Goal: Transaction & Acquisition: Download file/media

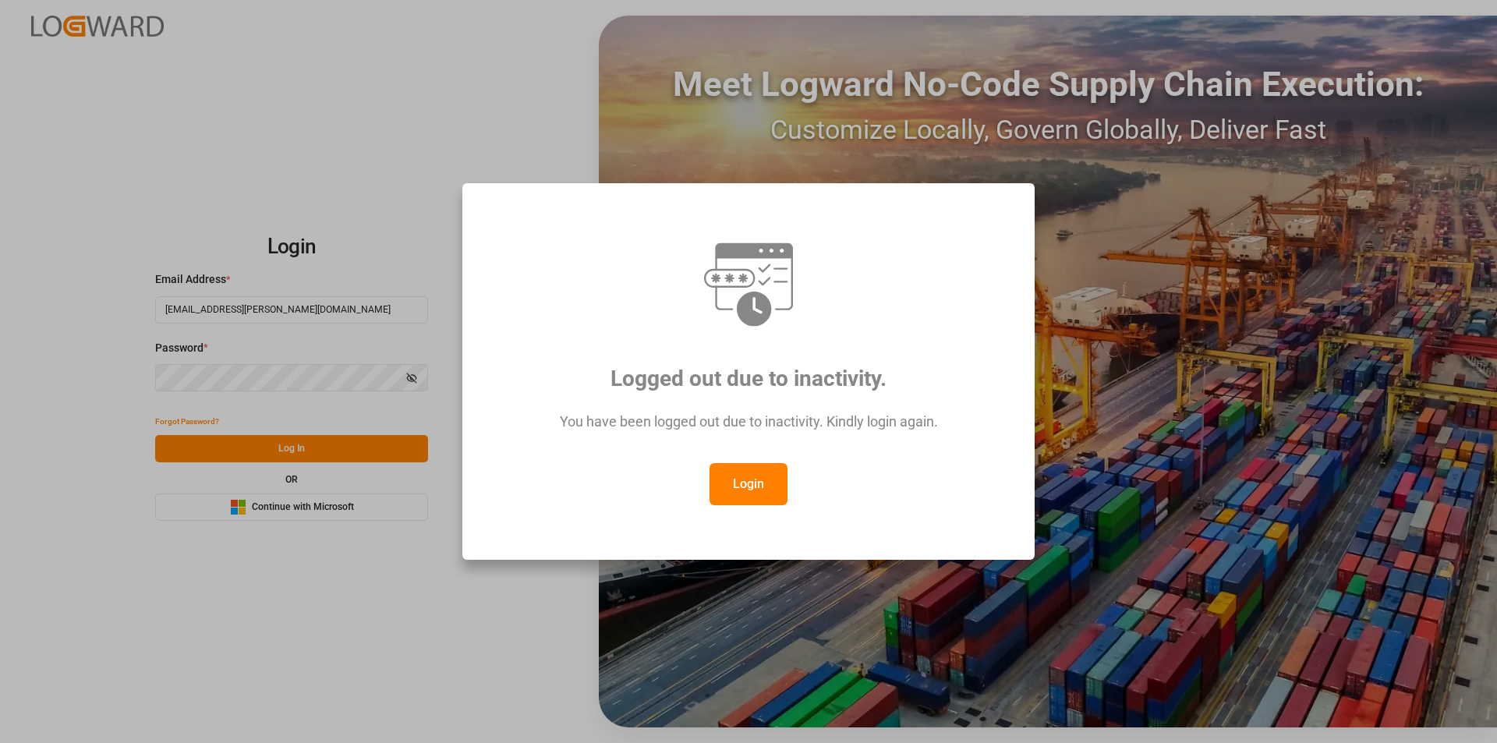
click at [762, 500] on button "Login" at bounding box center [748, 484] width 78 height 42
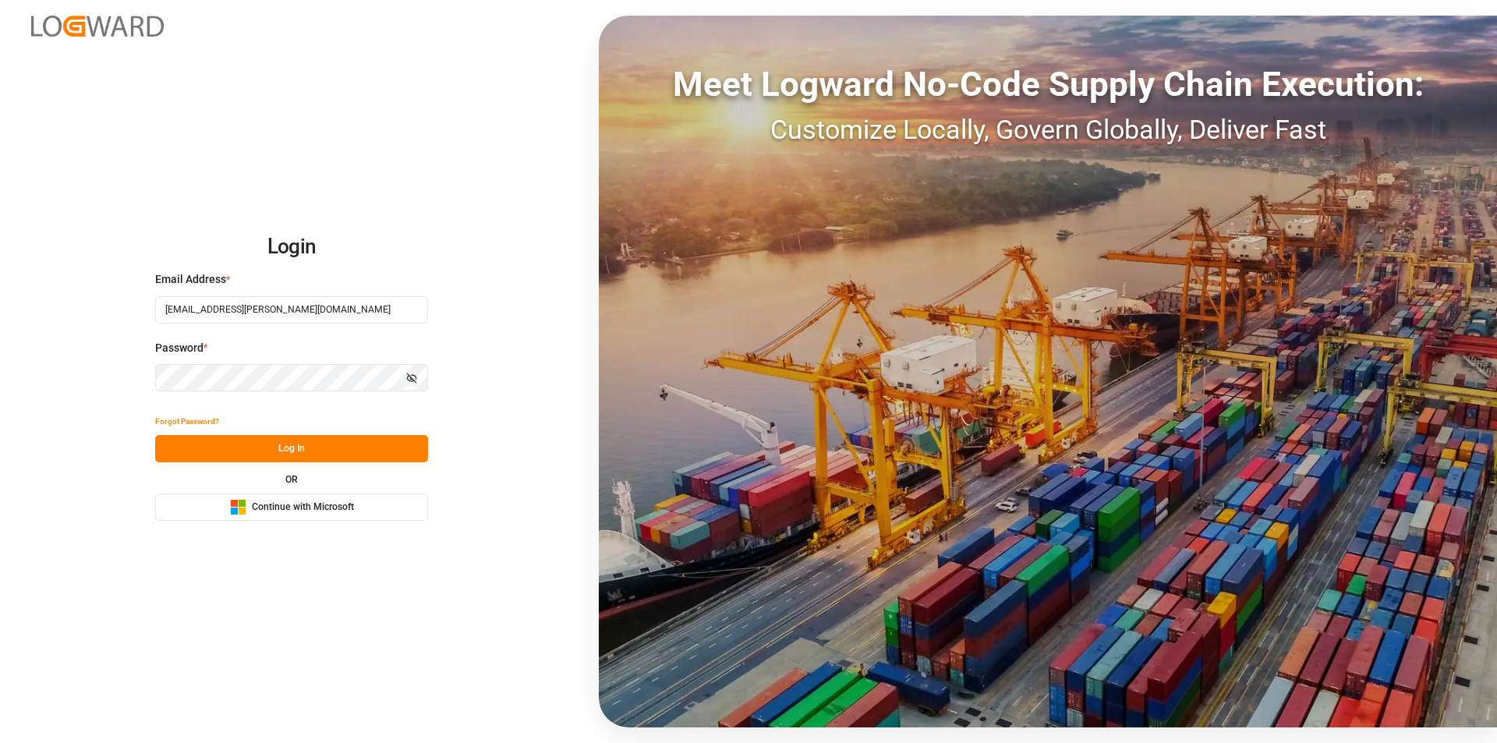
drag, startPoint x: 271, startPoint y: 444, endPoint x: 281, endPoint y: 446, distance: 10.3
click at [273, 444] on button "Log In" at bounding box center [291, 448] width 273 height 27
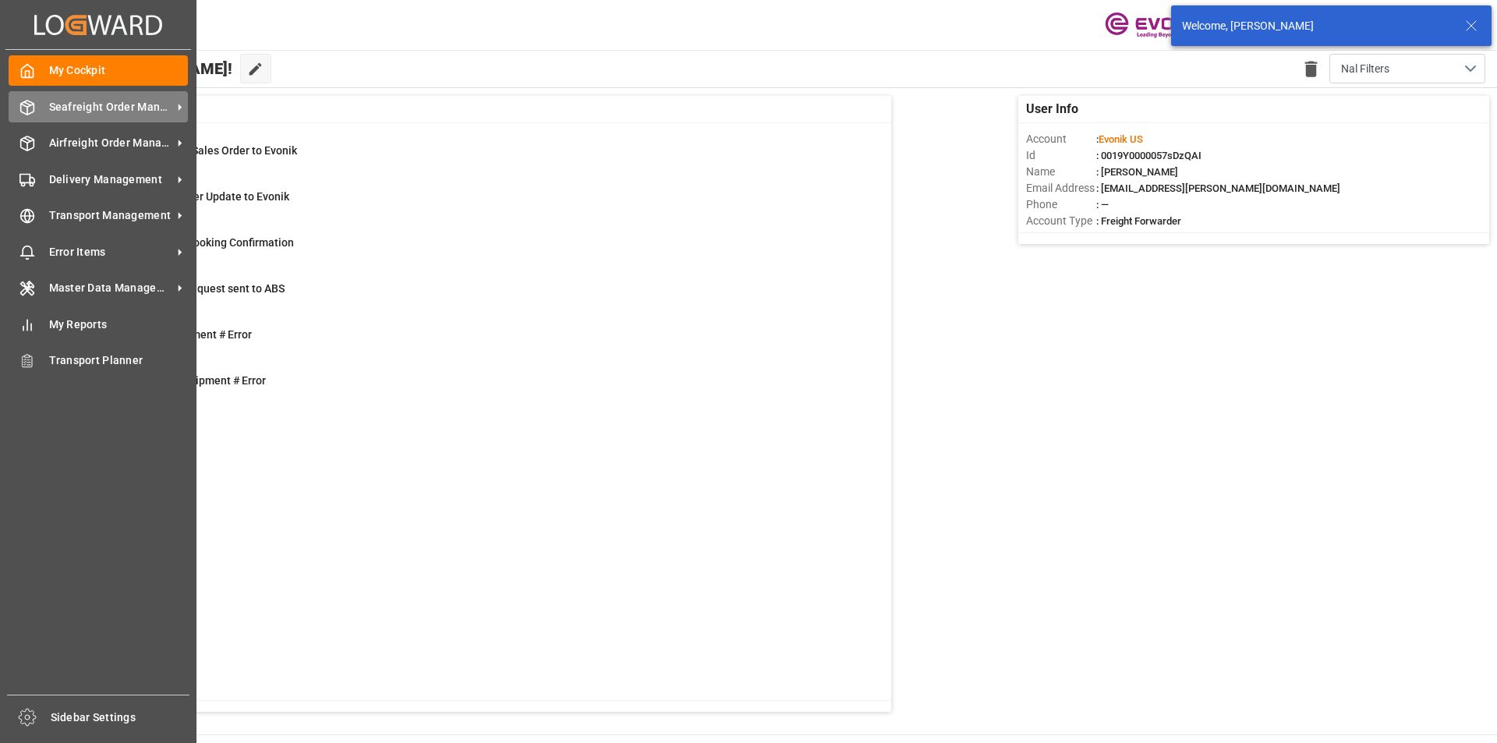
click at [152, 115] on div "Seafreight Order Management Seafreight Order Management" at bounding box center [98, 106] width 179 height 30
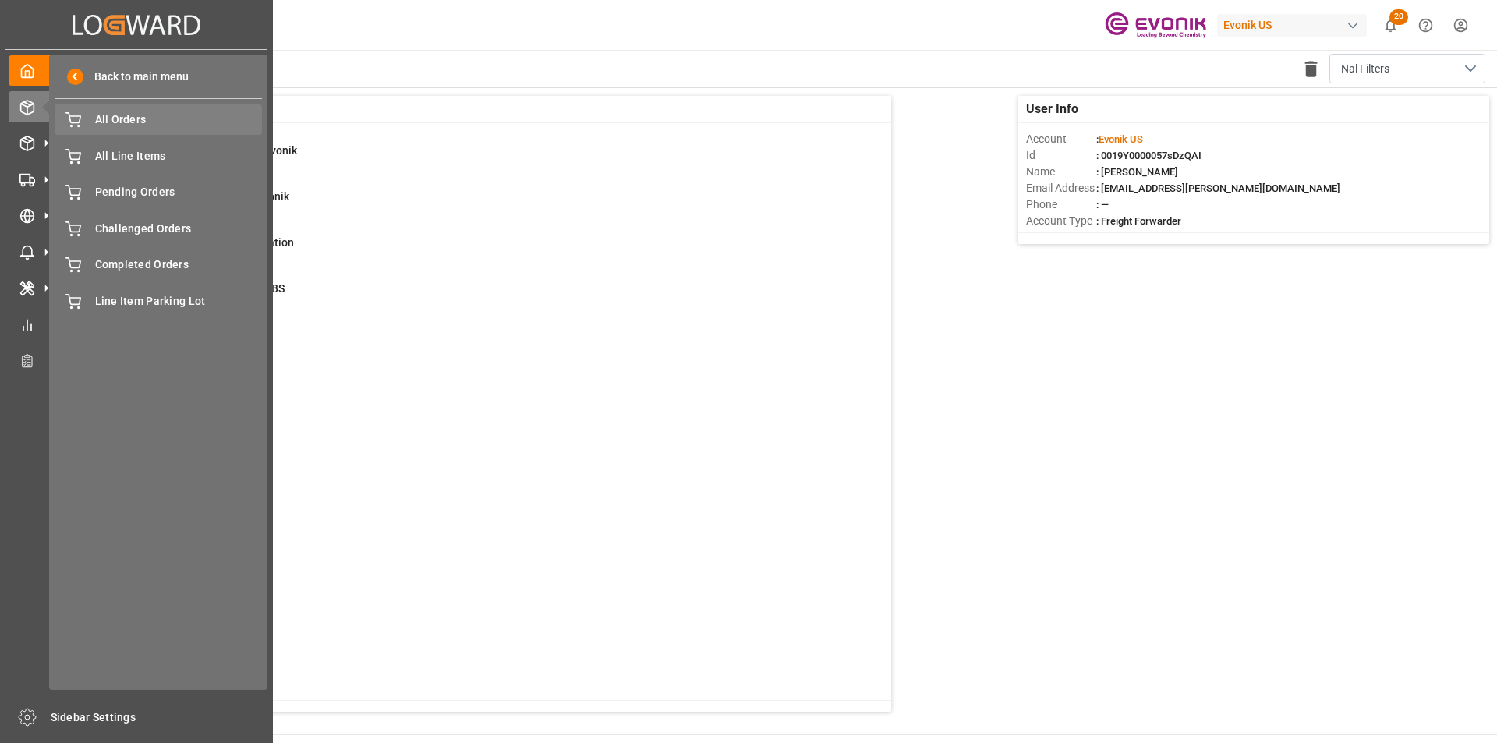
click at [157, 118] on span "All Orders" at bounding box center [179, 119] width 168 height 16
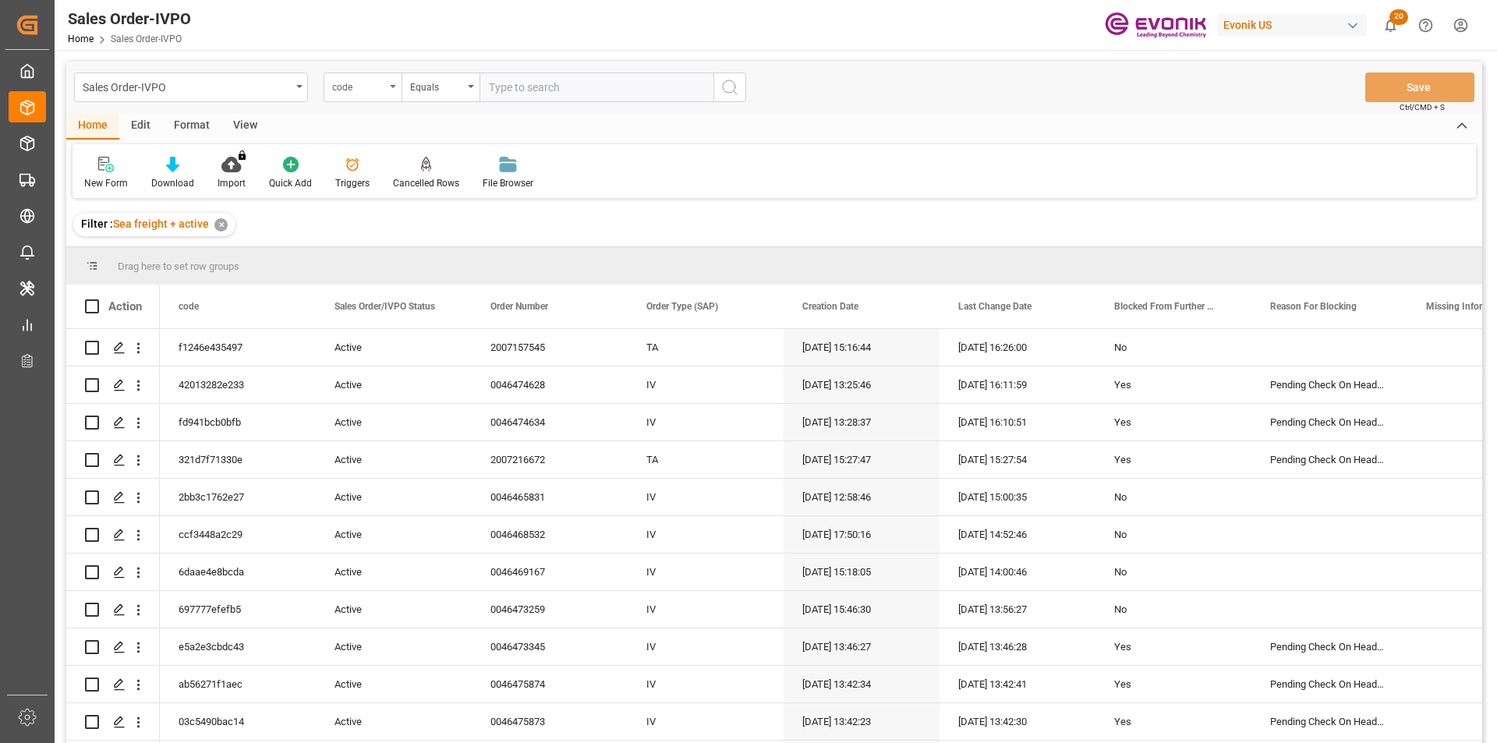
click at [394, 90] on div "code" at bounding box center [363, 88] width 78 height 30
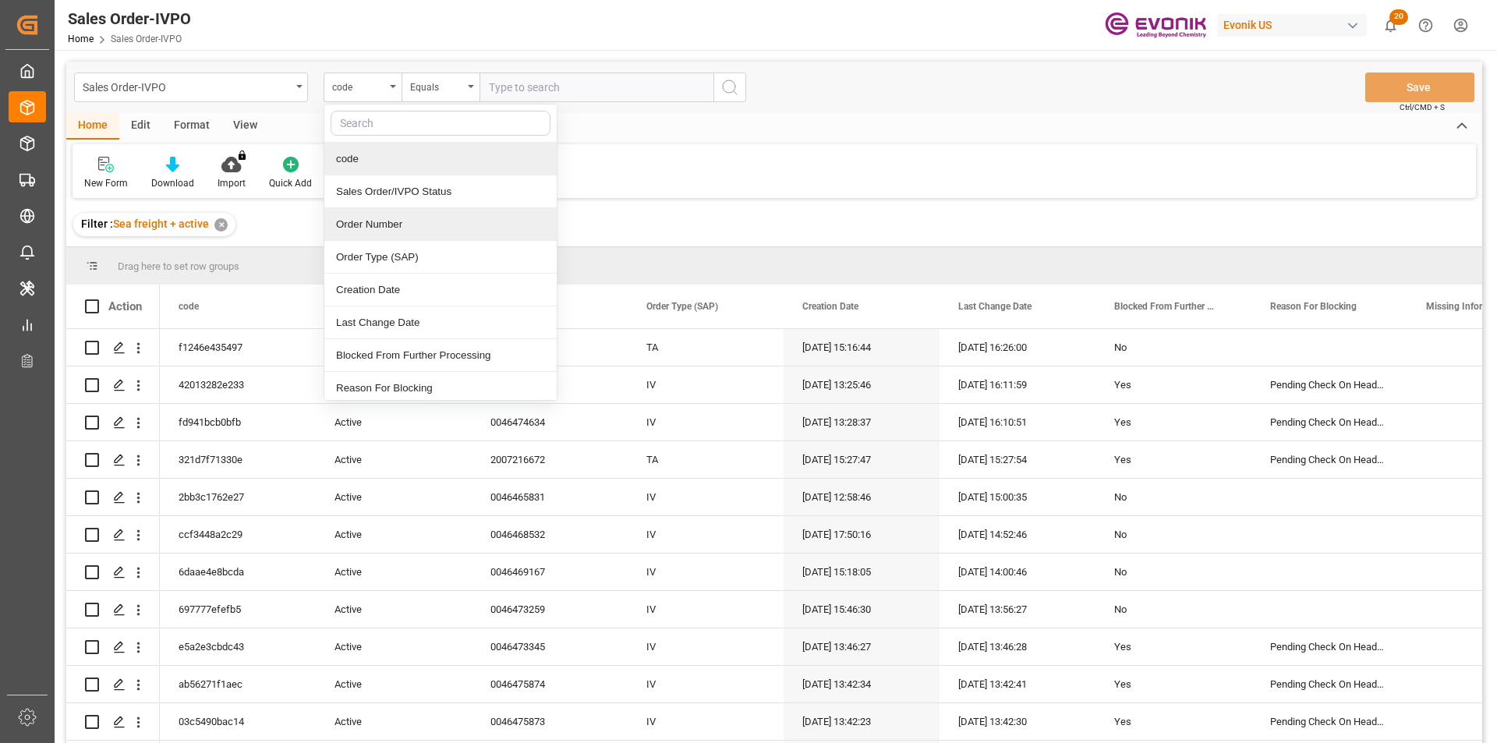
click at [384, 228] on div "Order Number" at bounding box center [440, 224] width 232 height 33
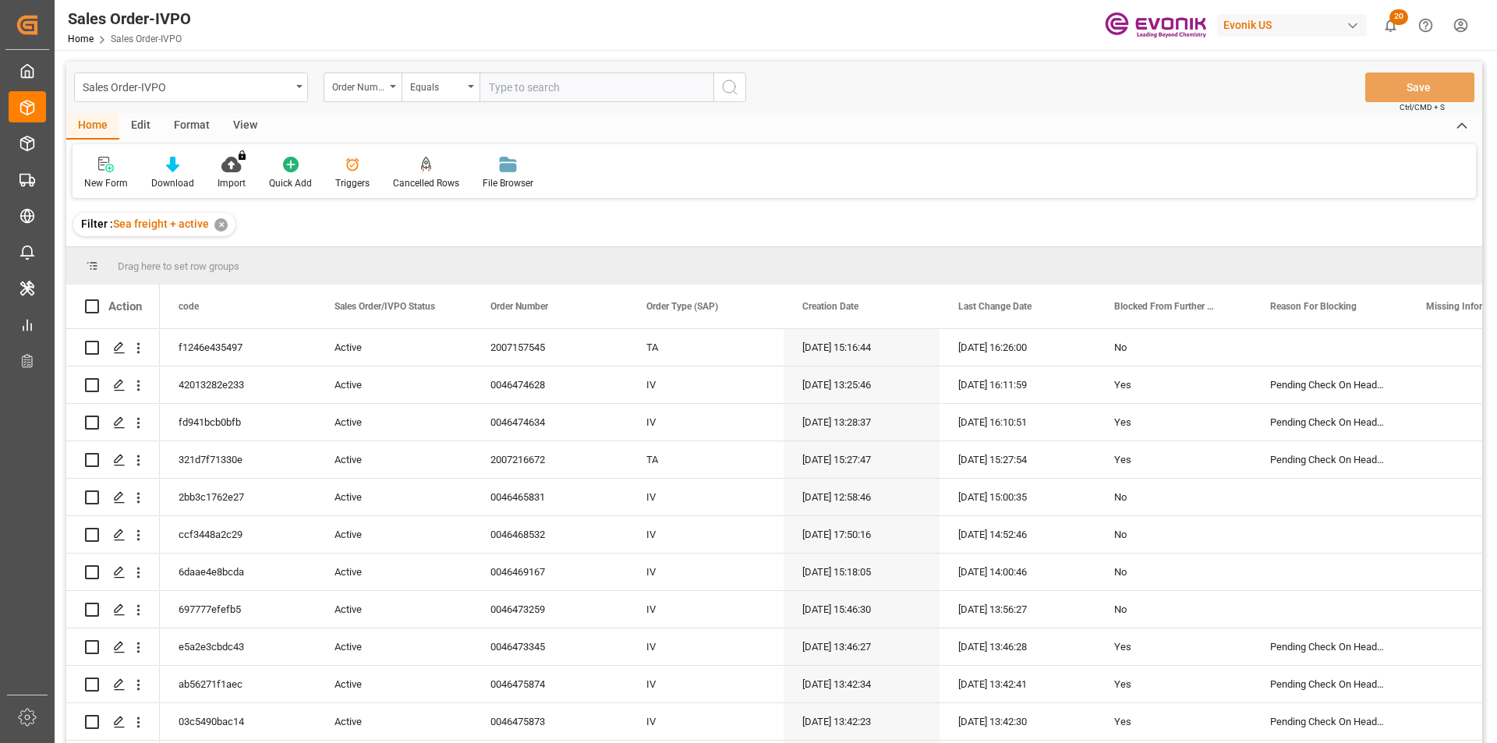
click at [546, 94] on input "text" at bounding box center [596, 88] width 234 height 30
paste input "0046473656"
type input "0046473656"
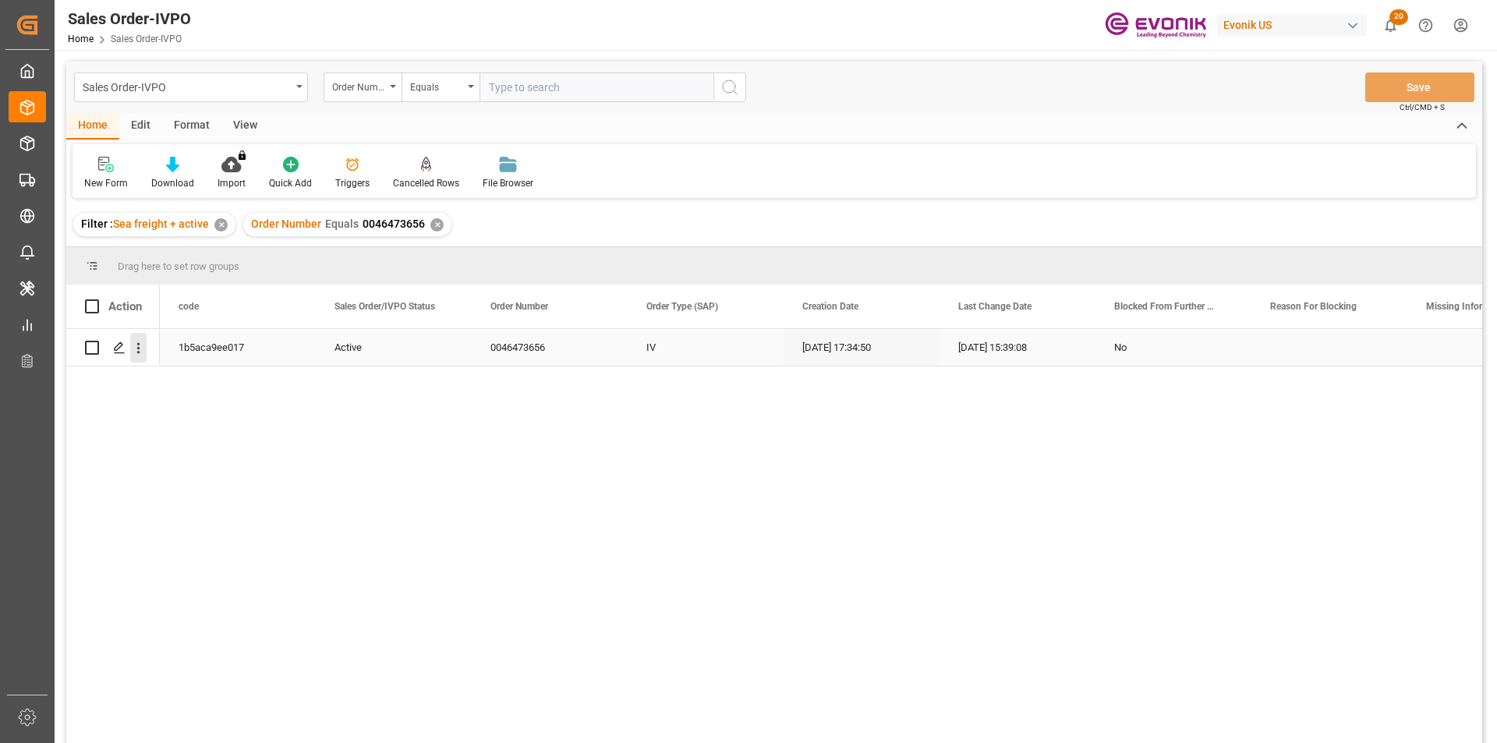
click at [134, 351] on icon "open menu" at bounding box center [138, 348] width 16 height 16
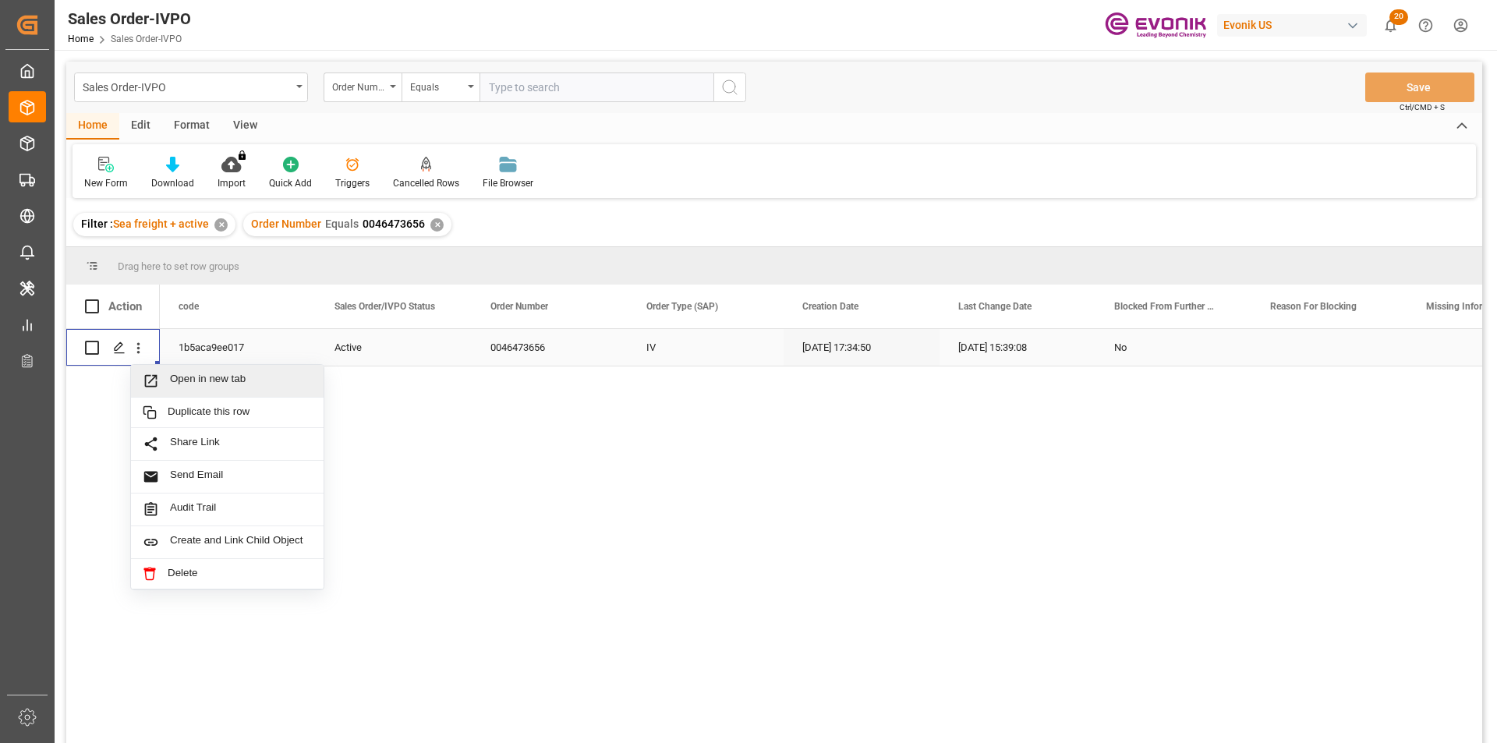
click at [278, 380] on span "Open in new tab" at bounding box center [241, 381] width 142 height 16
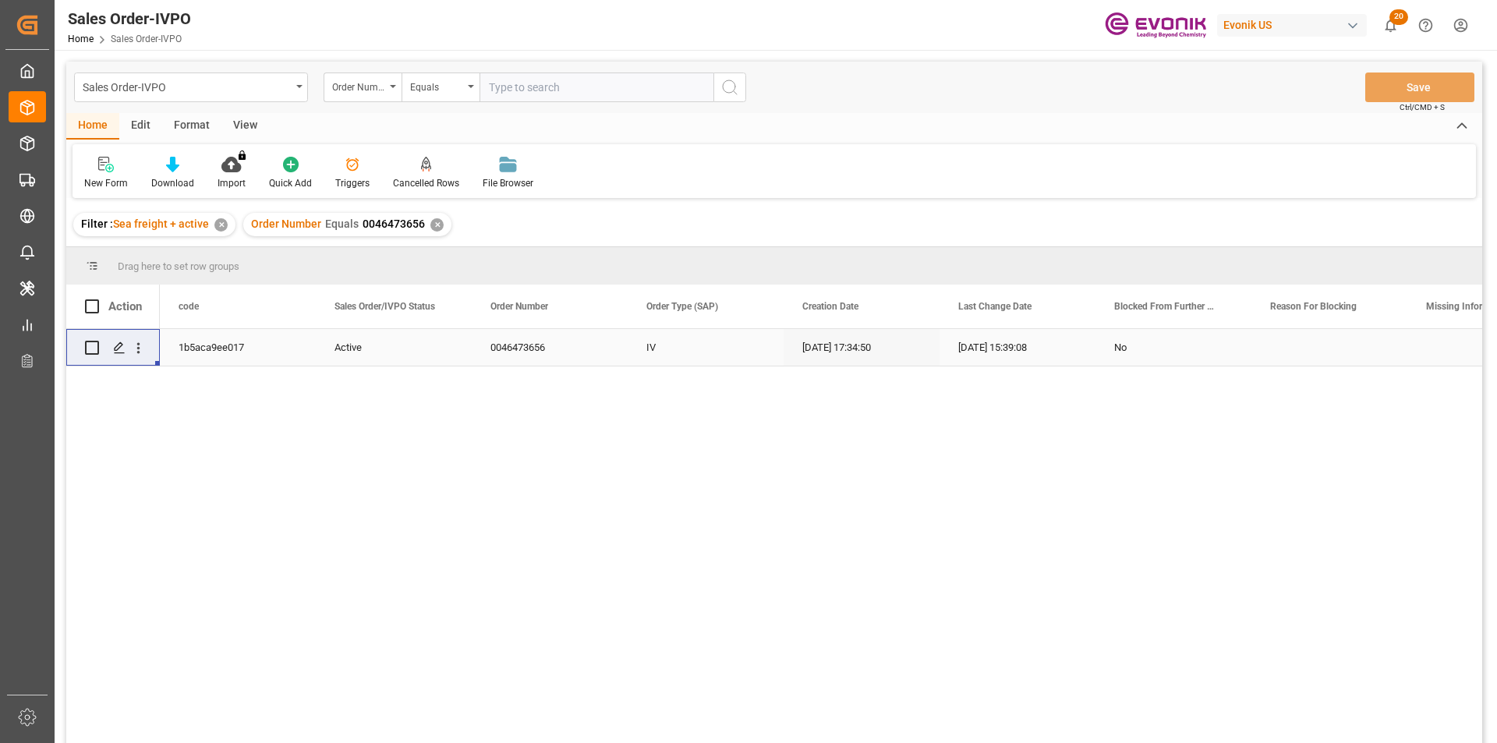
click at [430, 220] on div "✕" at bounding box center [436, 224] width 13 height 13
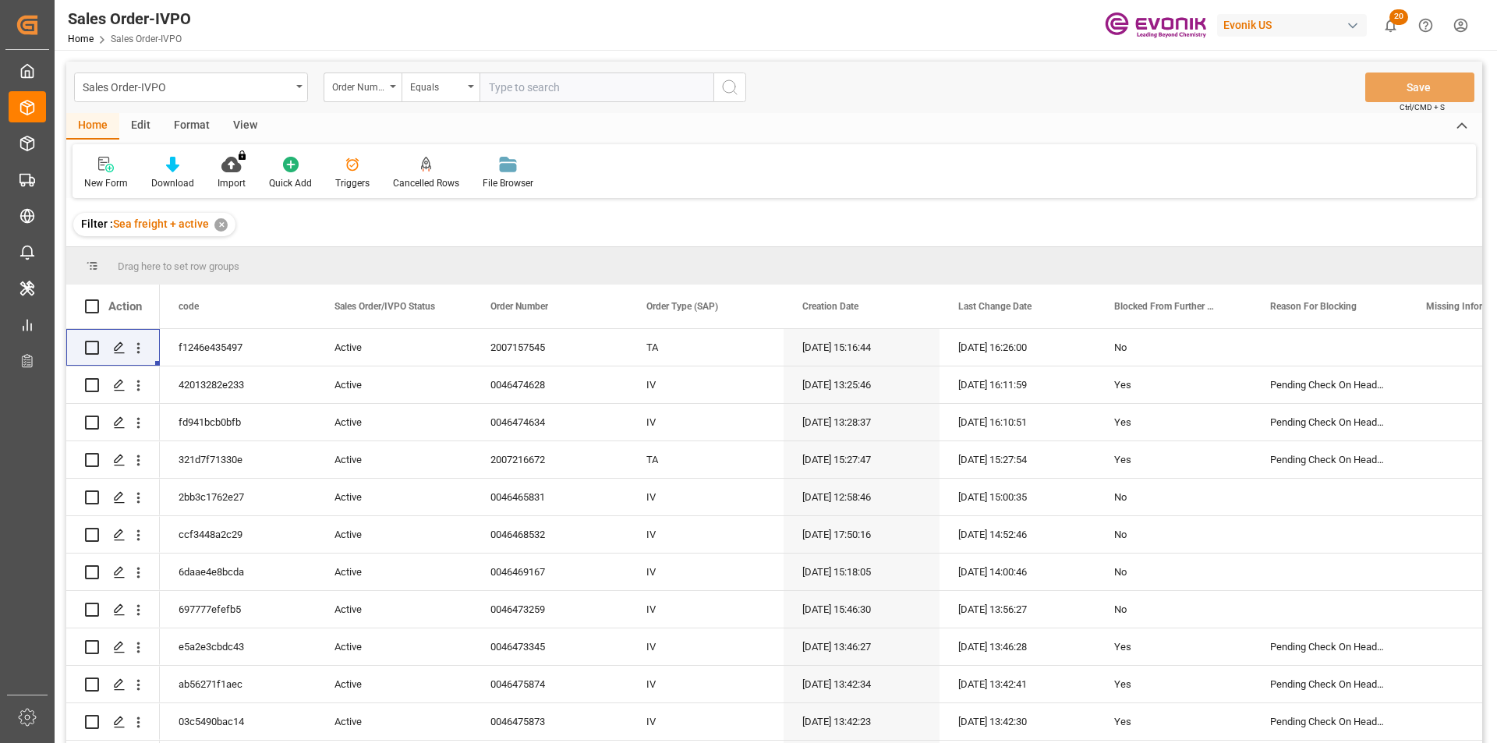
click at [530, 97] on input "text" at bounding box center [596, 88] width 234 height 30
paste input "0046475922"
type input "0046475922"
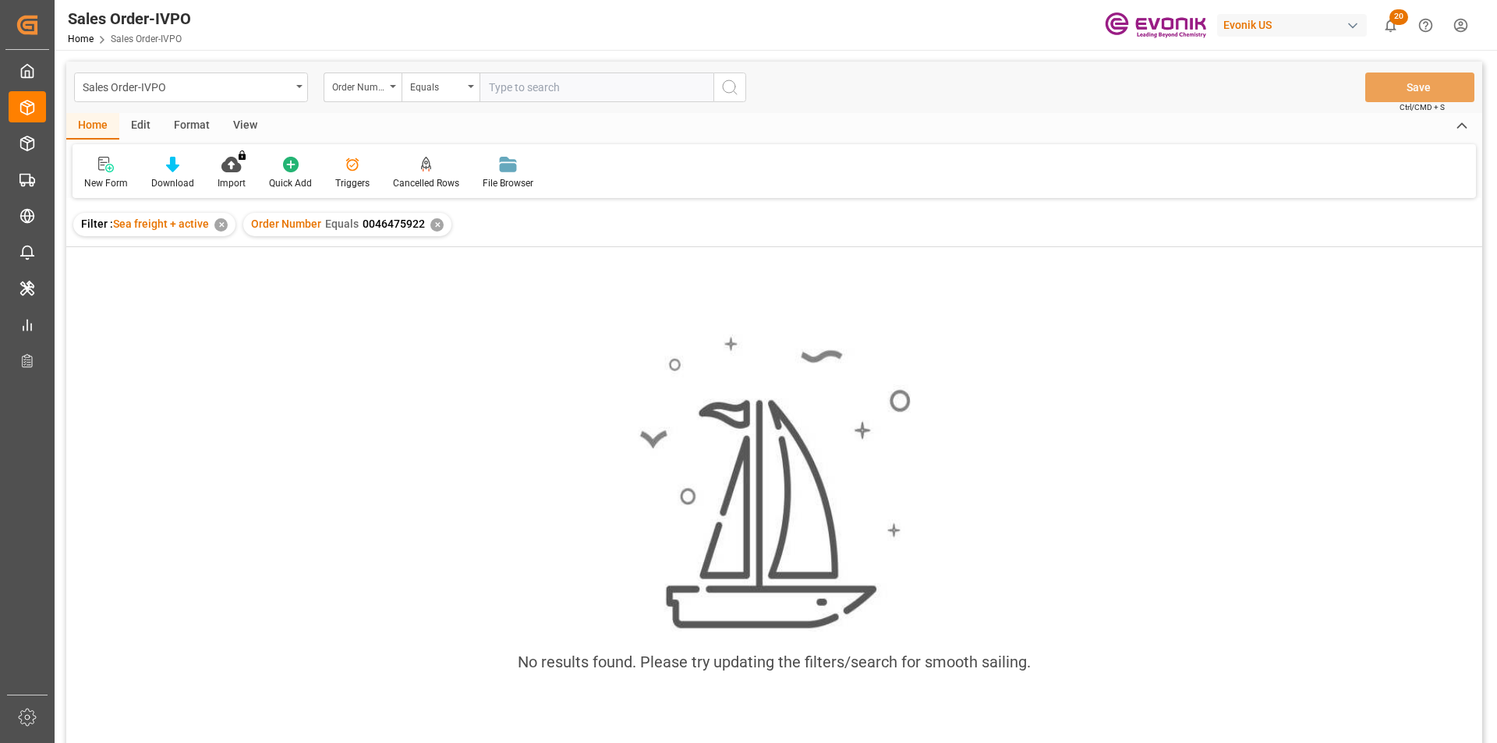
click at [215, 221] on div "✕" at bounding box center [220, 224] width 13 height 13
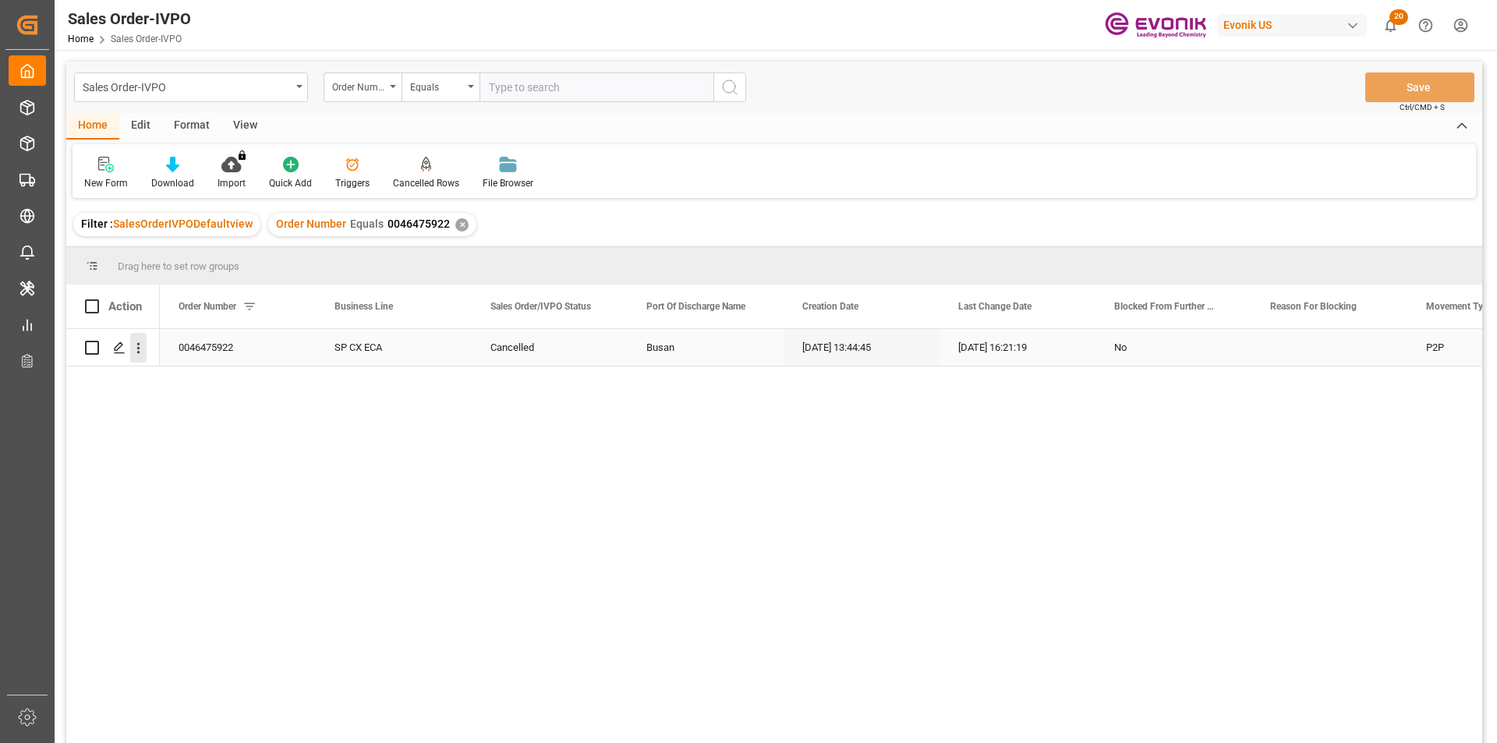
click at [143, 347] on icon "open menu" at bounding box center [138, 348] width 16 height 16
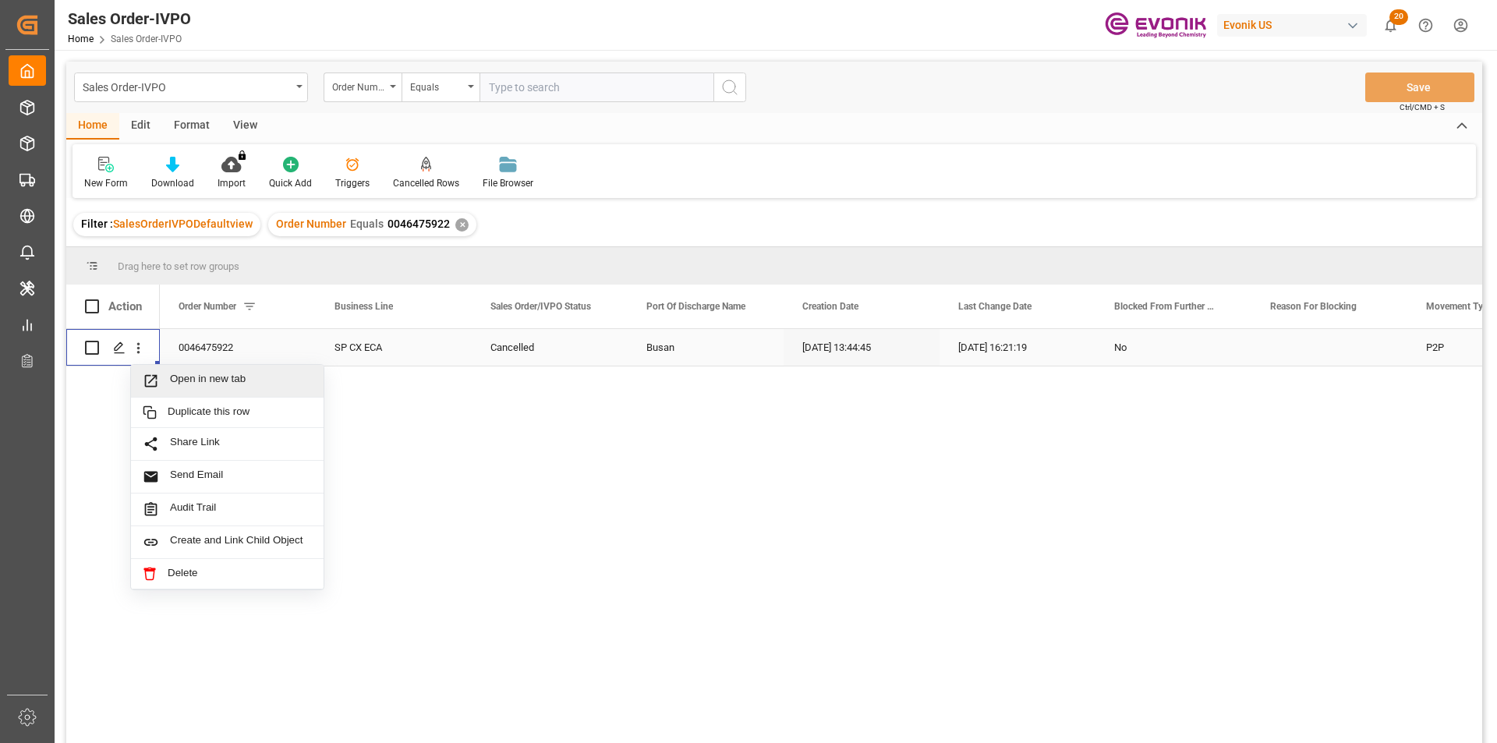
click at [196, 383] on span "Open in new tab" at bounding box center [241, 381] width 142 height 16
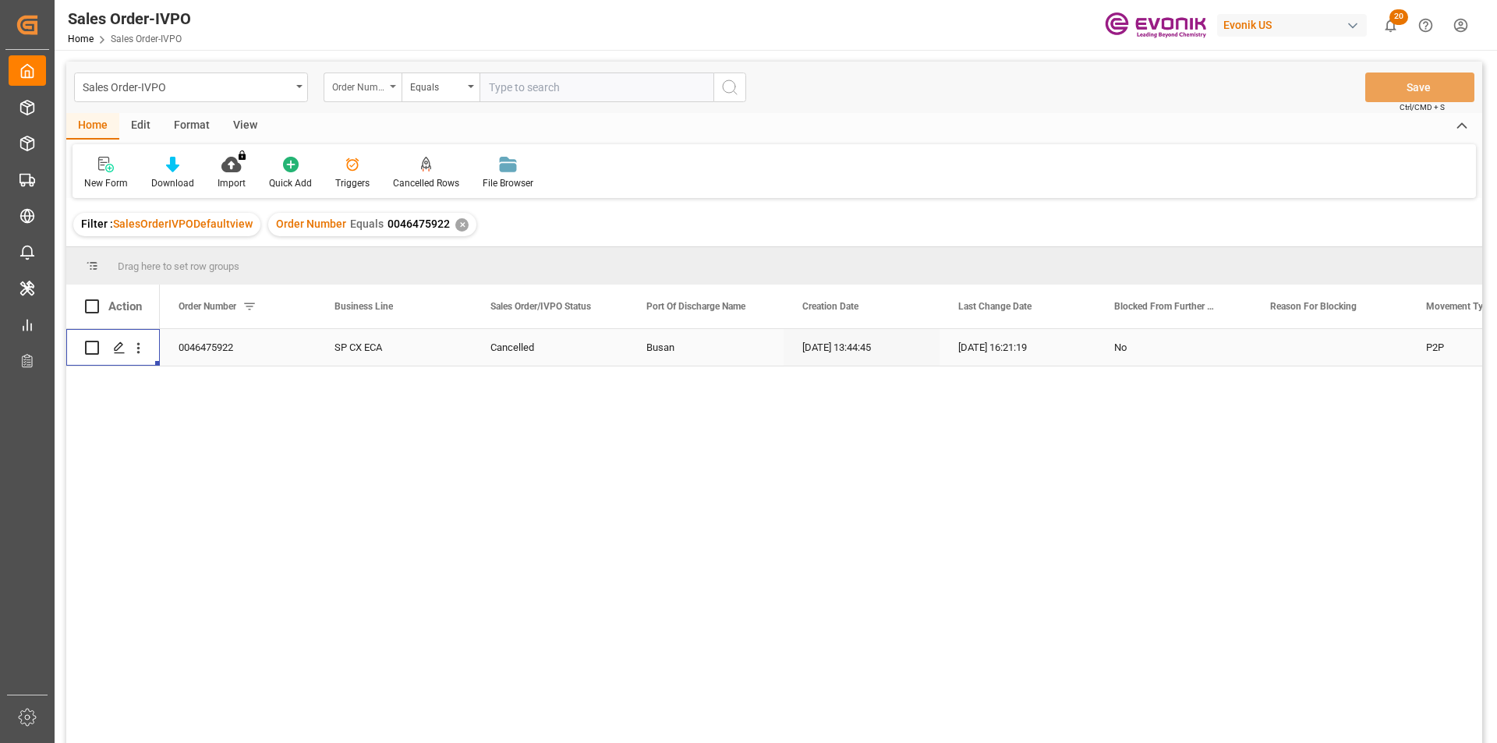
click at [368, 88] on div "Order Number" at bounding box center [358, 85] width 53 height 18
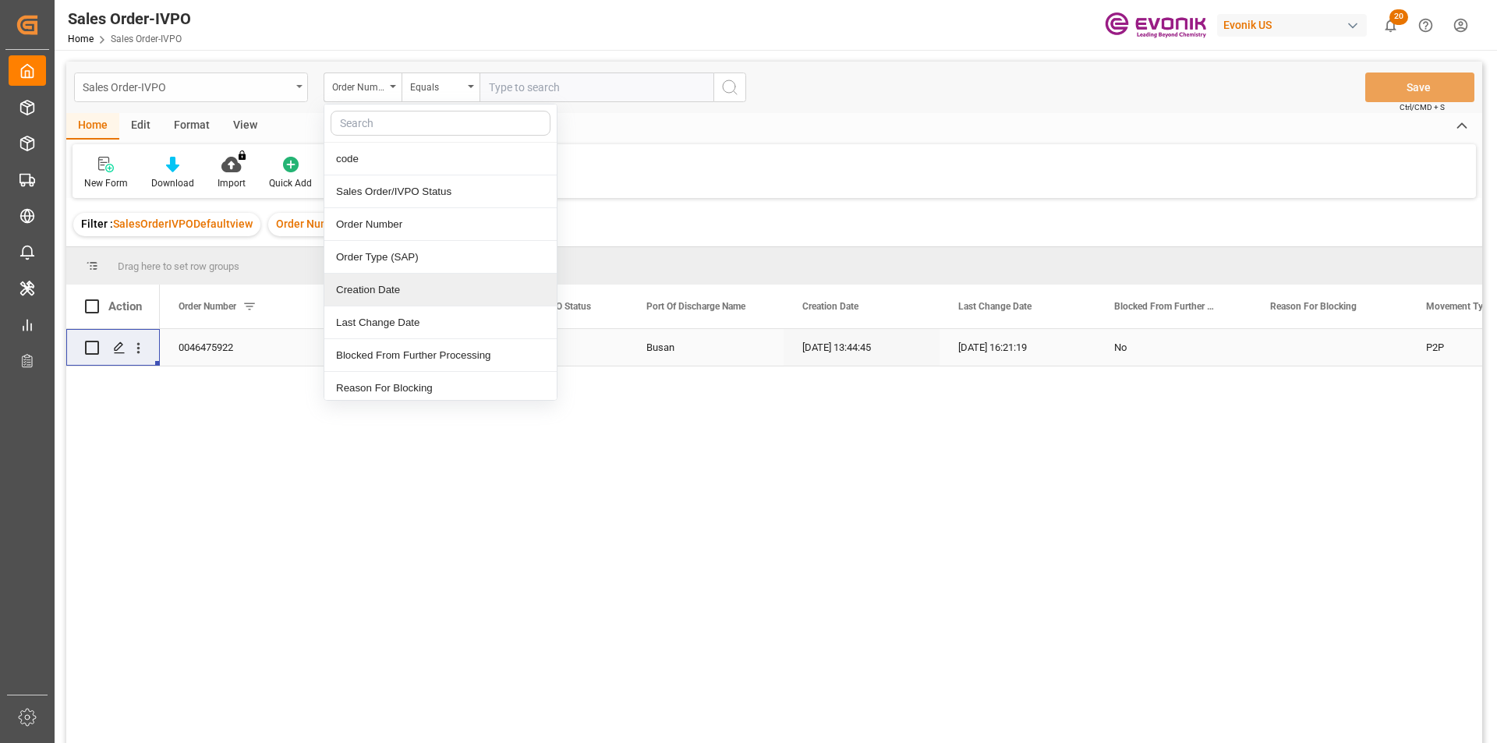
click at [175, 80] on div "Sales Order-IVPO" at bounding box center [187, 85] width 208 height 19
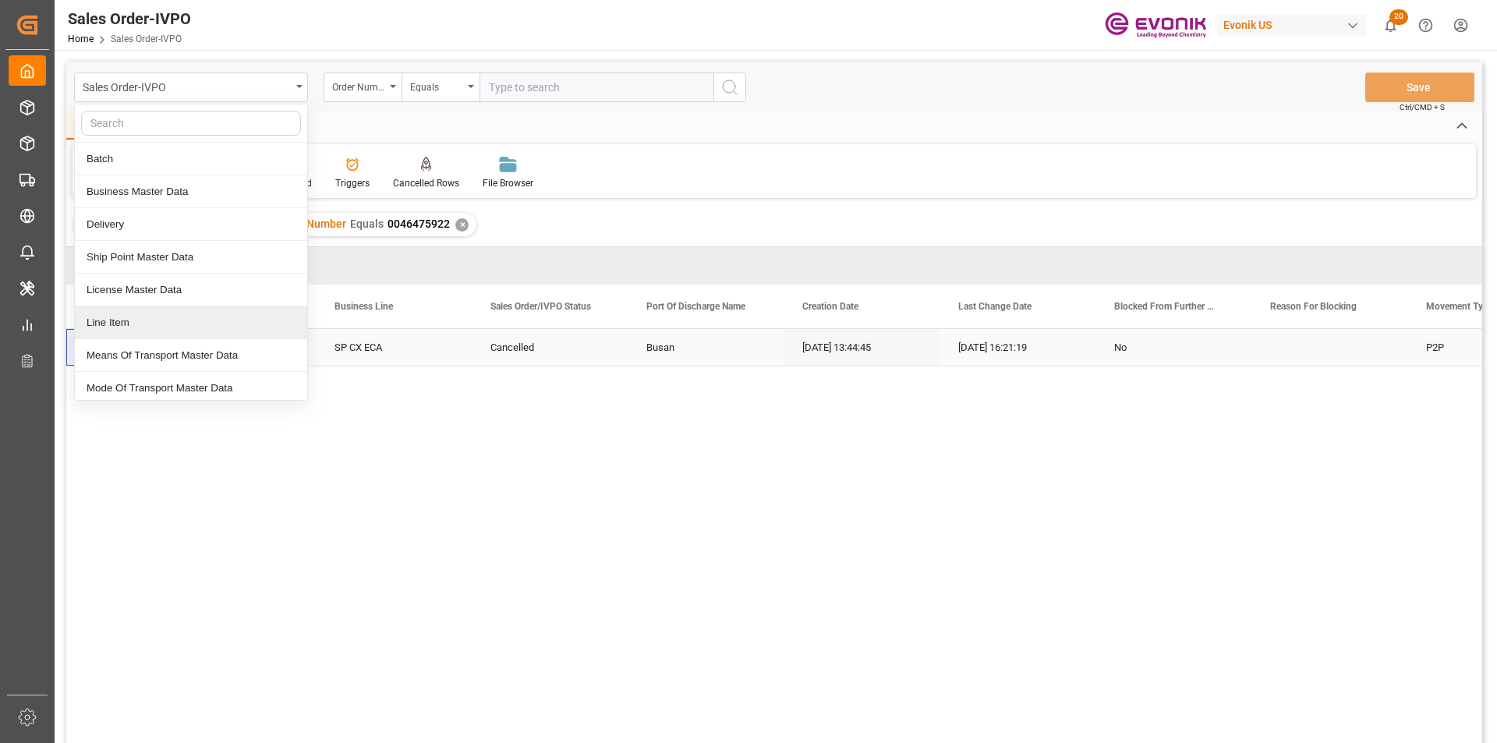
click at [130, 331] on div "Line Item" at bounding box center [191, 322] width 232 height 33
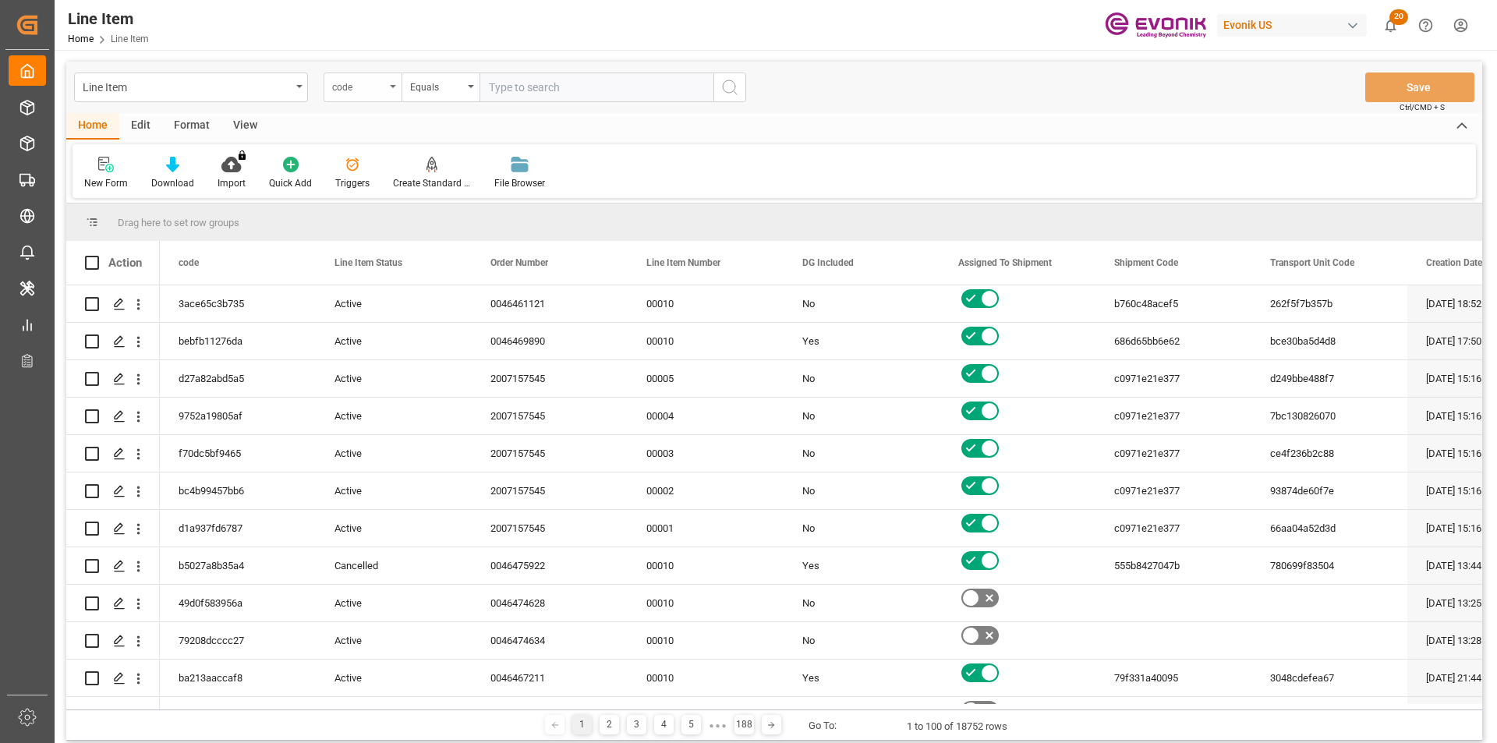
click at [387, 96] on div "code" at bounding box center [363, 88] width 78 height 30
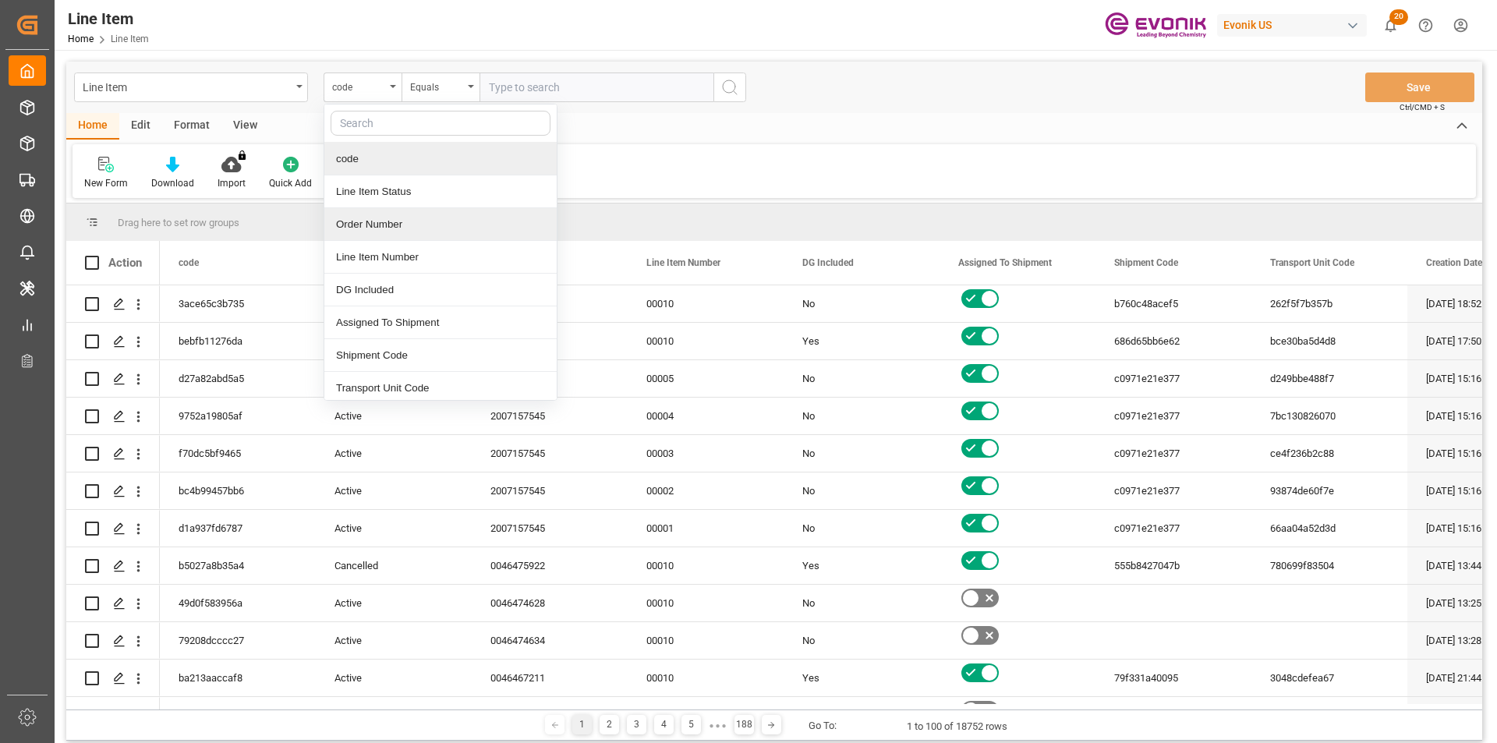
click at [401, 228] on div "Order Number" at bounding box center [440, 224] width 232 height 33
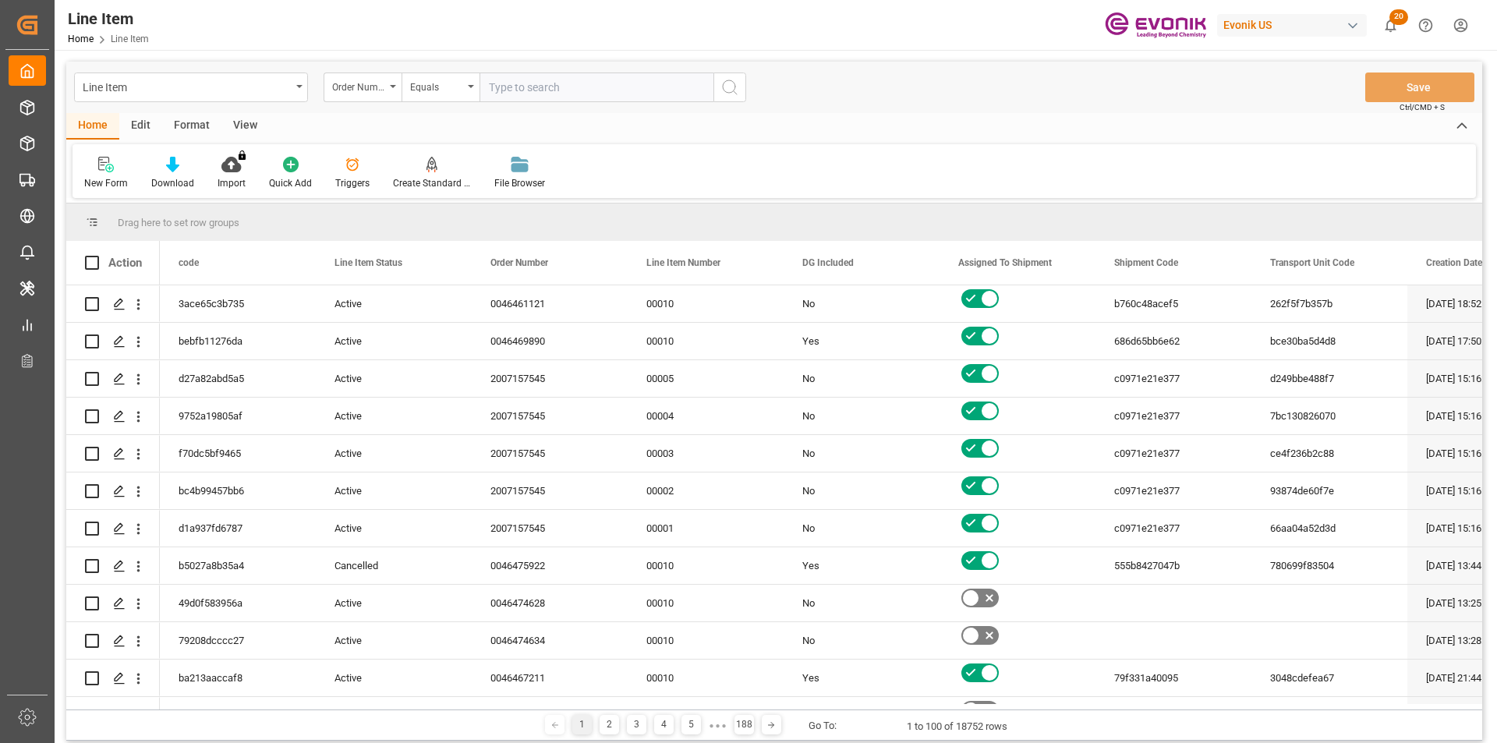
click at [561, 99] on input "text" at bounding box center [596, 88] width 234 height 30
paste input "0046475922"
type input "0046475922"
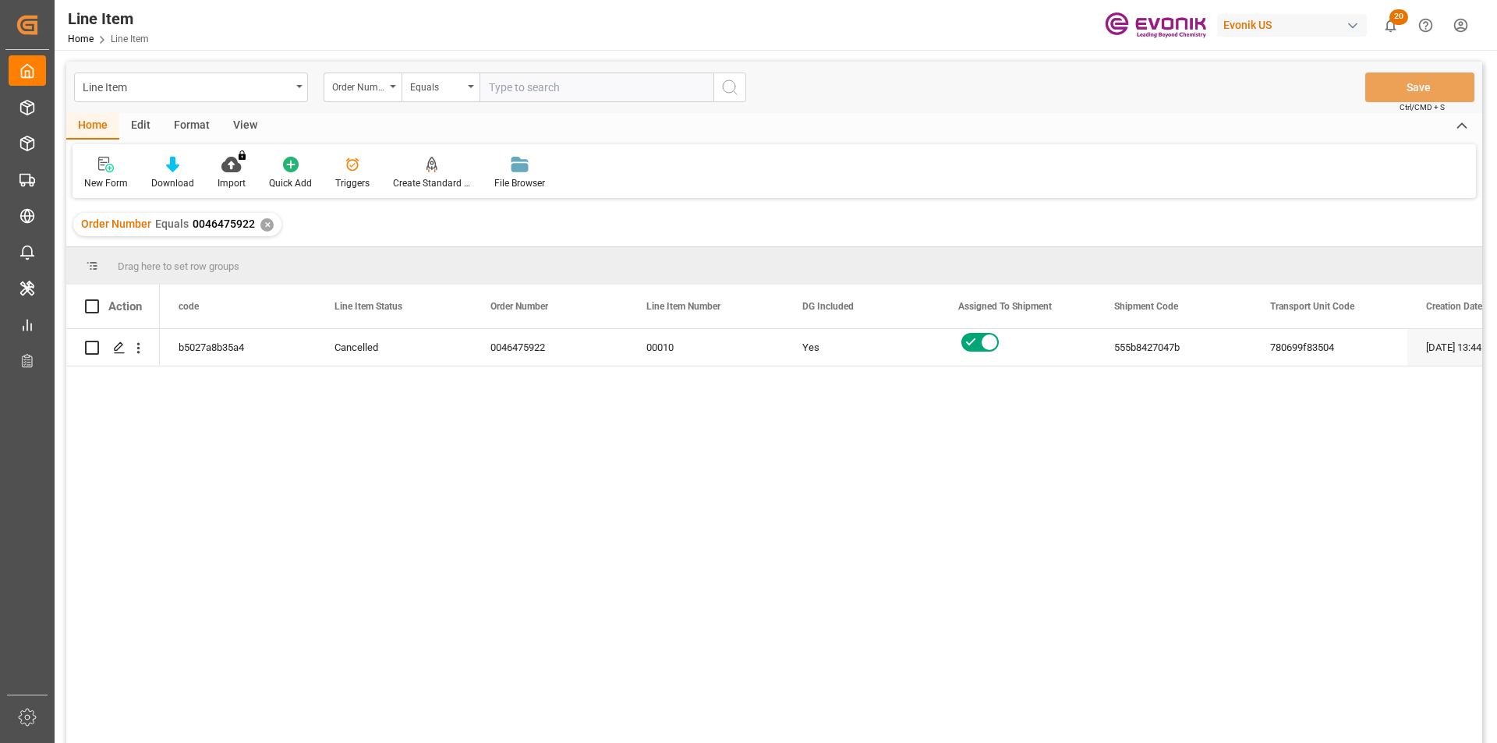
click at [237, 129] on div "View" at bounding box center [245, 126] width 48 height 27
click at [180, 179] on div "Standard Templates" at bounding box center [177, 183] width 78 height 14
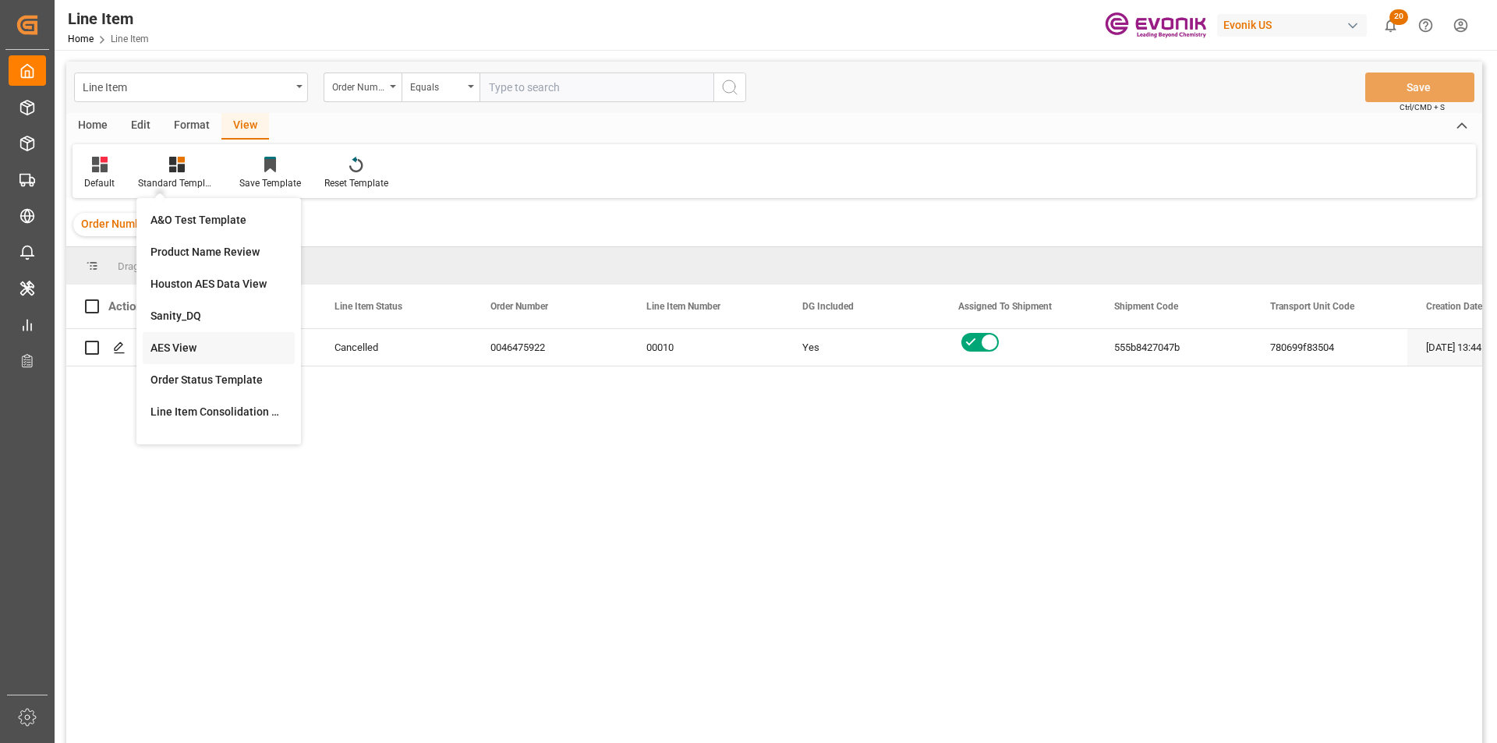
click at [206, 339] on div "AES View" at bounding box center [219, 348] width 152 height 32
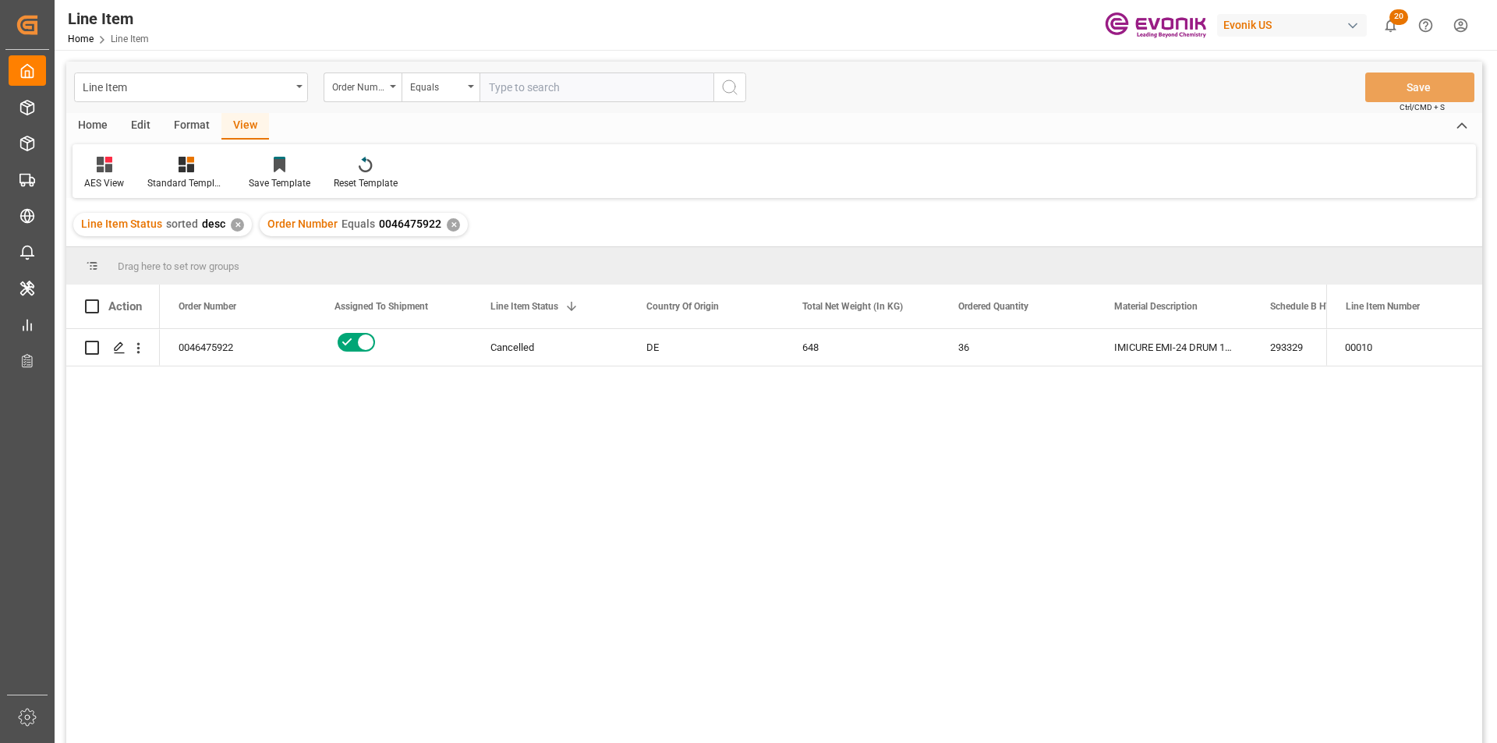
click at [454, 222] on div "Order Number Equals 0046475922 ✕" at bounding box center [364, 224] width 208 height 23
click at [452, 224] on div "✕" at bounding box center [453, 224] width 13 height 13
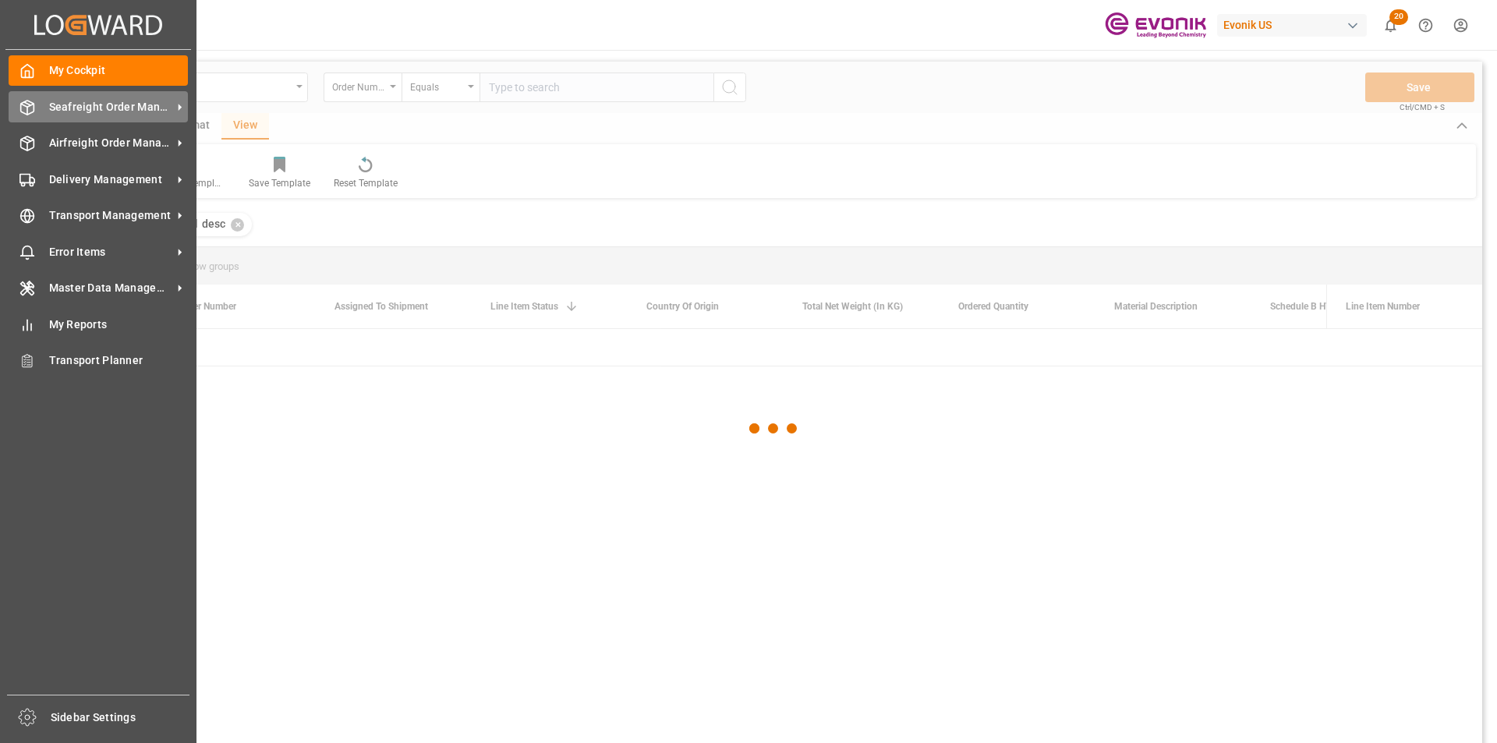
click at [36, 103] on div "Seafreight Order Management Seafreight Order Management" at bounding box center [98, 106] width 179 height 30
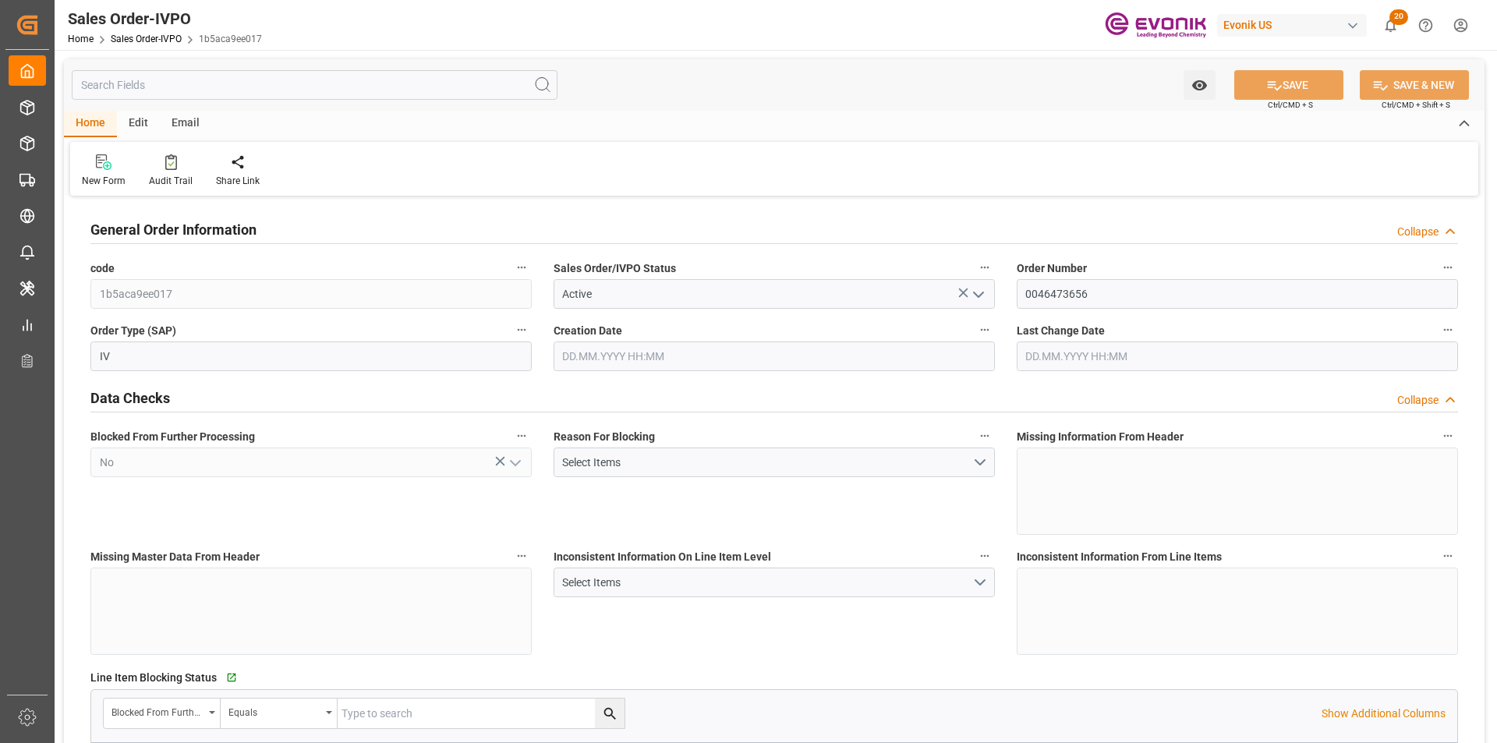
type input "BEANR"
type input "0"
type input "1"
type input "1393.56"
type input "18.09.2025 17:34"
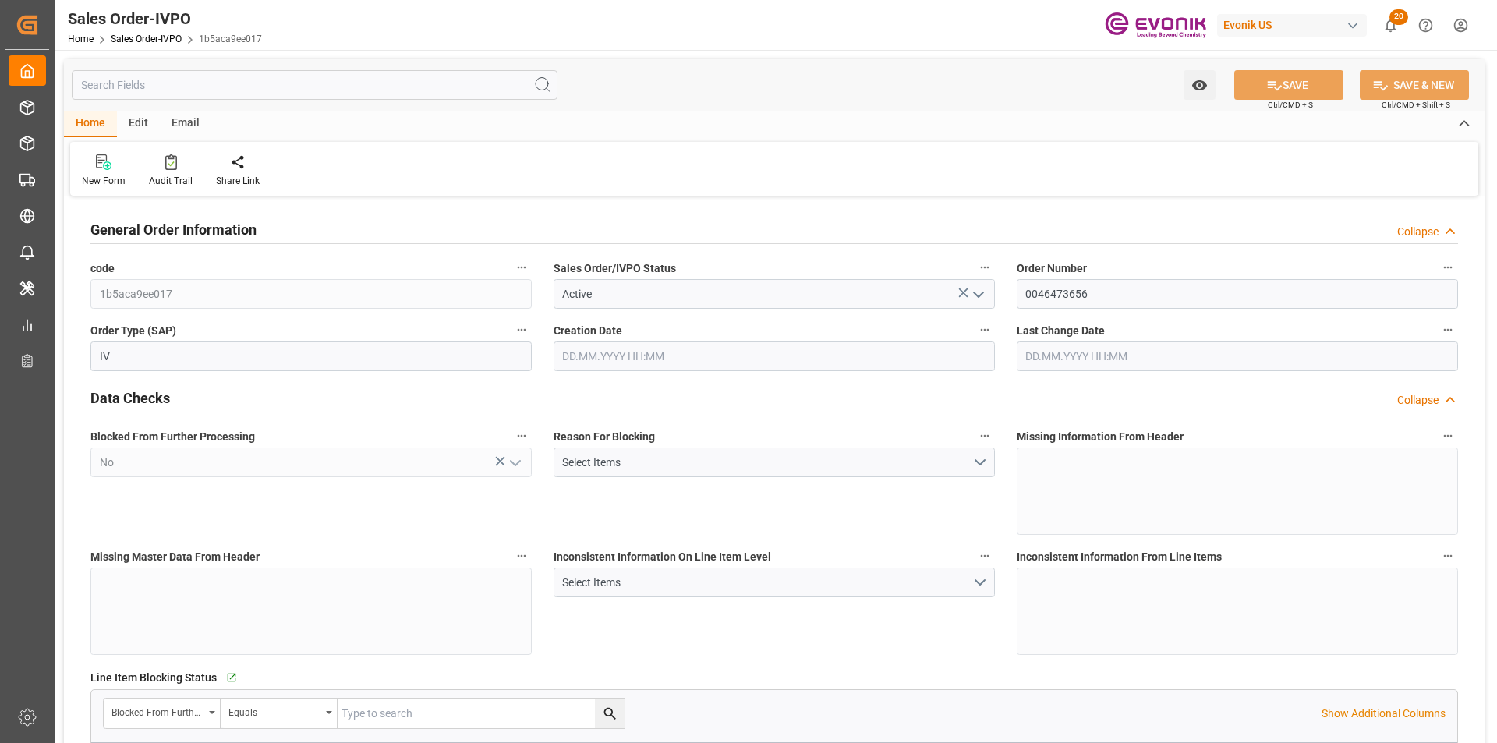
type input "29.09.2025 15:39"
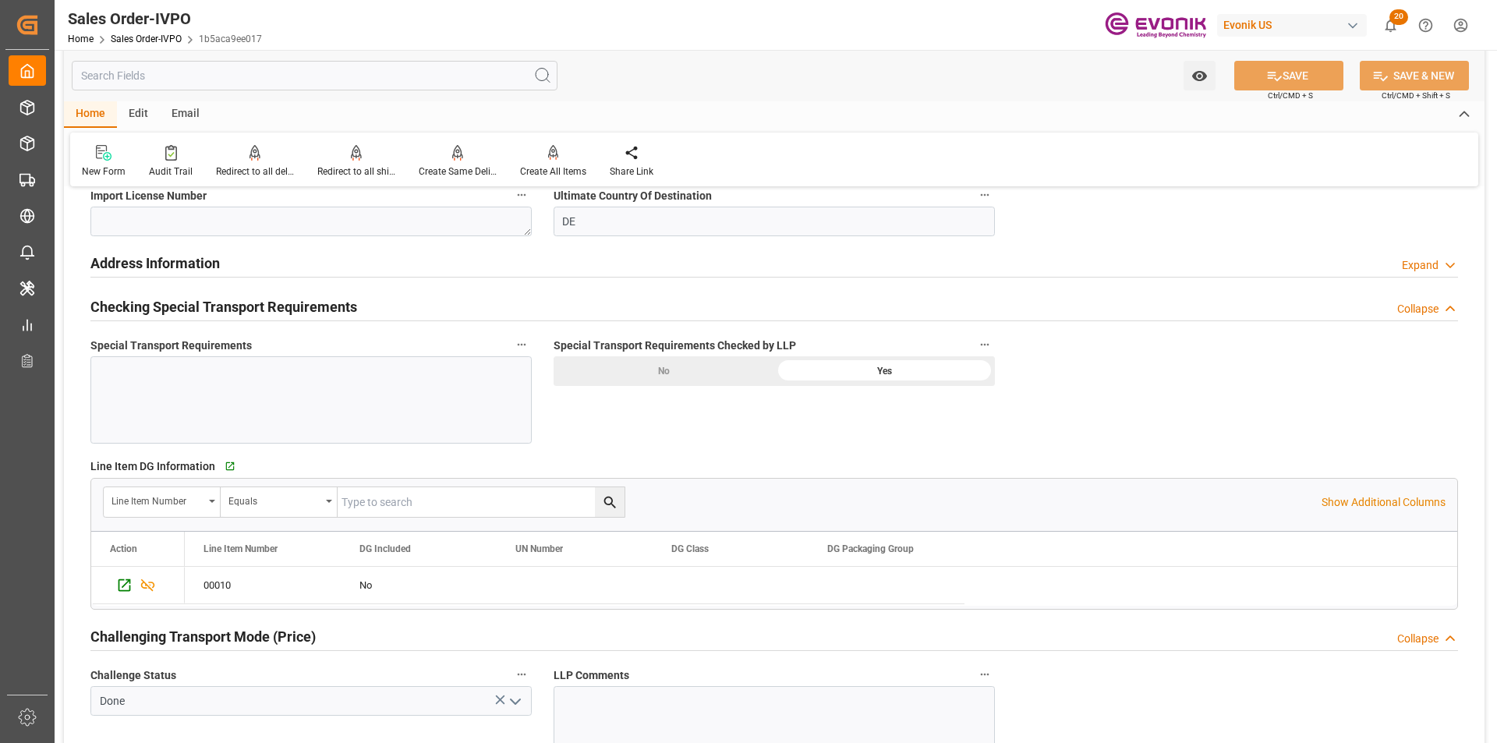
scroll to position [1411, 0]
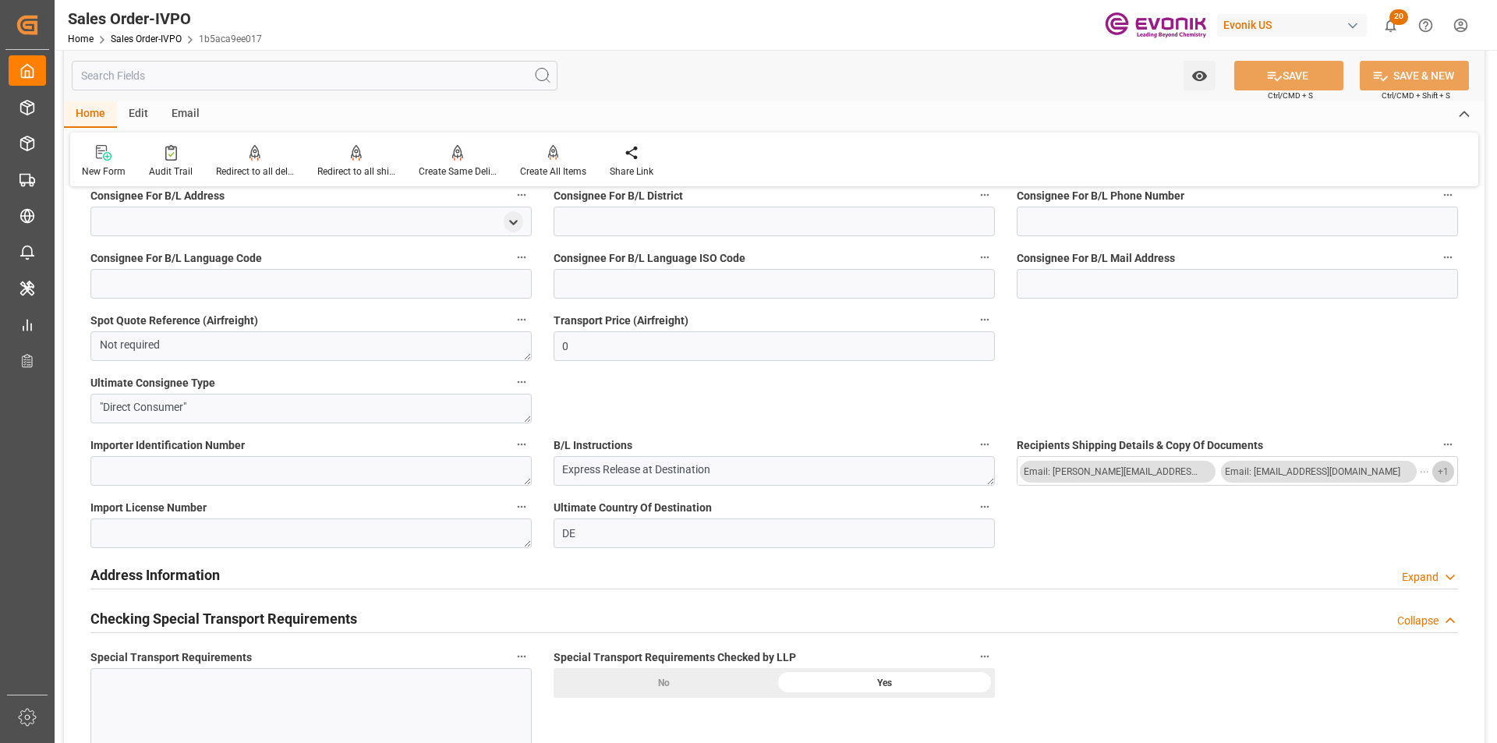
click at [1452, 472] on button "+ 1" at bounding box center [1443, 472] width 22 height 22
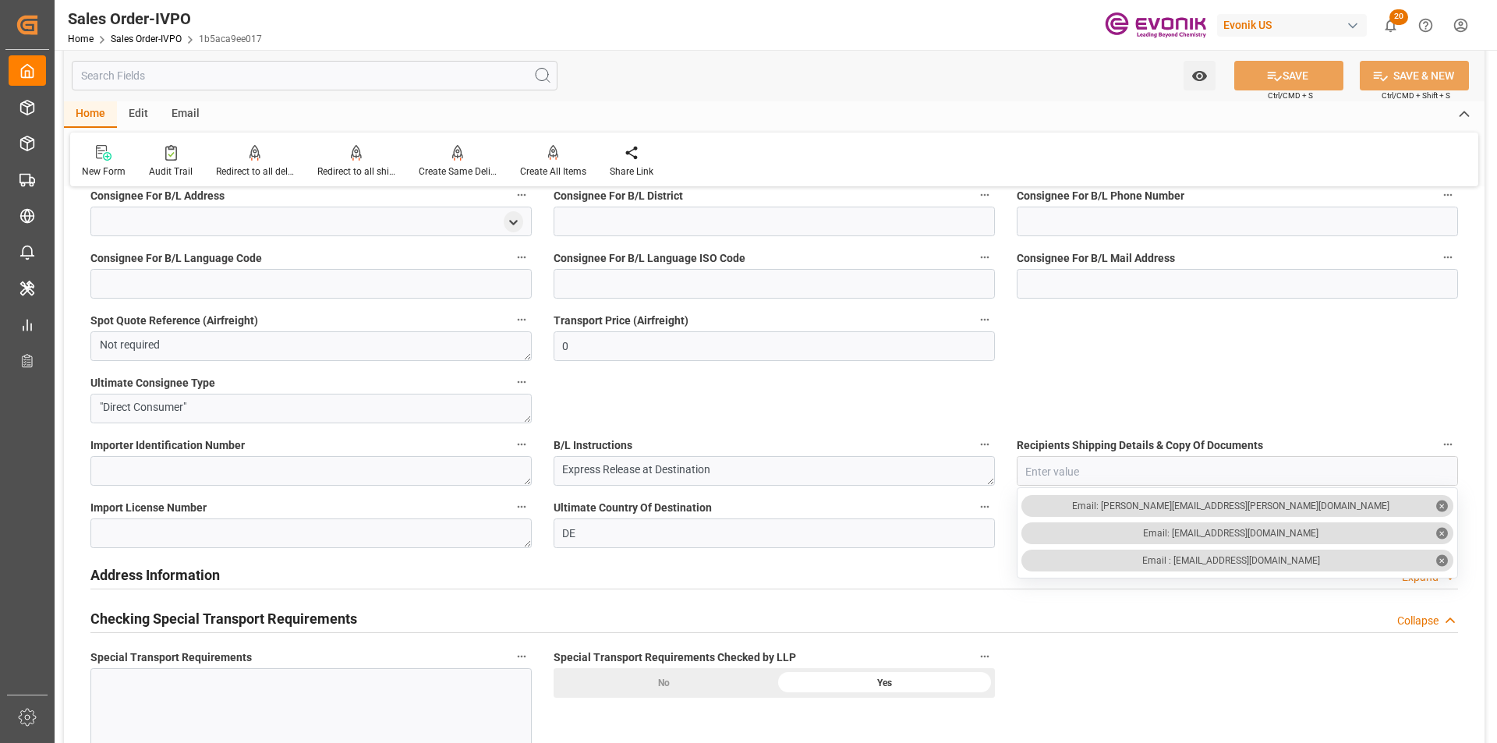
click at [284, 77] on input "text" at bounding box center [315, 76] width 486 height 30
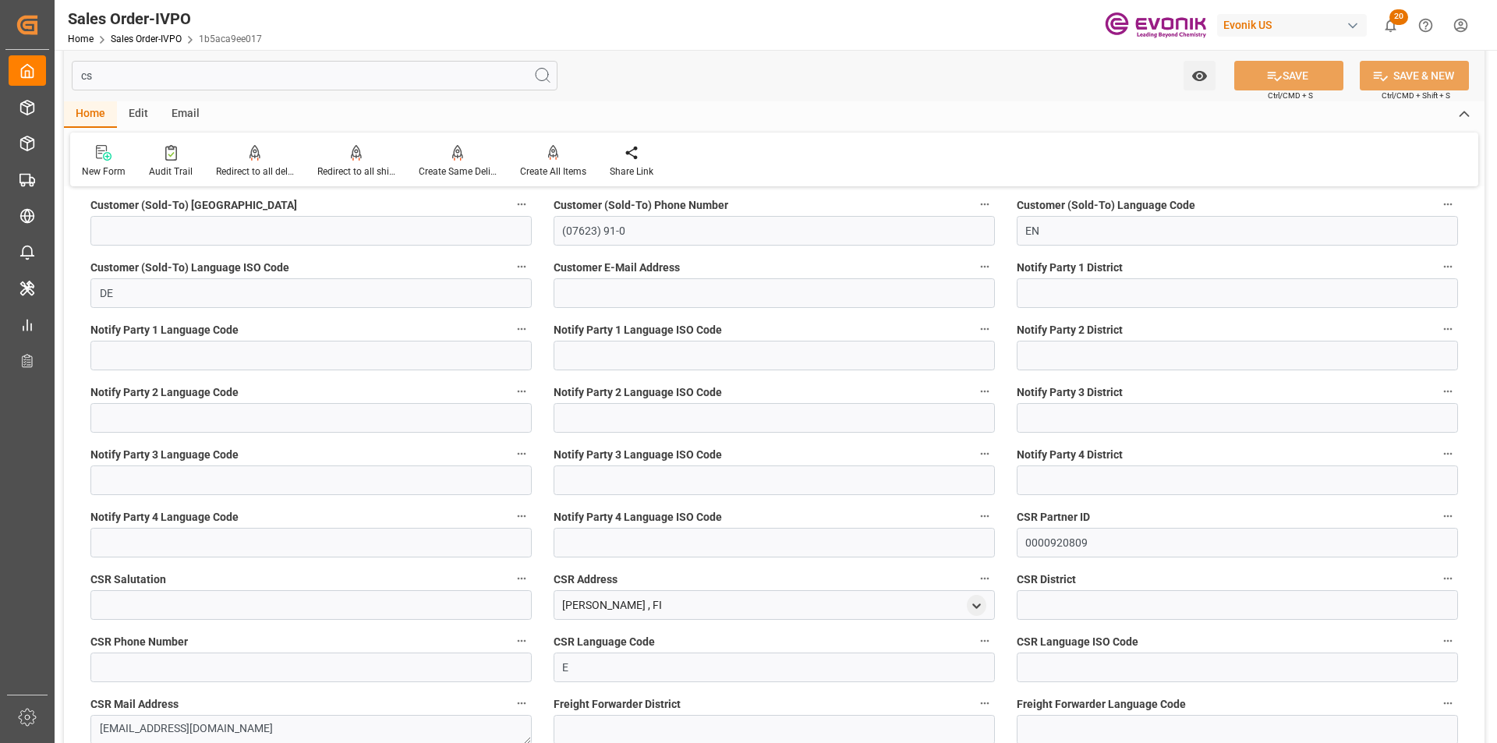
scroll to position [0, 0]
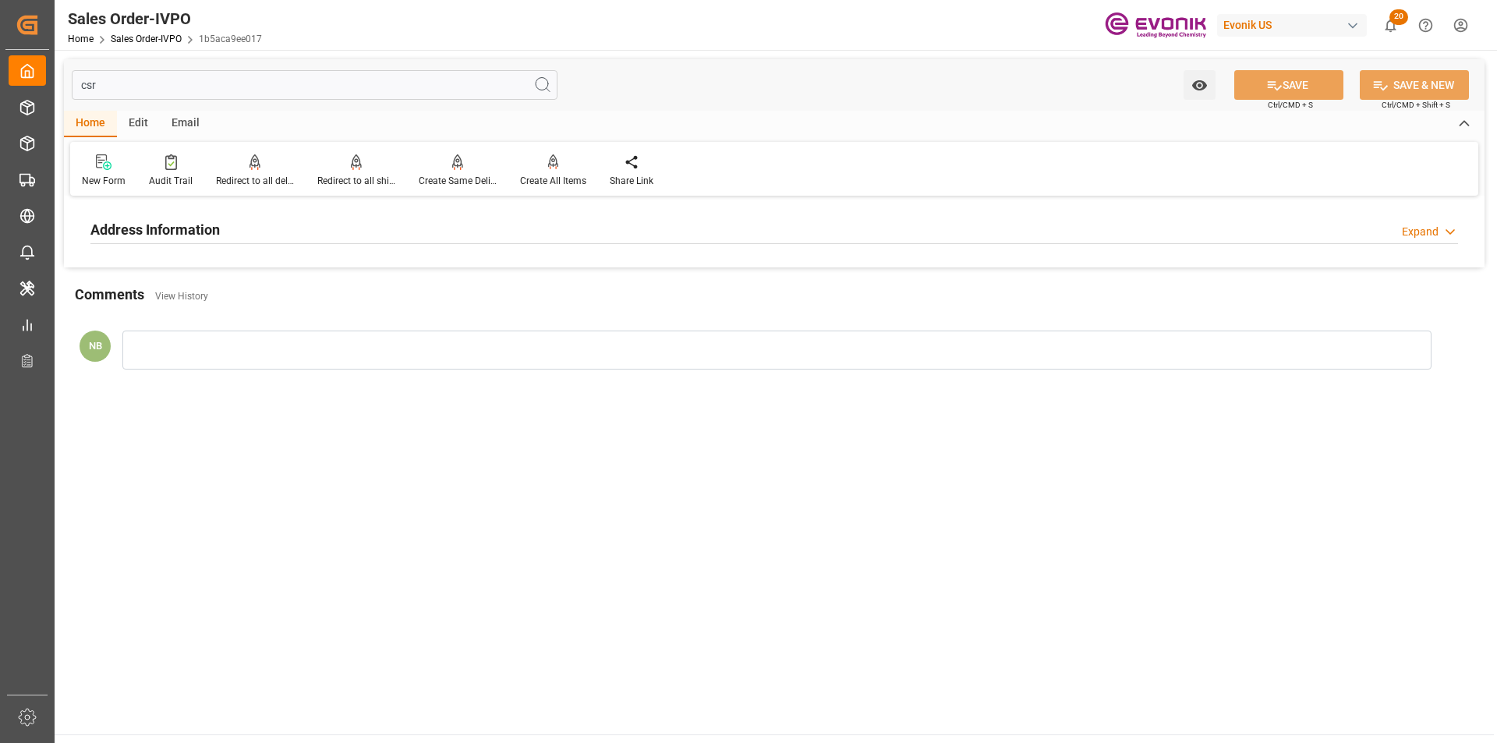
click at [1415, 227] on div "Expand" at bounding box center [1420, 232] width 37 height 16
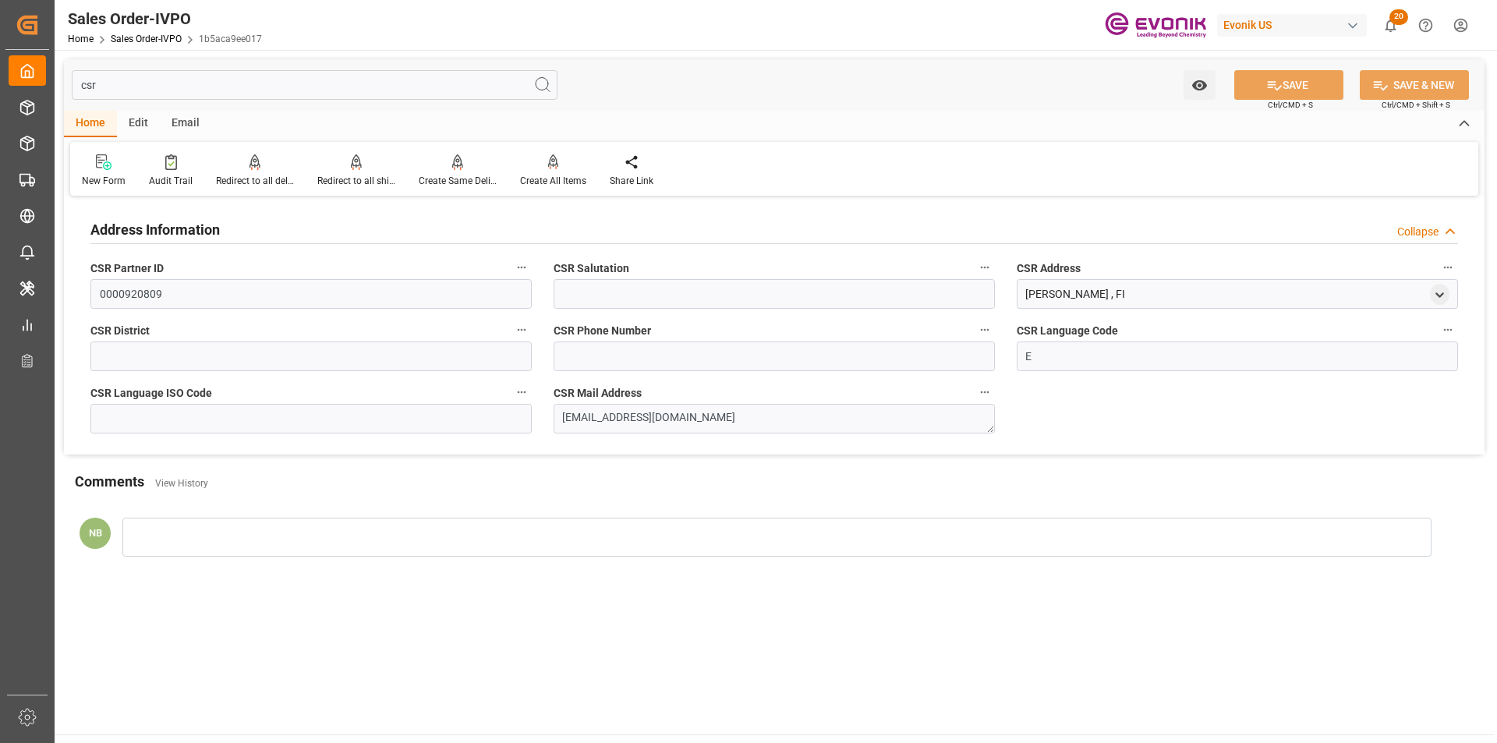
click at [132, 87] on input "csr" at bounding box center [315, 85] width 486 height 30
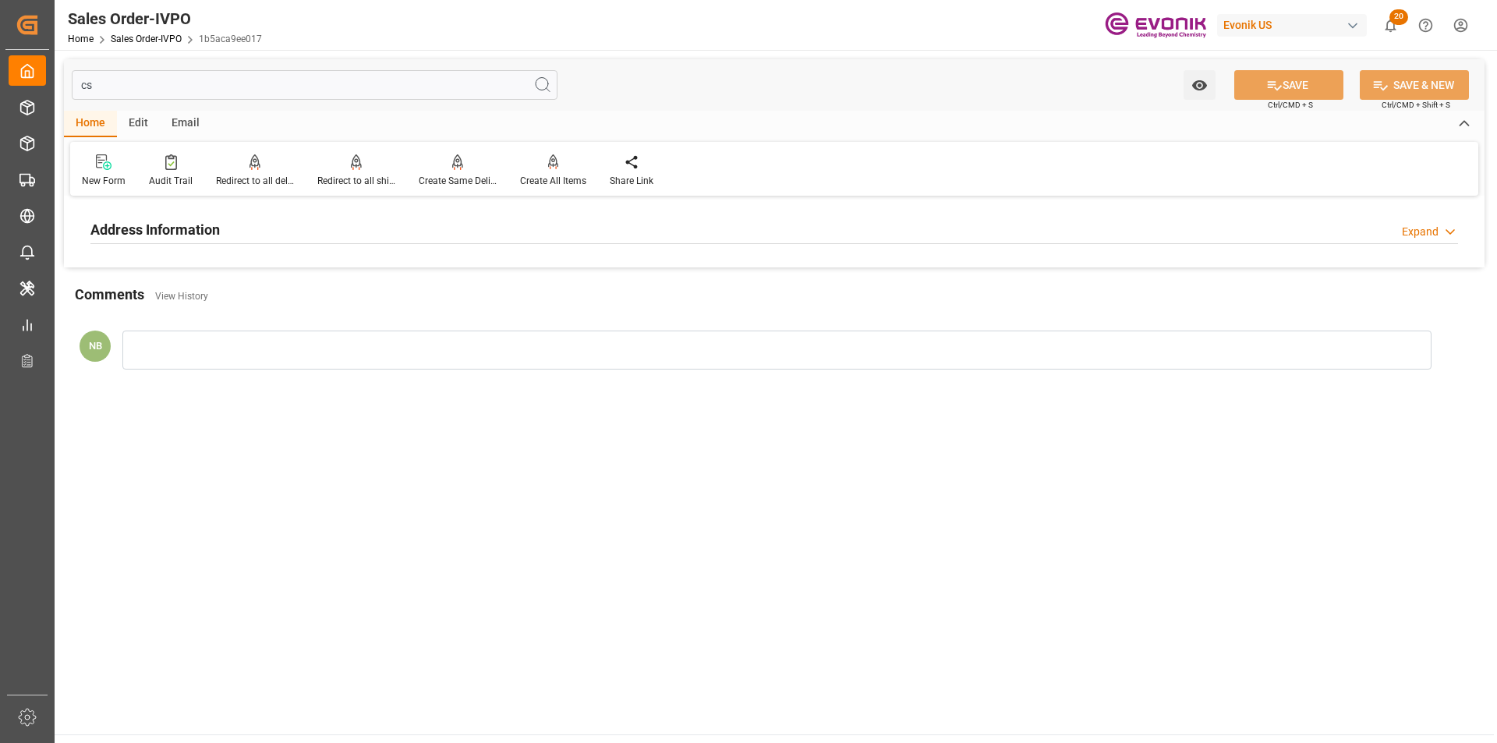
type input "c"
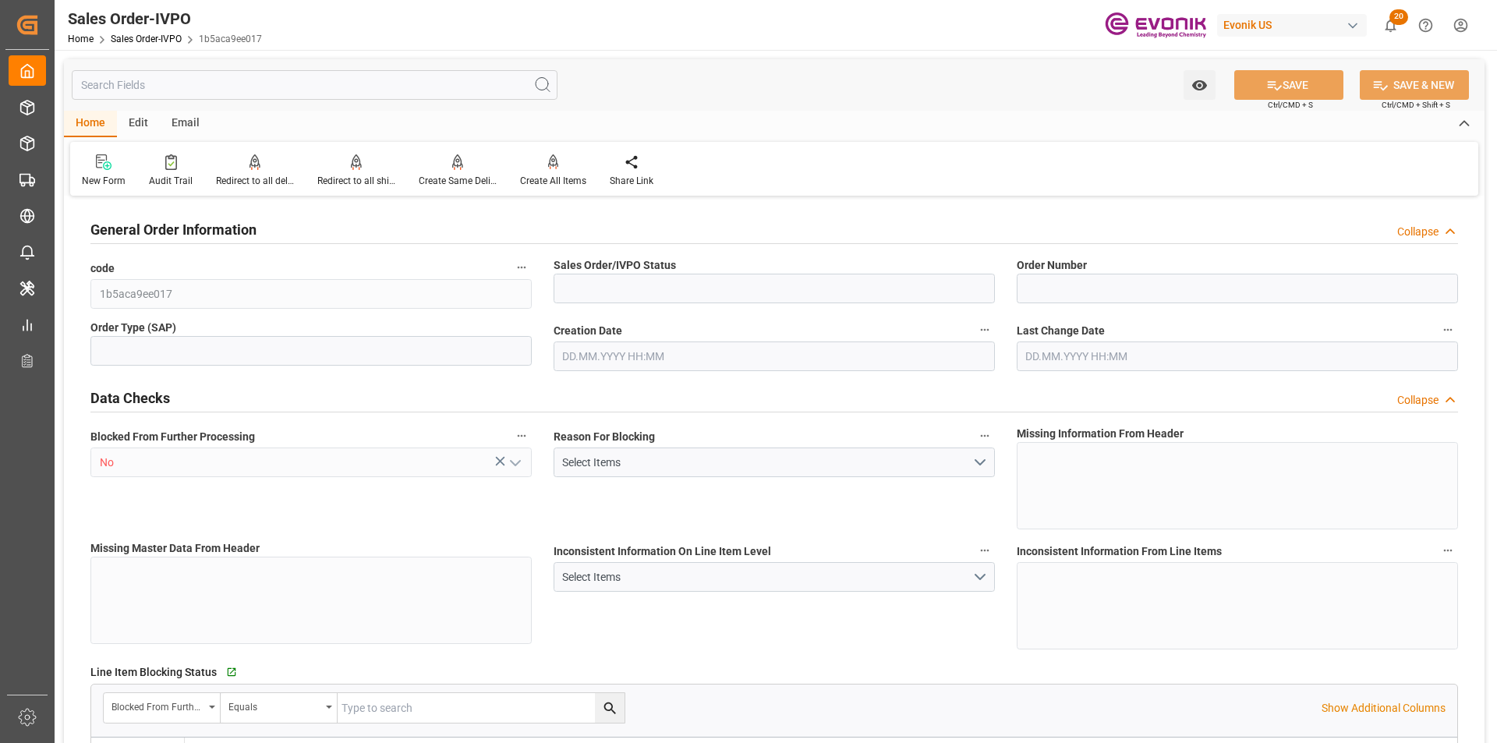
type input "Active"
type input "0046473656"
type input "IV"
type input "P2P"
type input "41"
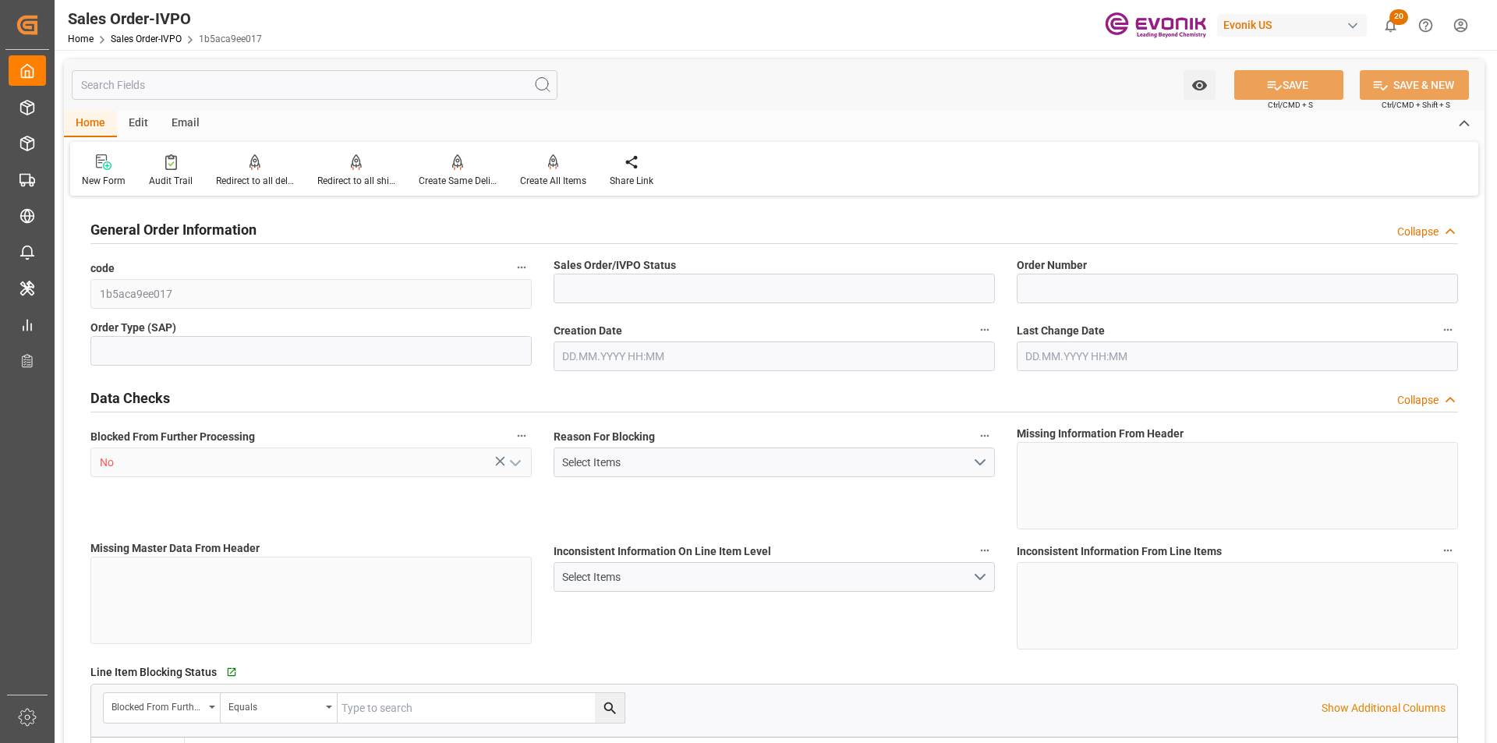
type input "LCL"
type input "0008"
type input "LCL"
type input "SM I2 Silica"
type input "Smart Materials"
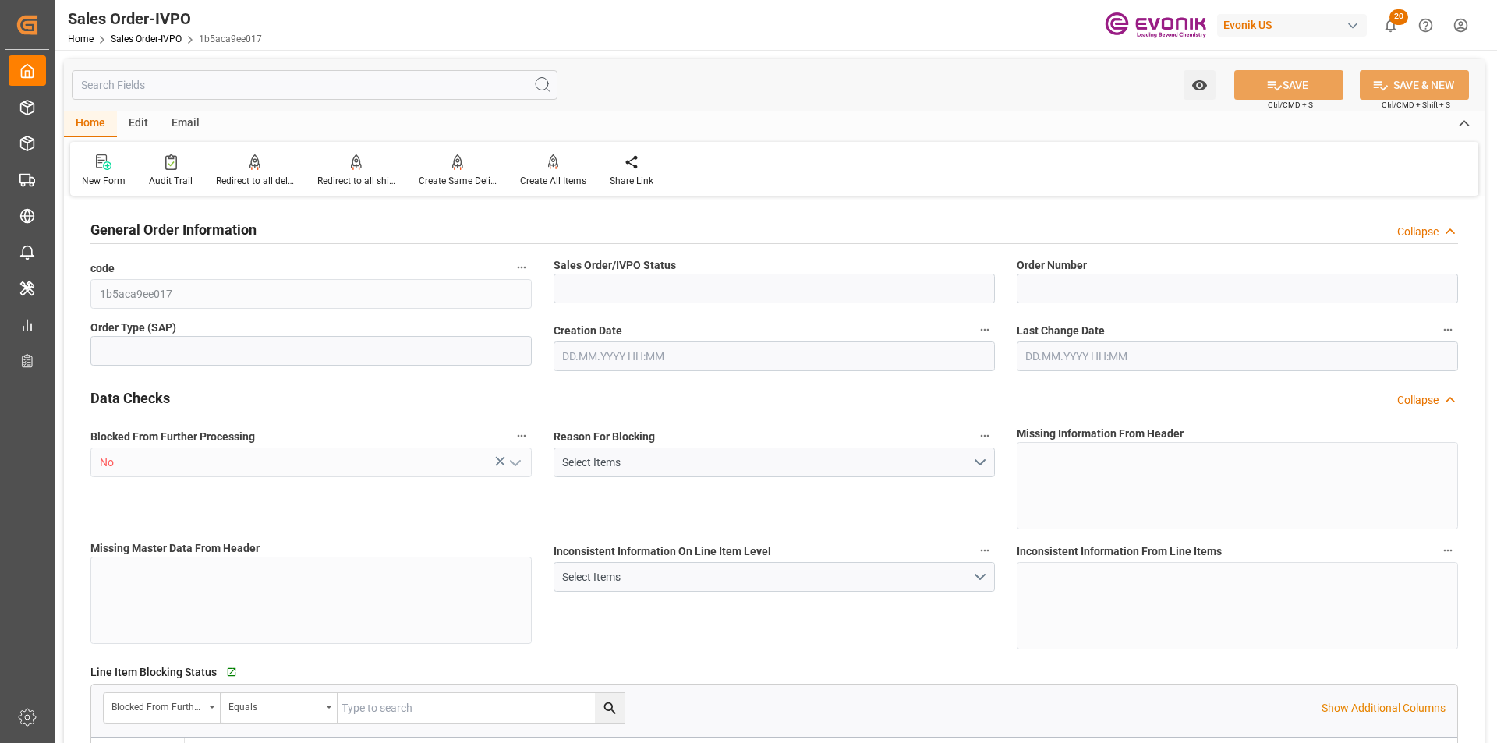
type input "0"
type input "1"
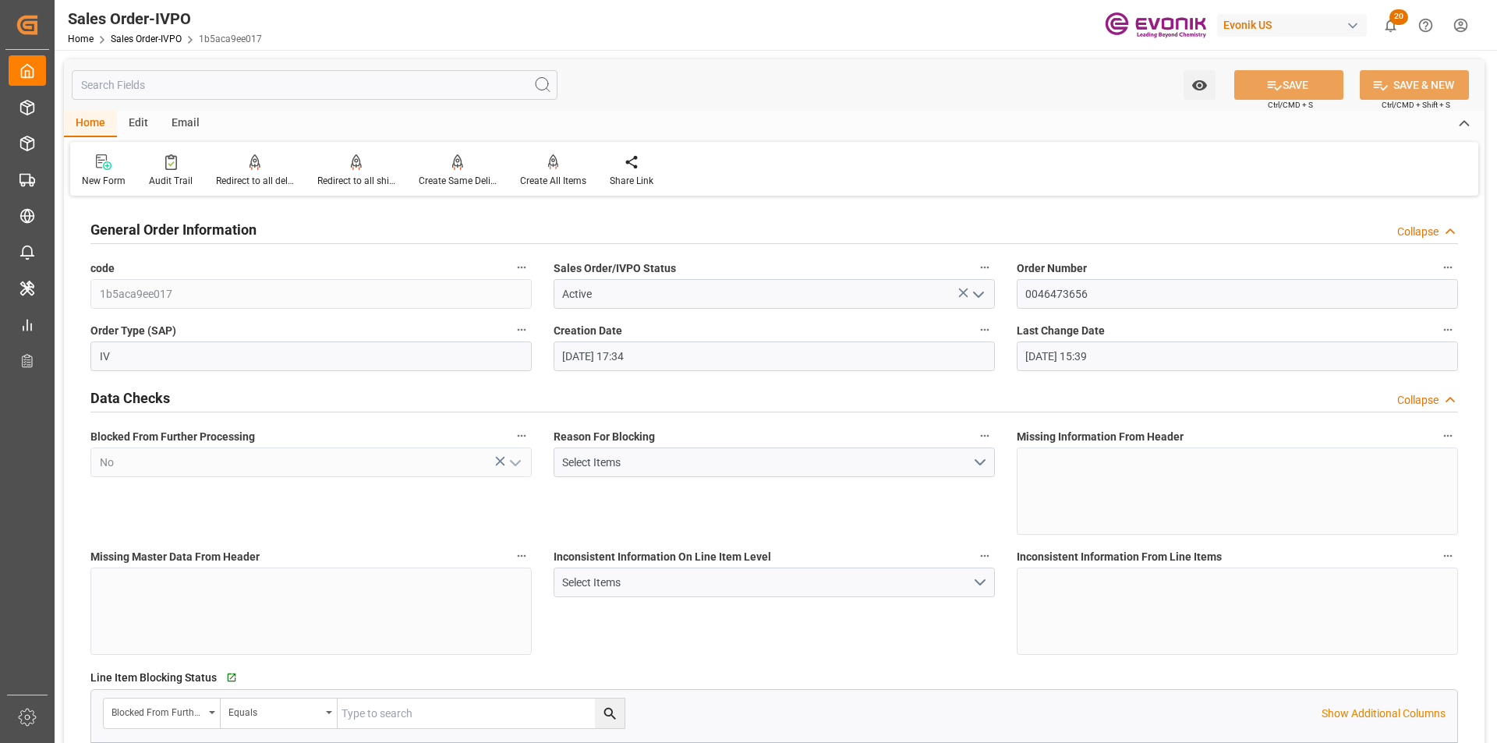
type input "18.09.2025 17:34"
type input "29.09.2025 15:39"
type input "1393.56"
type input "KRPUS"
type input "0"
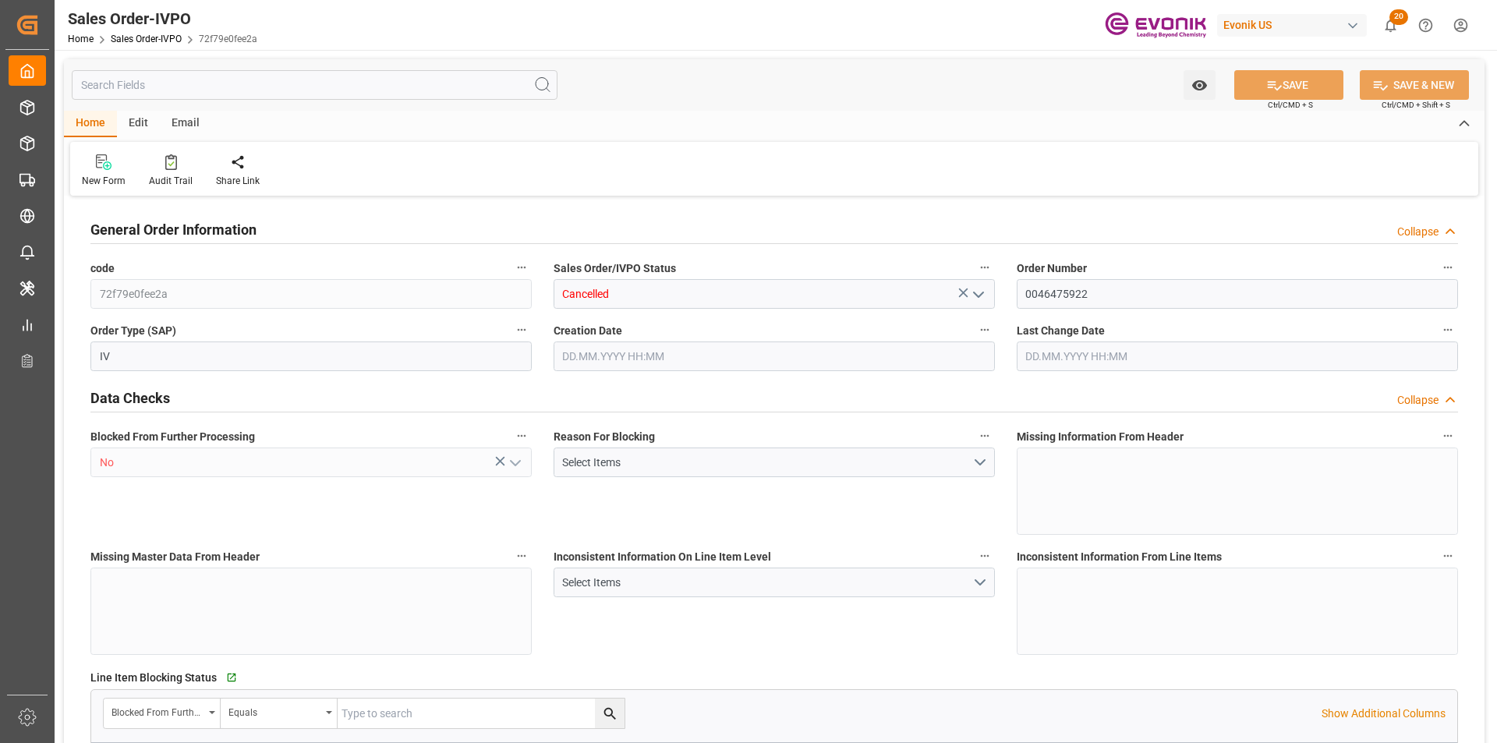
type input "1"
type input "0"
type input "02.10.2025 13:44"
type input "[DATE] 16:21"
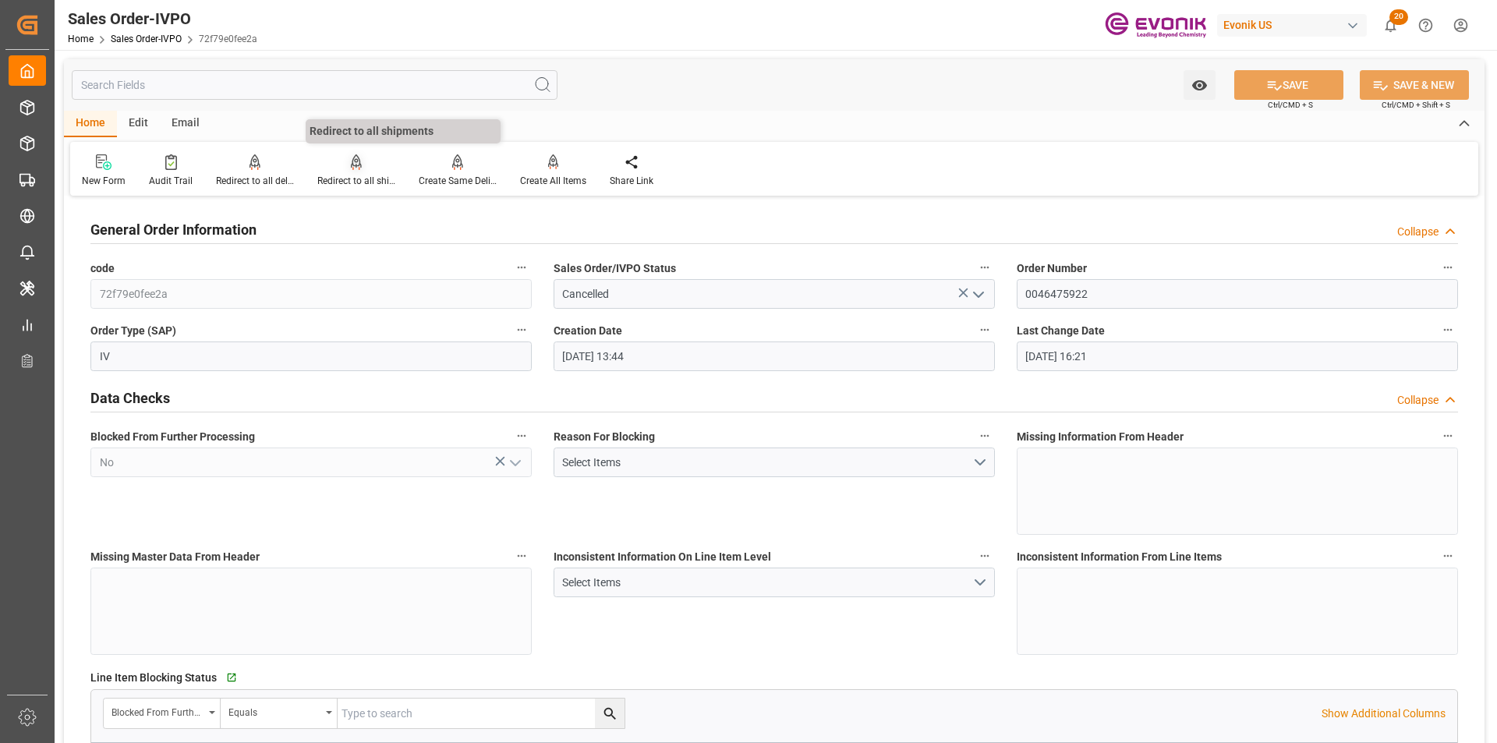
click at [365, 180] on div "Redirect to all shipments" at bounding box center [356, 181] width 78 height 14
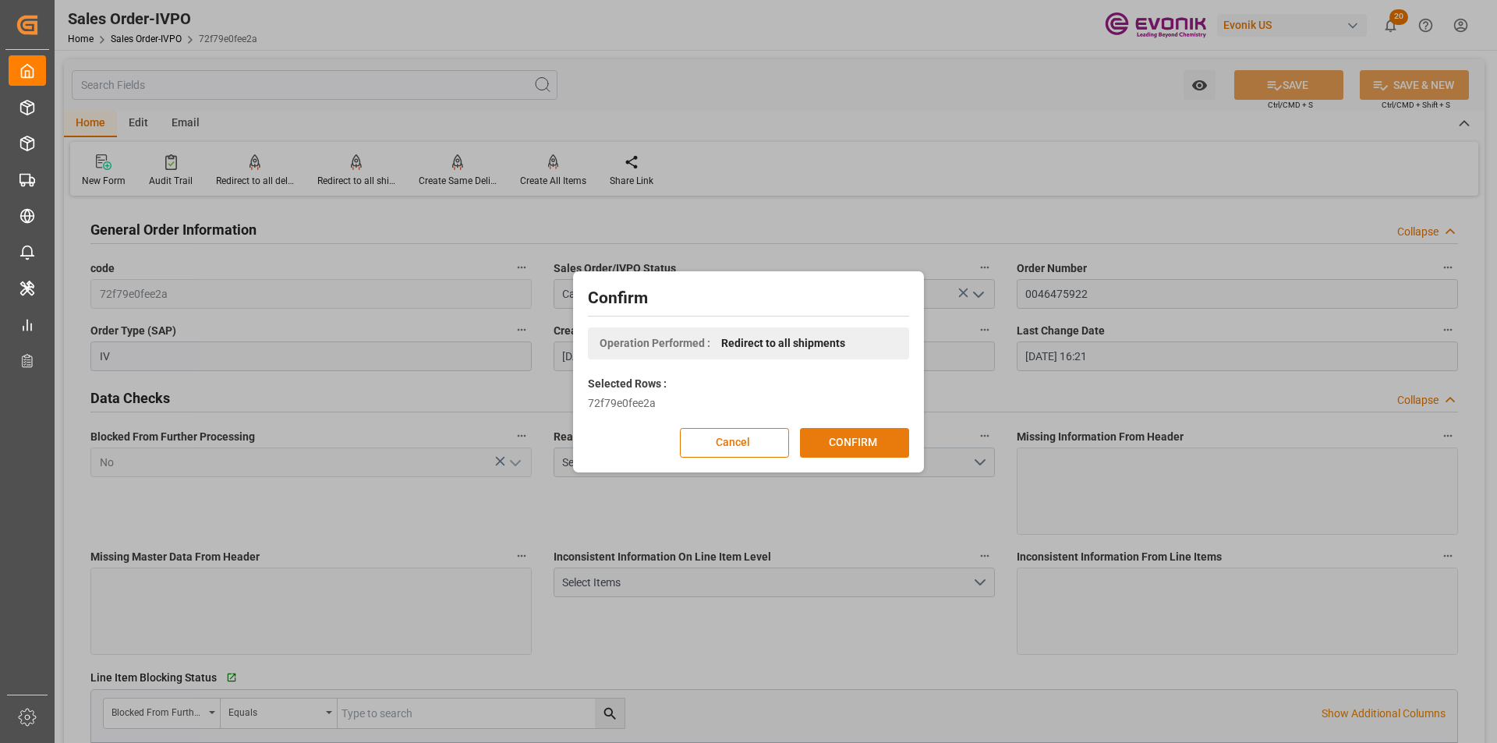
click at [868, 441] on button "CONFIRM" at bounding box center [854, 443] width 109 height 30
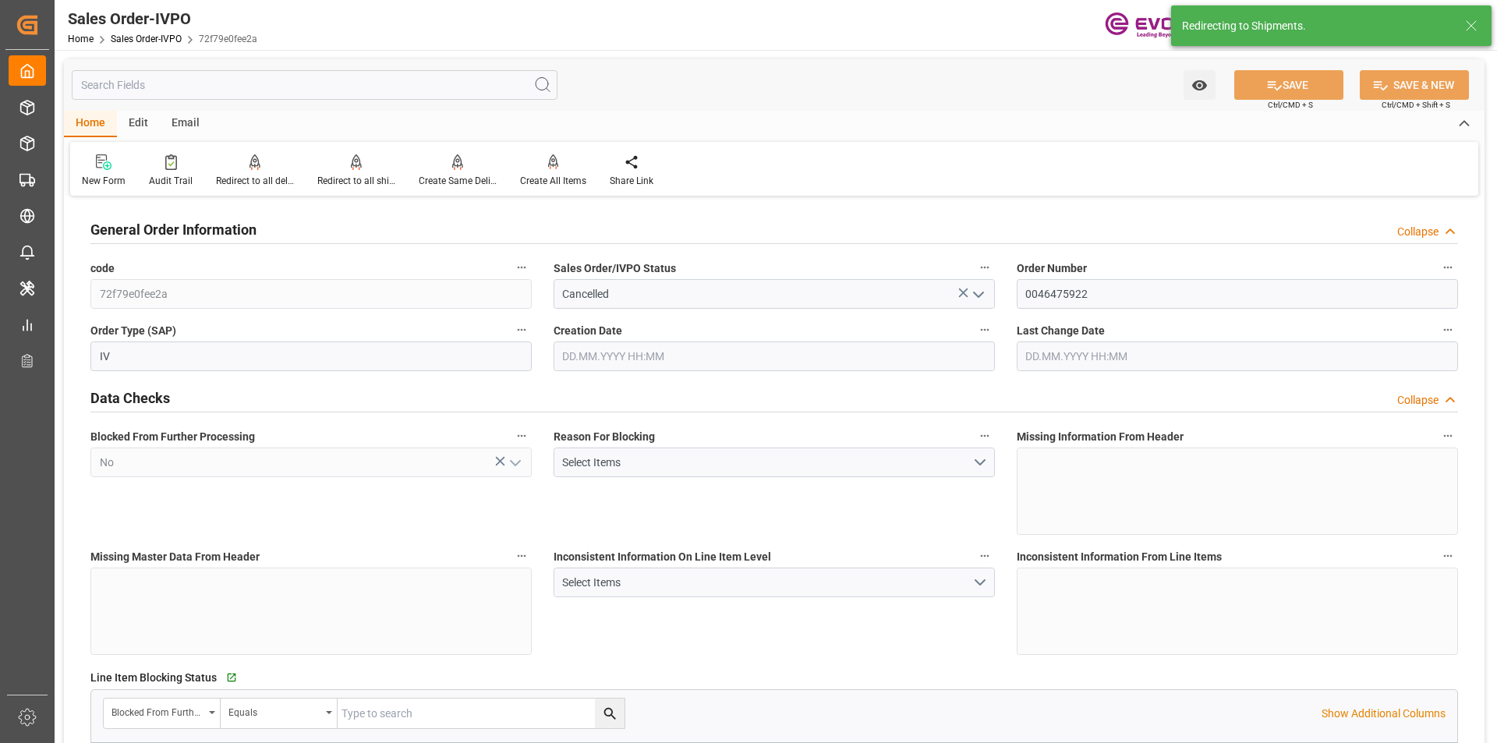
type input "02.10.2025 13:44"
type input "[DATE] 16:21"
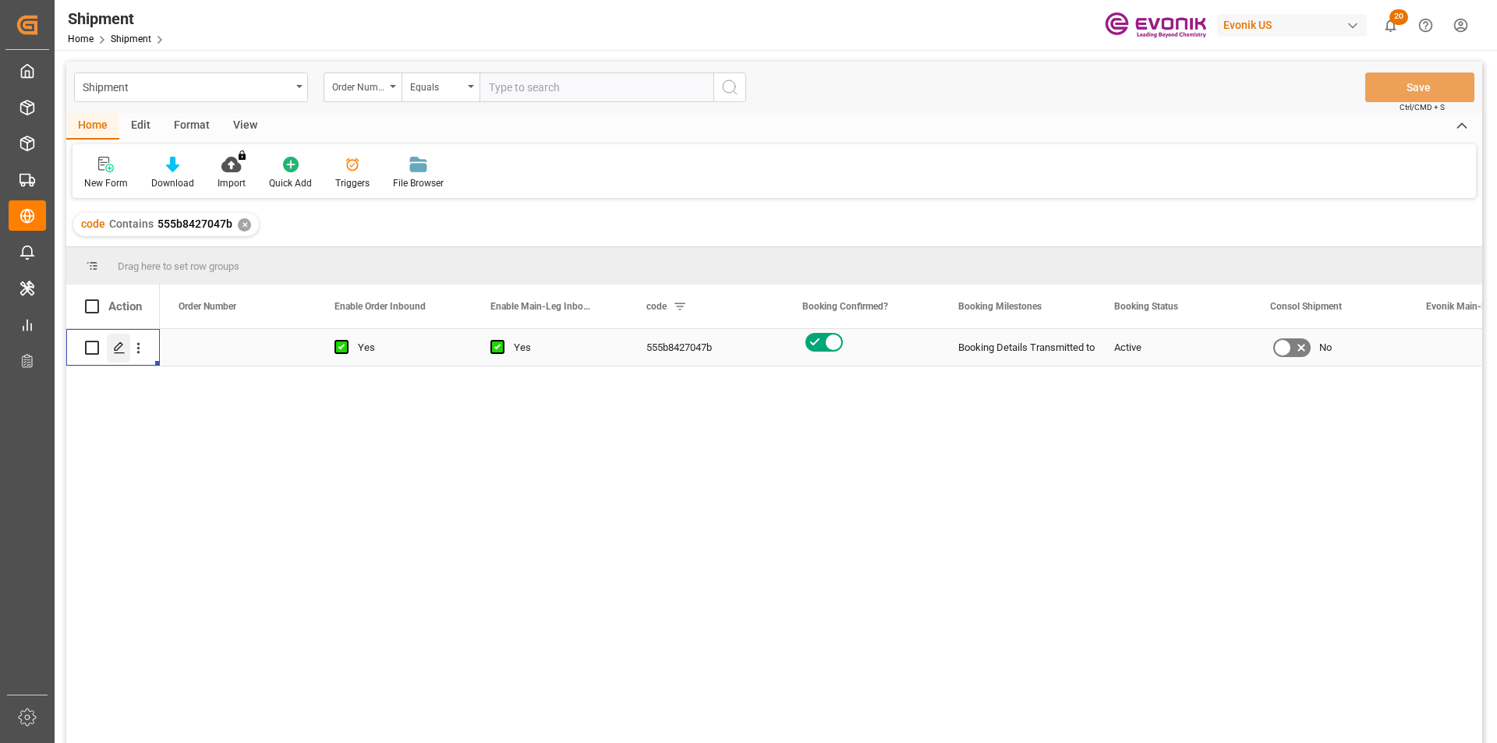
click at [119, 348] on polygon "Press SPACE to select this row." at bounding box center [119, 347] width 8 height 8
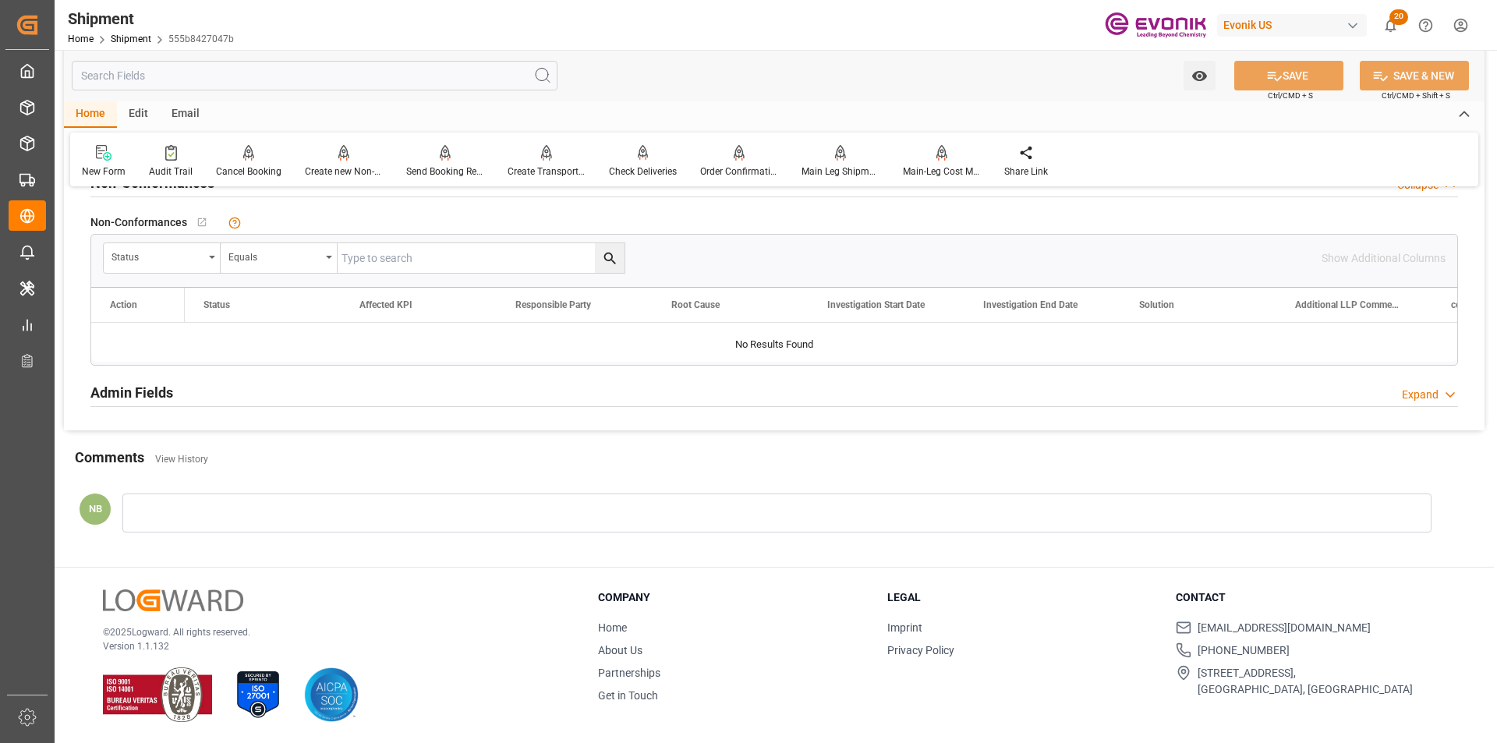
scroll to position [992, 0]
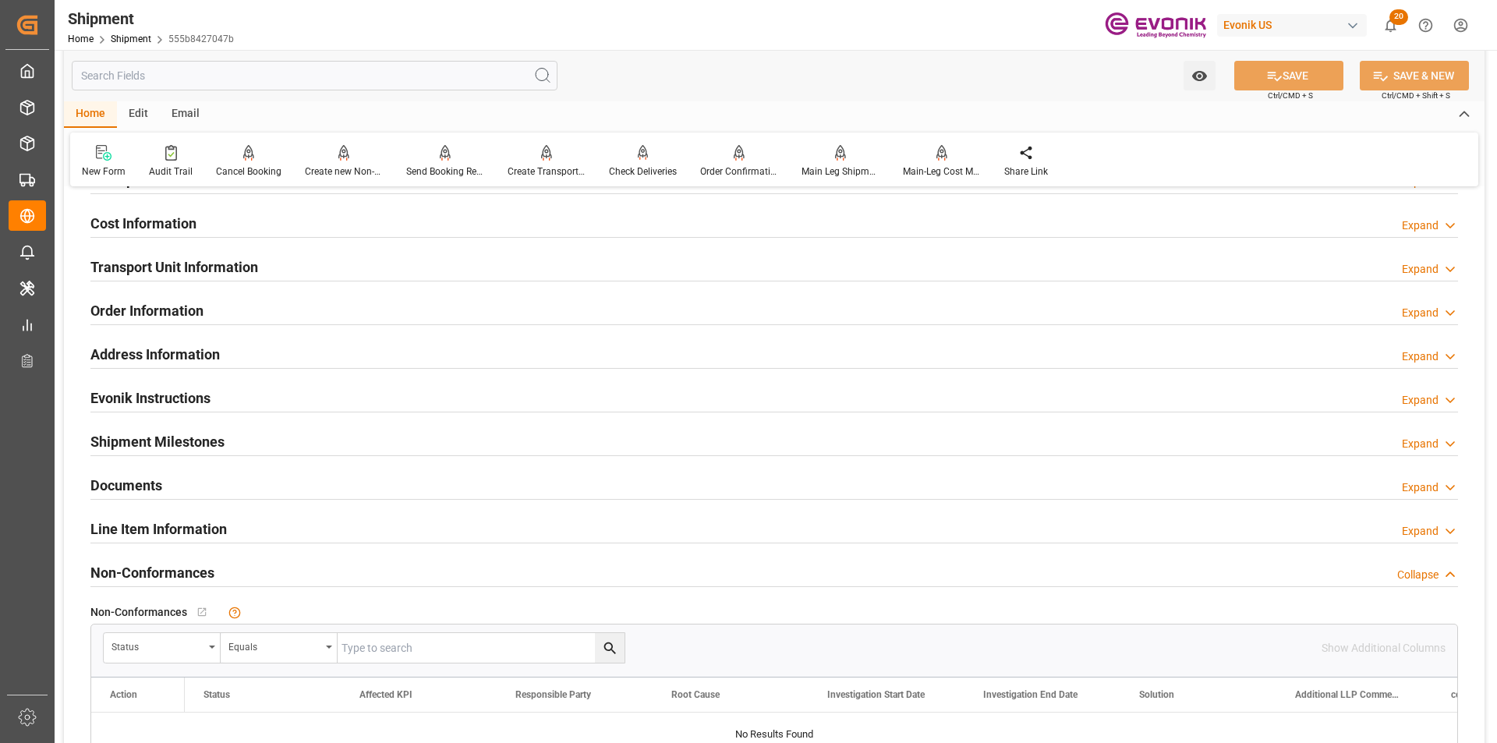
click at [1434, 533] on div "Expand" at bounding box center [1420, 531] width 37 height 16
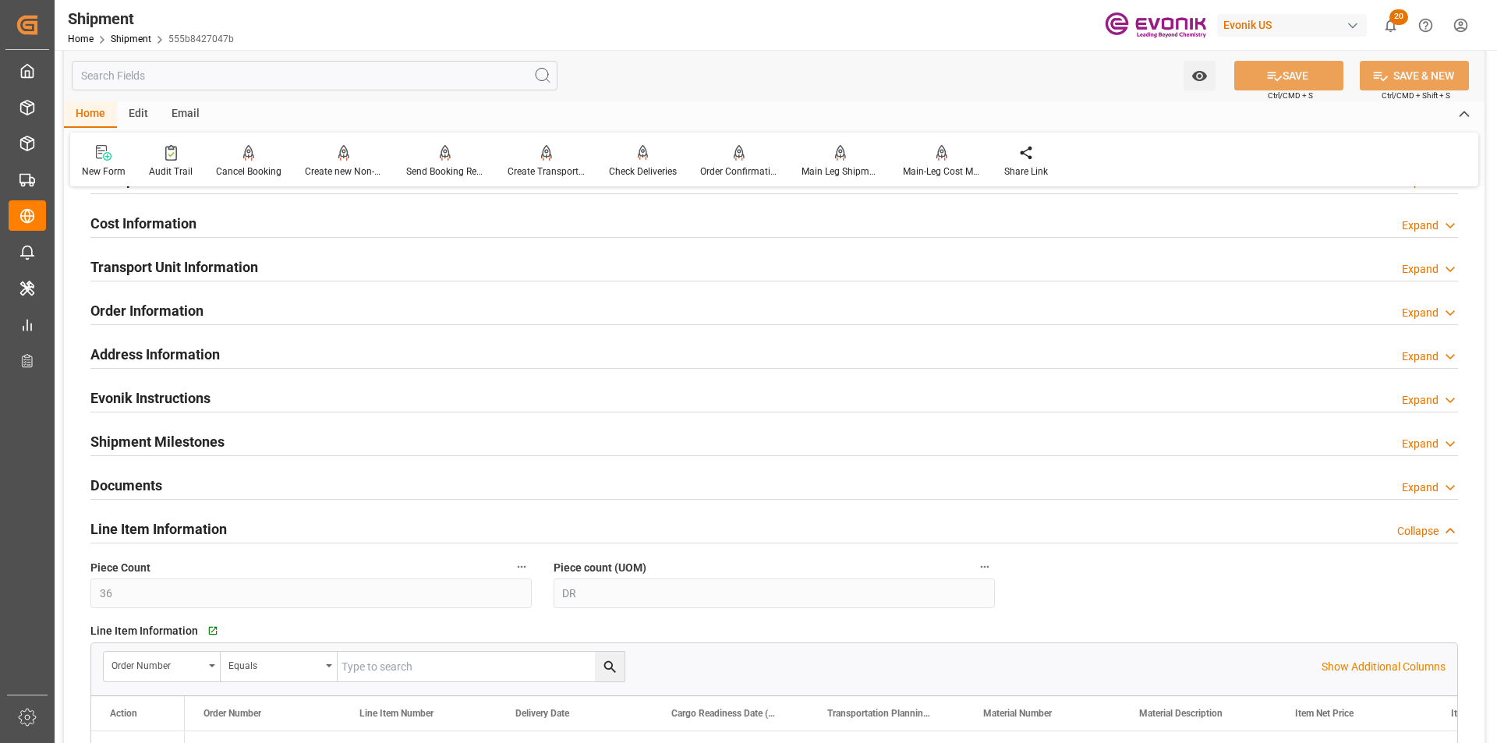
scroll to position [1148, 0]
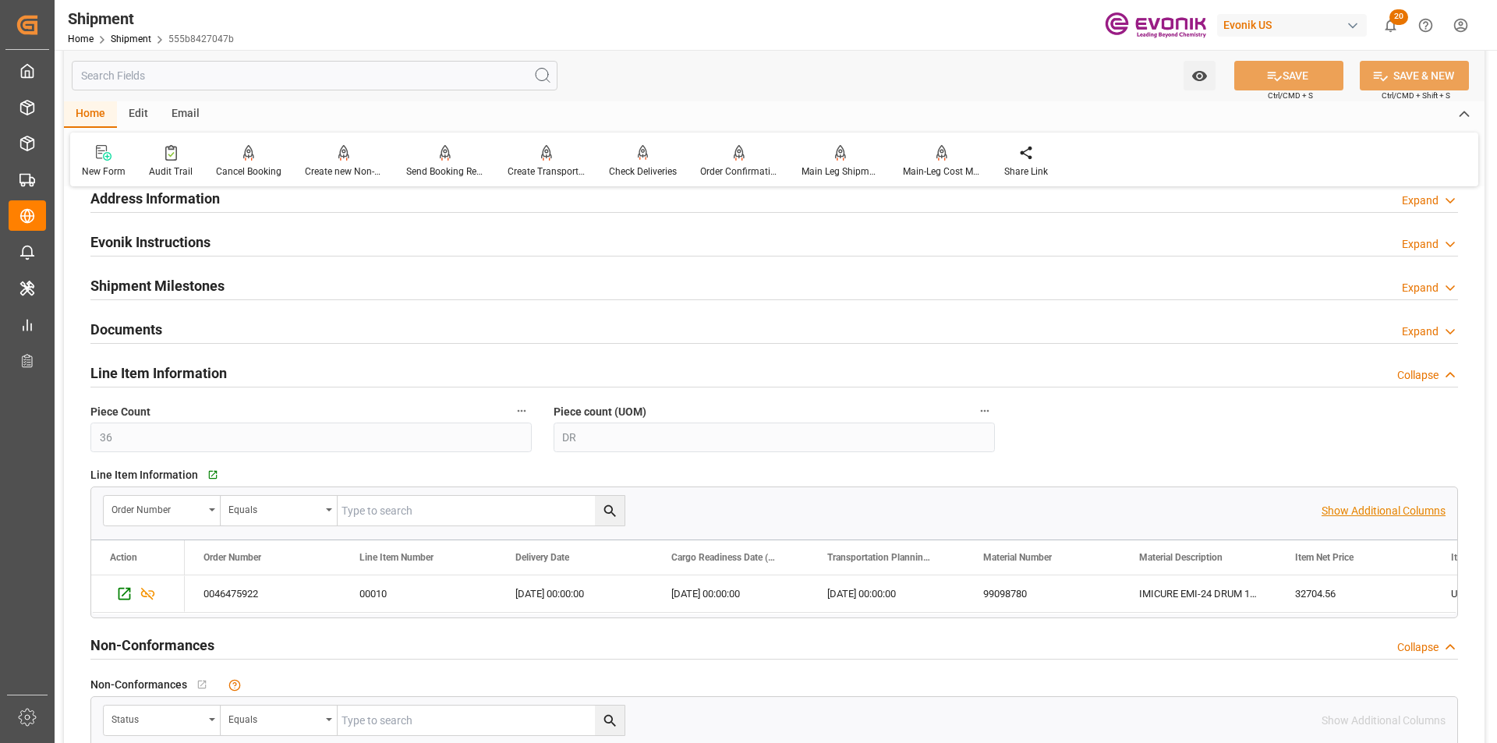
click at [1379, 513] on p "Show Additional Columns" at bounding box center [1383, 511] width 124 height 16
click at [1035, 587] on div "99098780" at bounding box center [1042, 593] width 156 height 37
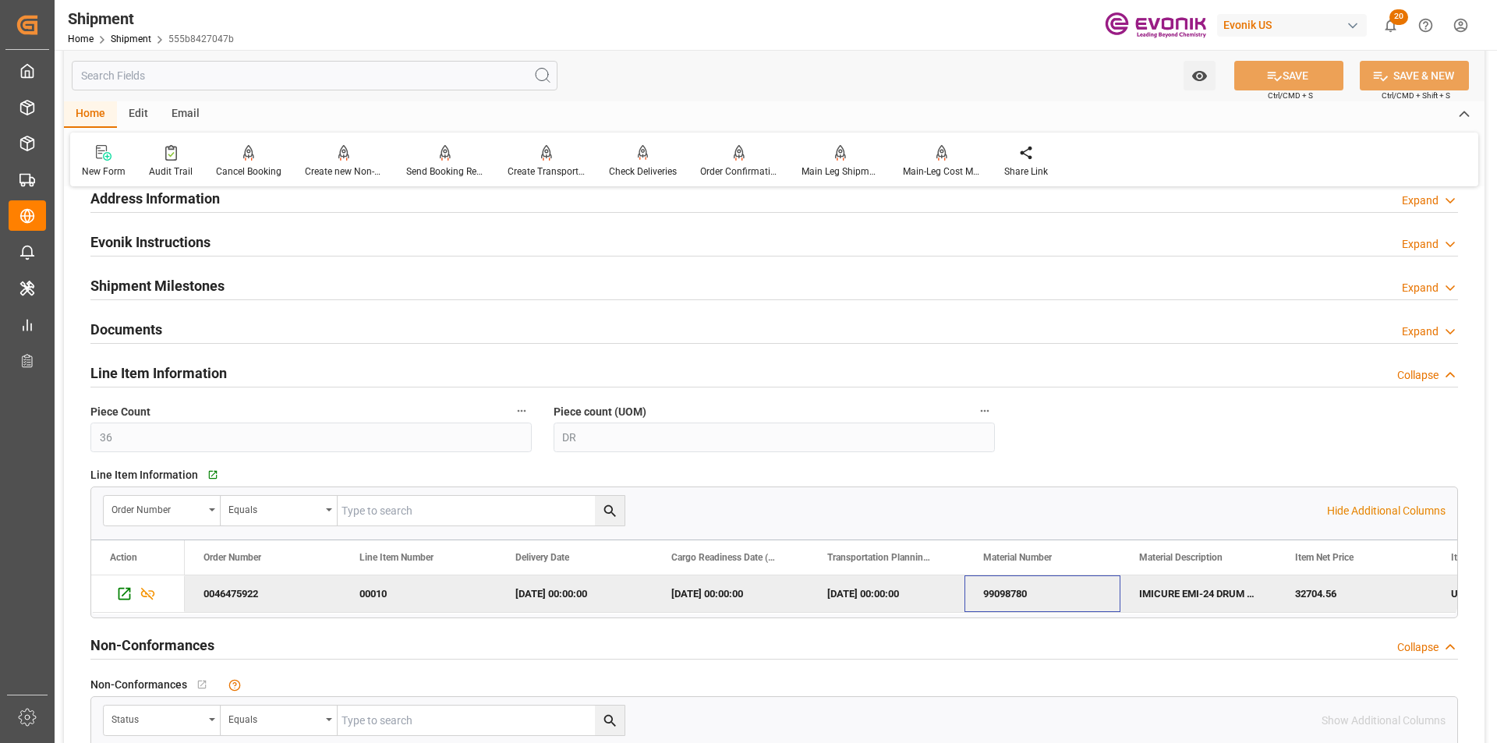
scroll to position [0, 911]
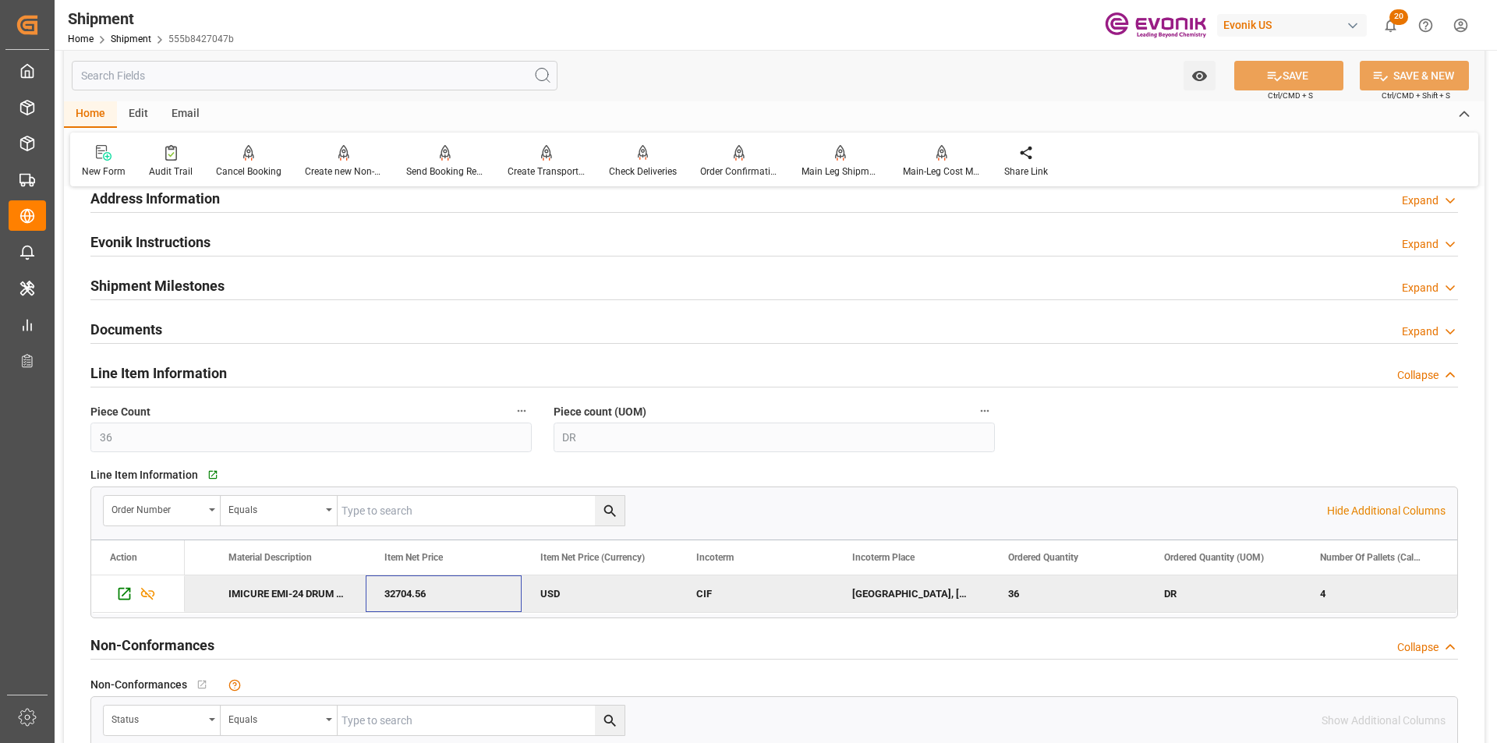
click at [474, 590] on div "32704.56" at bounding box center [444, 593] width 156 height 37
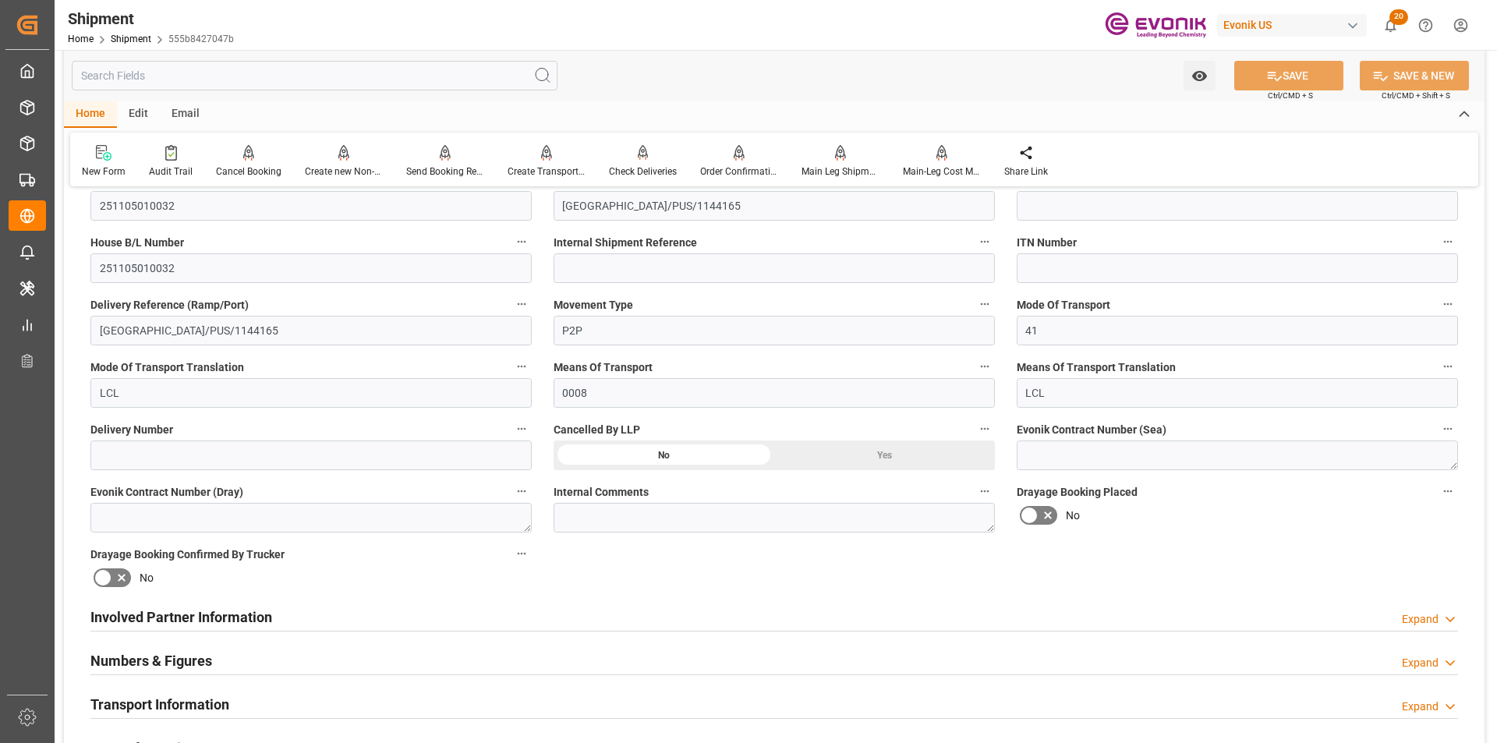
scroll to position [780, 0]
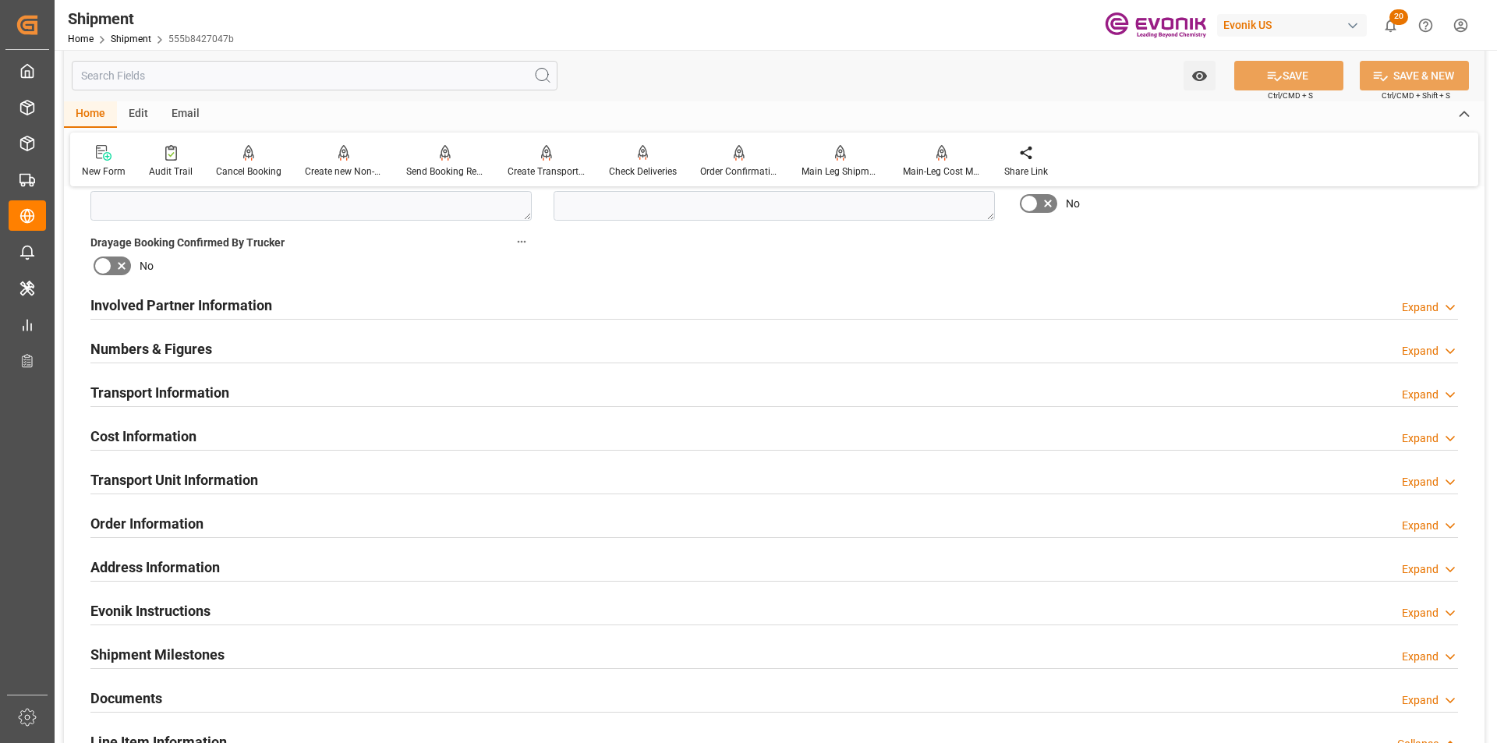
click at [1434, 482] on div "Expand" at bounding box center [1420, 482] width 37 height 16
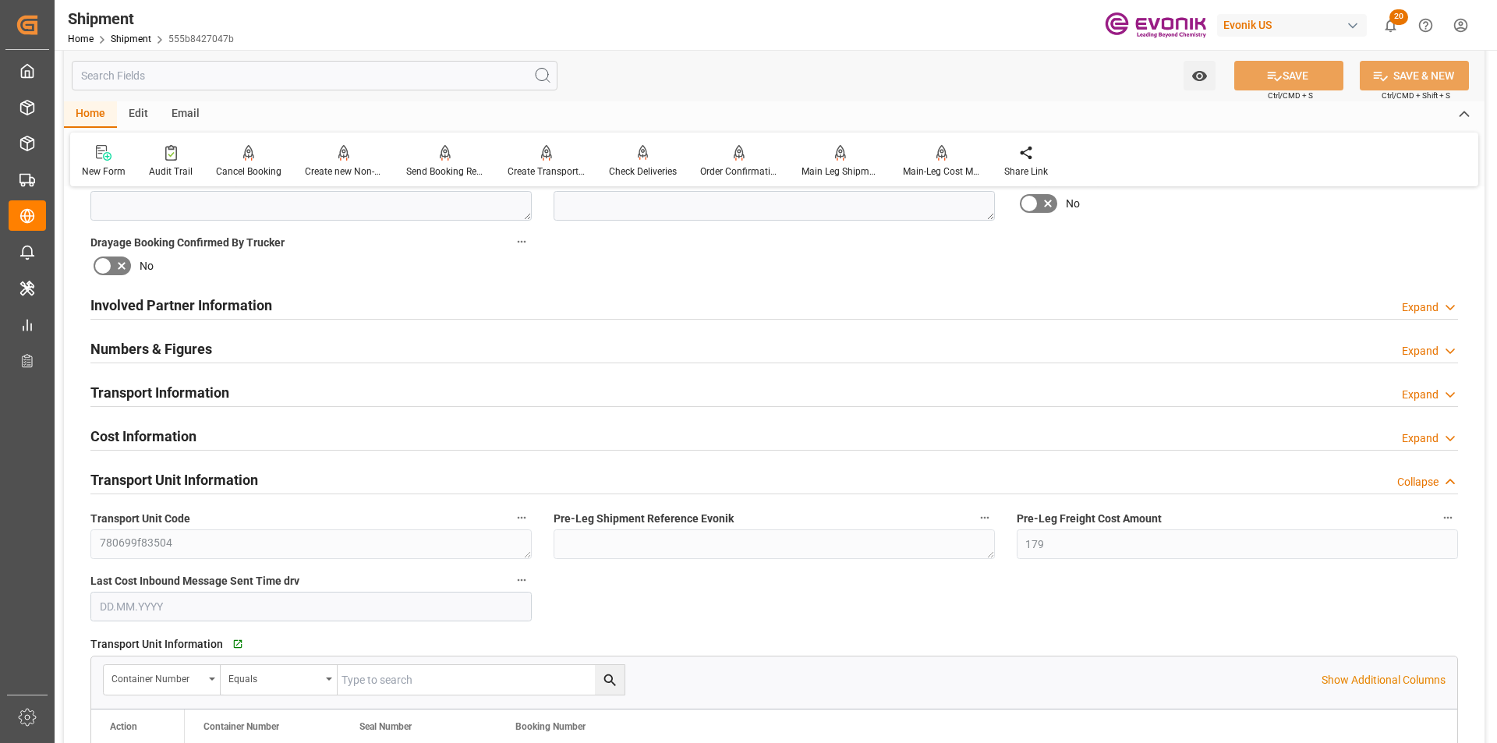
click at [1433, 478] on div "Collapse" at bounding box center [1417, 482] width 41 height 16
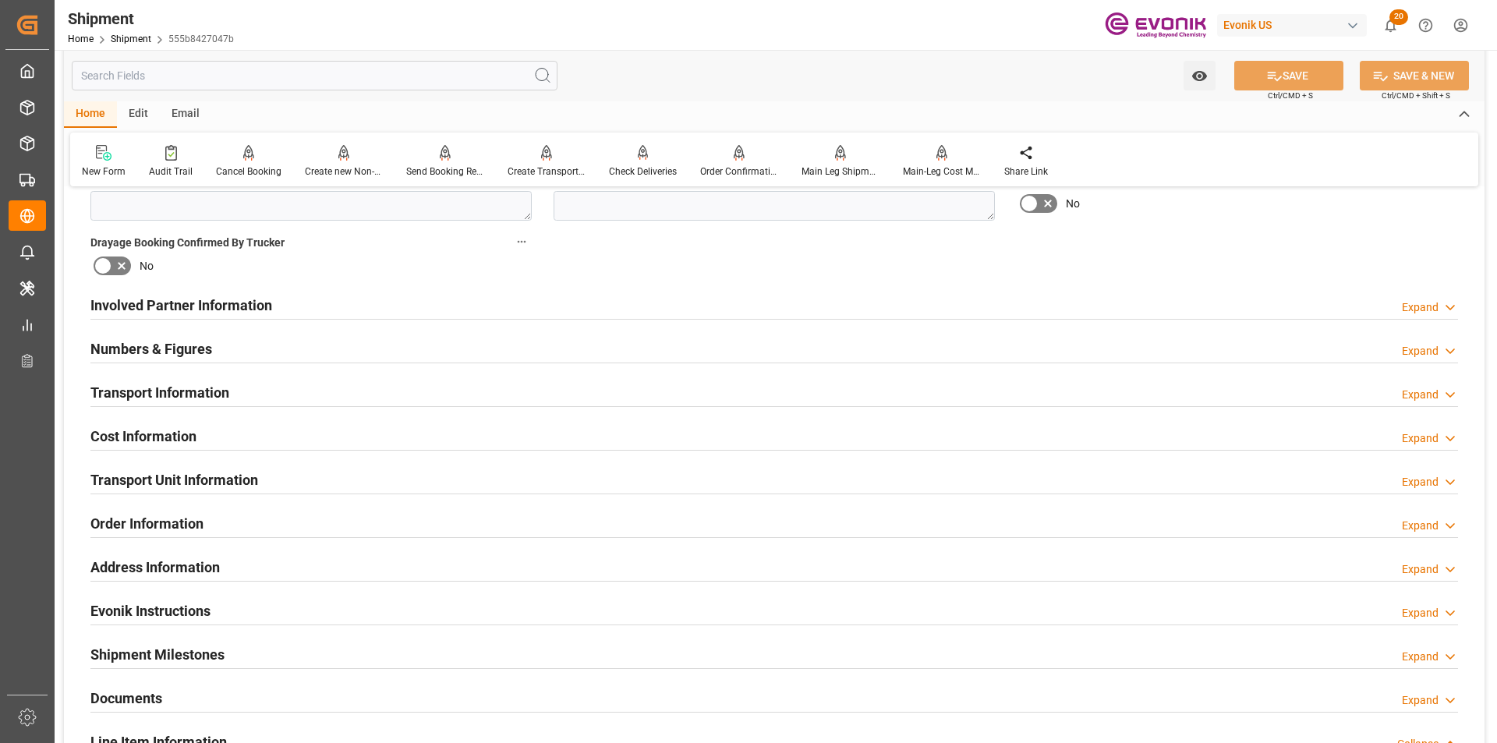
click at [1413, 478] on div "Expand" at bounding box center [1420, 482] width 37 height 16
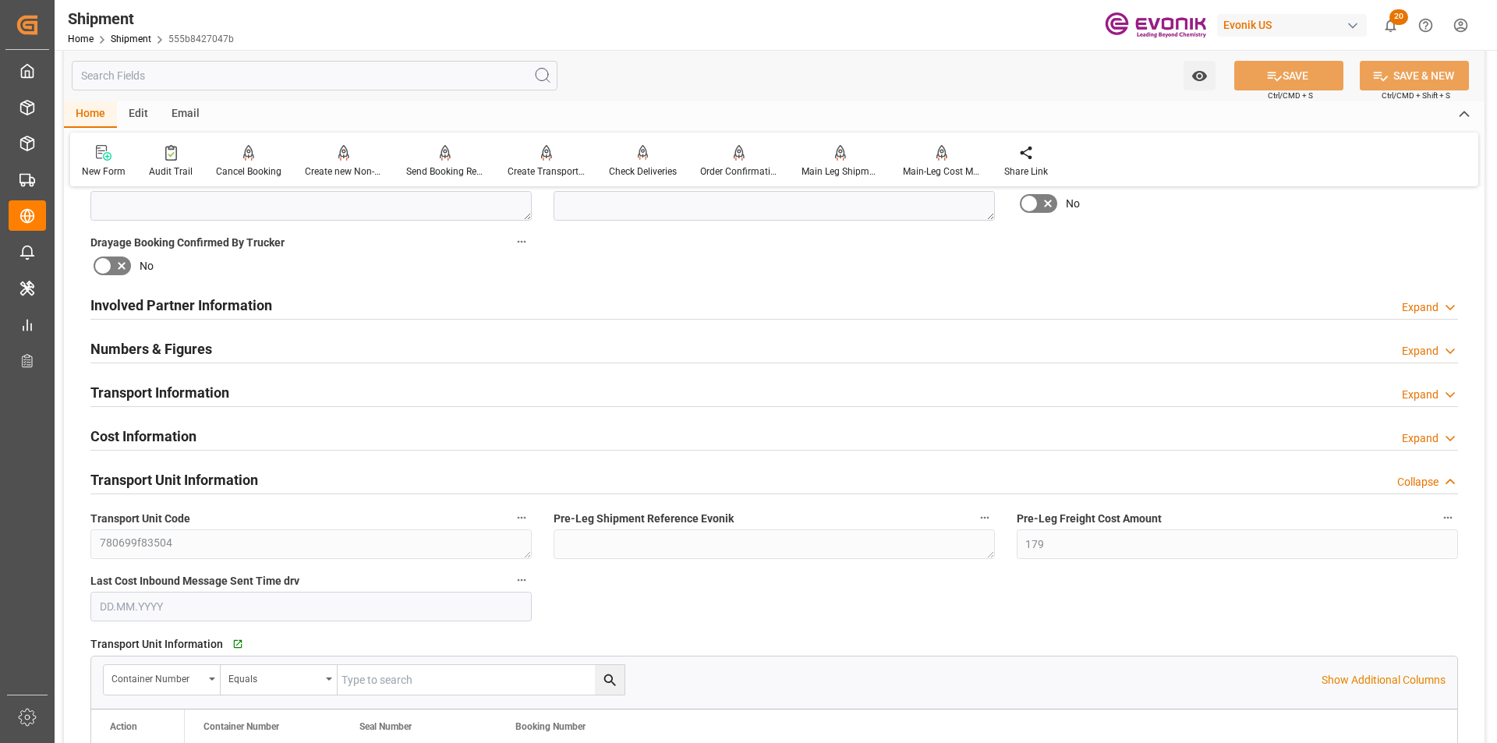
scroll to position [936, 0]
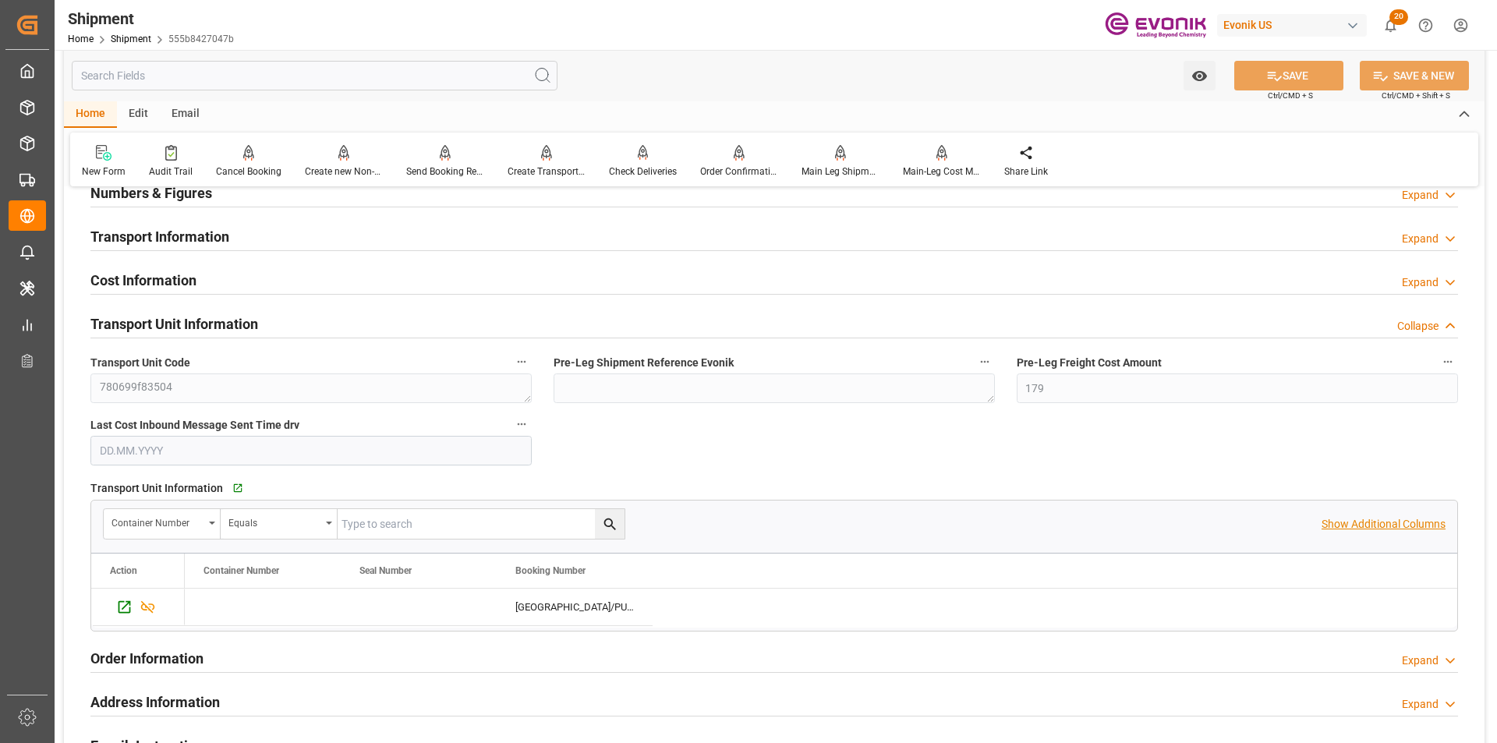
click at [1372, 523] on p "Show Additional Columns" at bounding box center [1383, 524] width 124 height 16
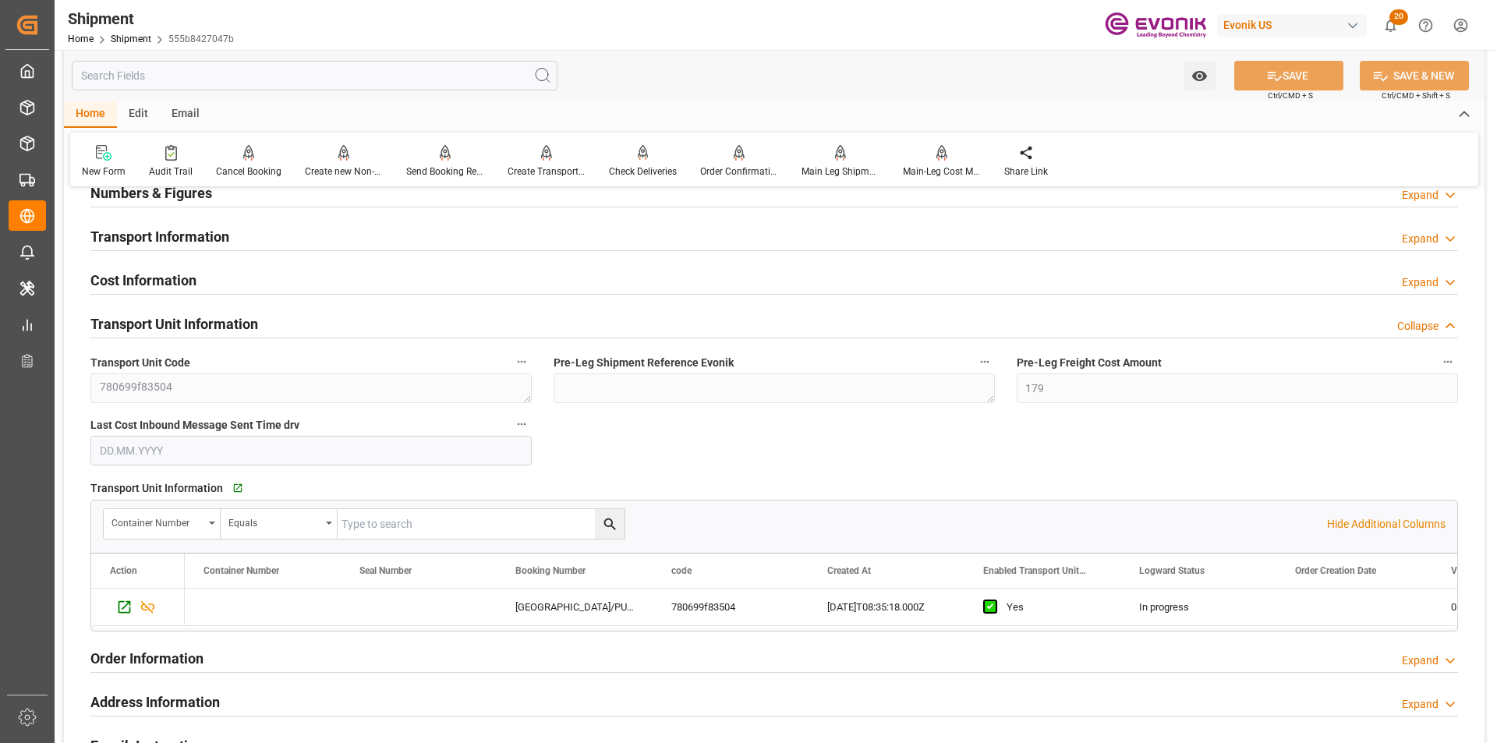
scroll to position [1013, 0]
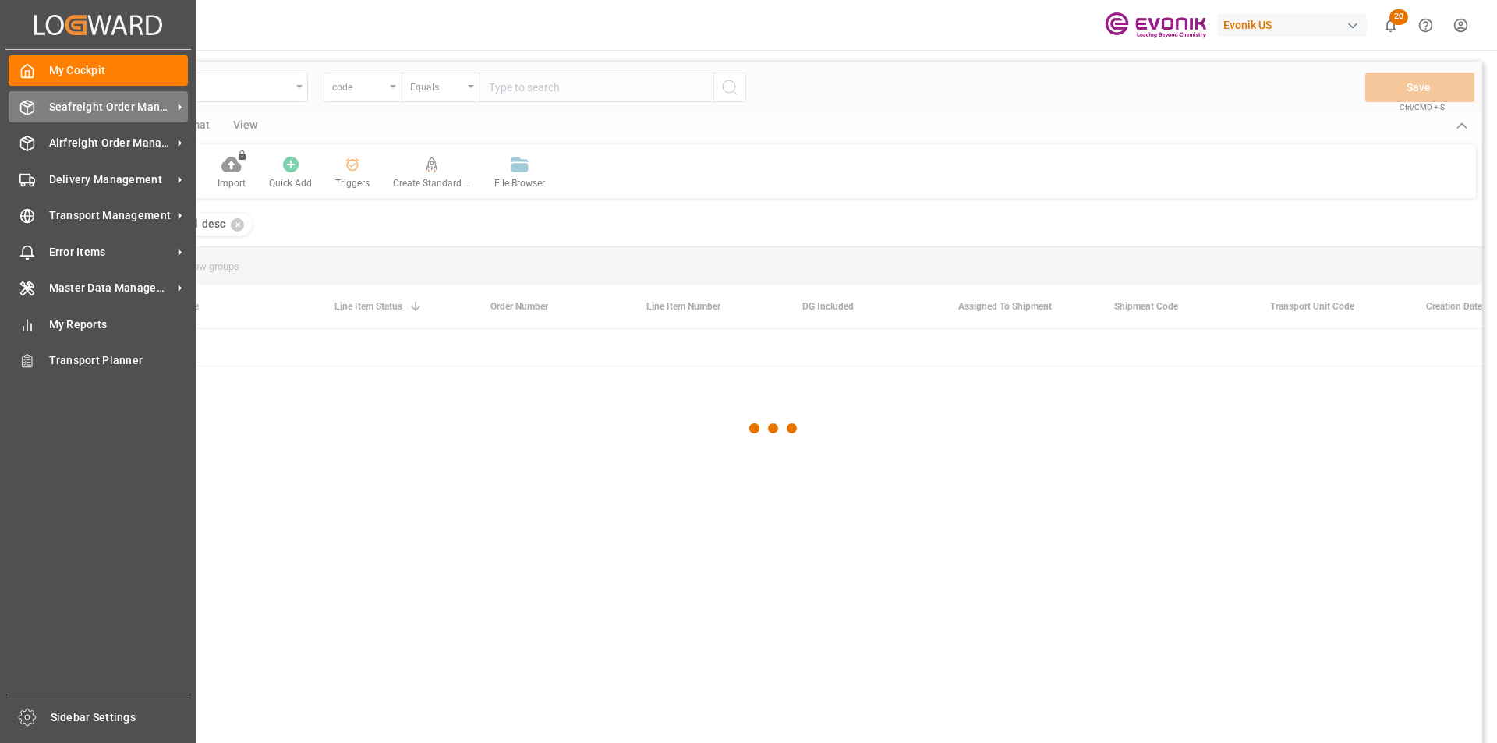
click at [93, 106] on span "Seafreight Order Management" at bounding box center [110, 107] width 123 height 16
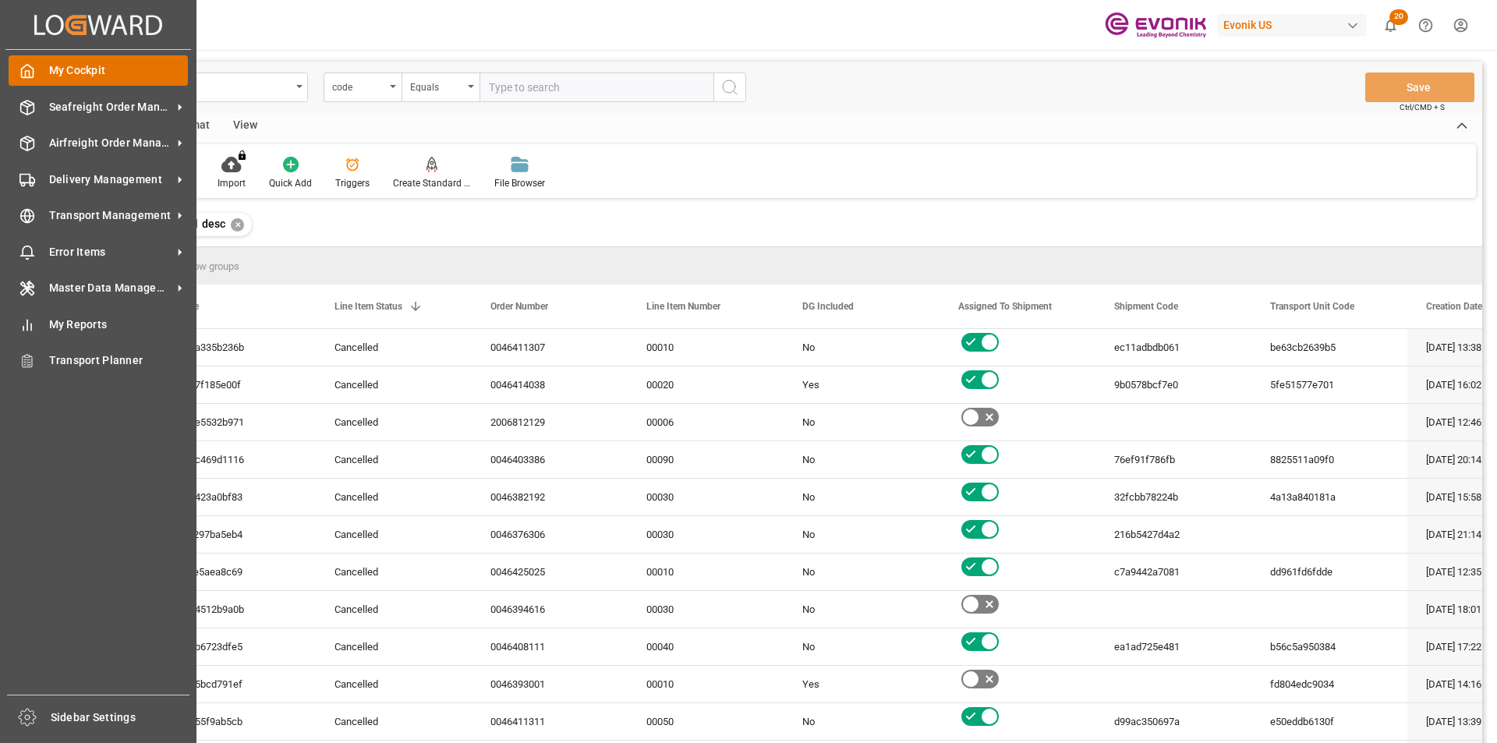
click at [80, 65] on span "My Cockpit" at bounding box center [119, 70] width 140 height 16
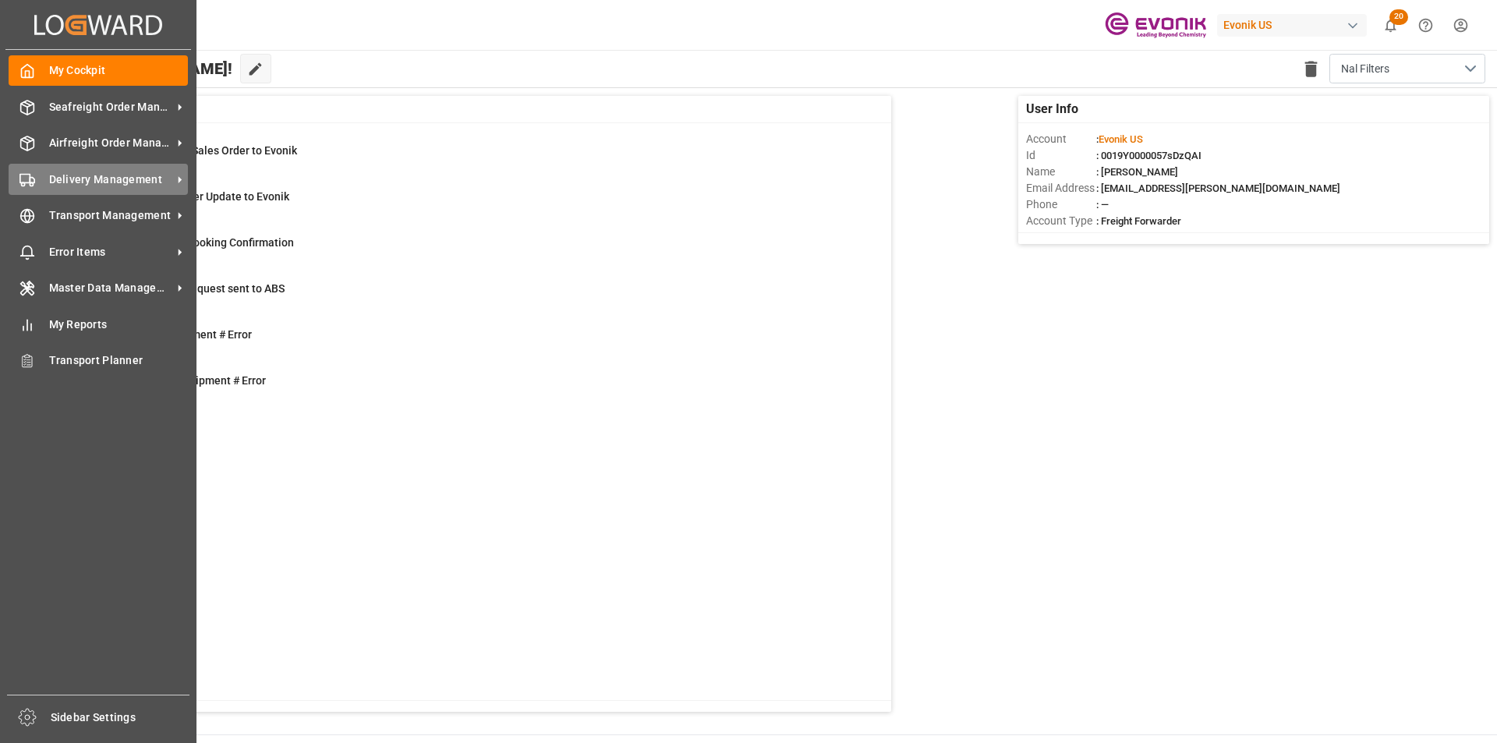
click at [58, 175] on span "Delivery Management" at bounding box center [110, 180] width 123 height 16
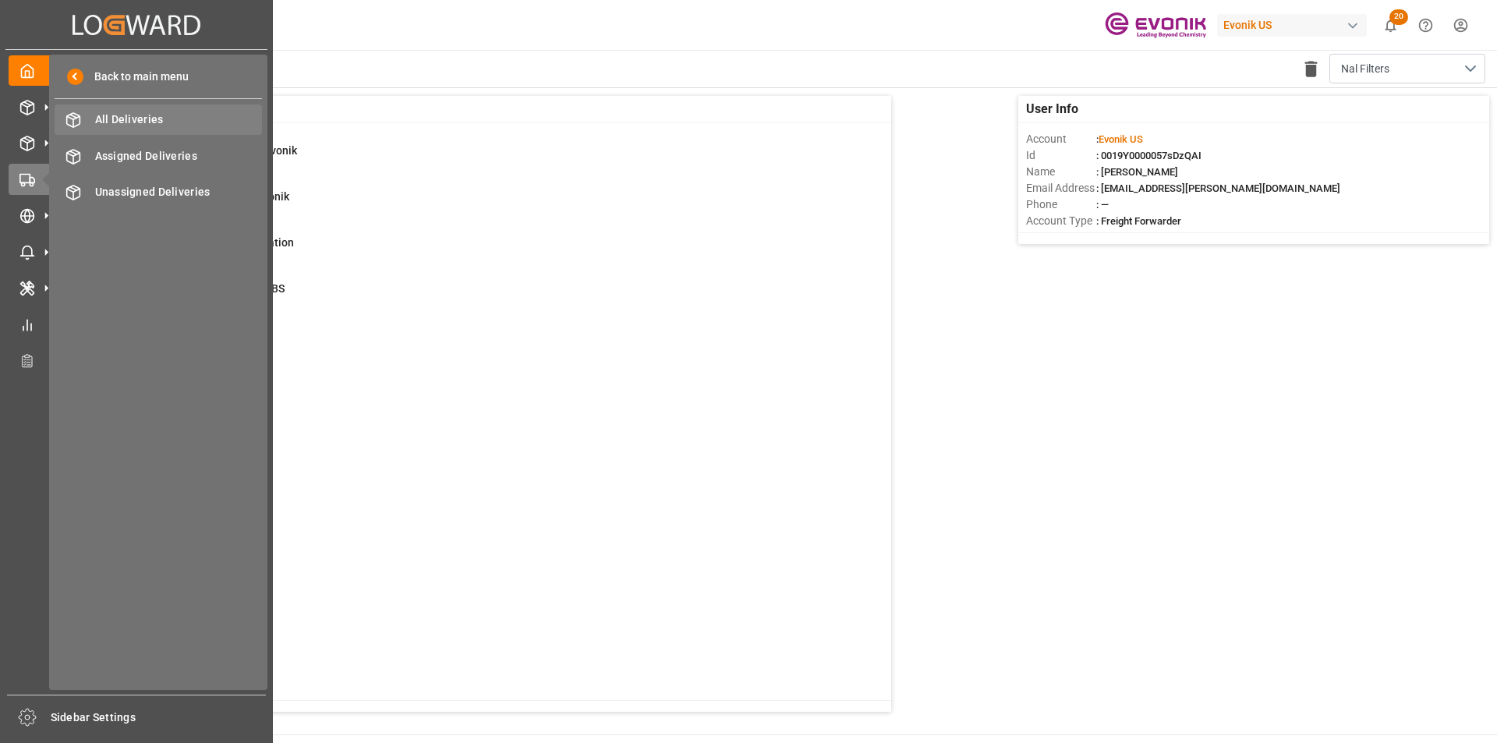
click at [160, 115] on span "All Deliveries" at bounding box center [179, 119] width 168 height 16
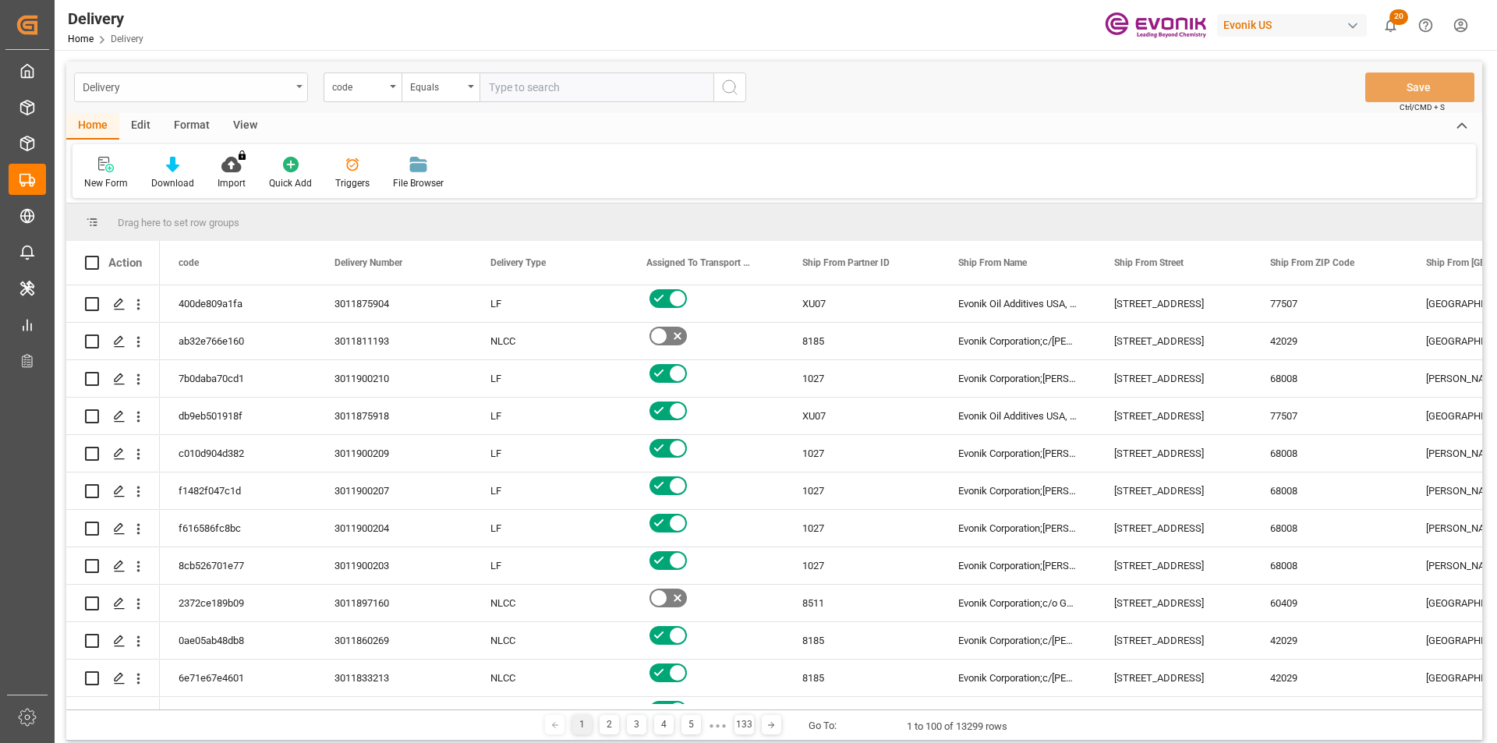
click at [287, 97] on div "Delivery" at bounding box center [191, 88] width 234 height 30
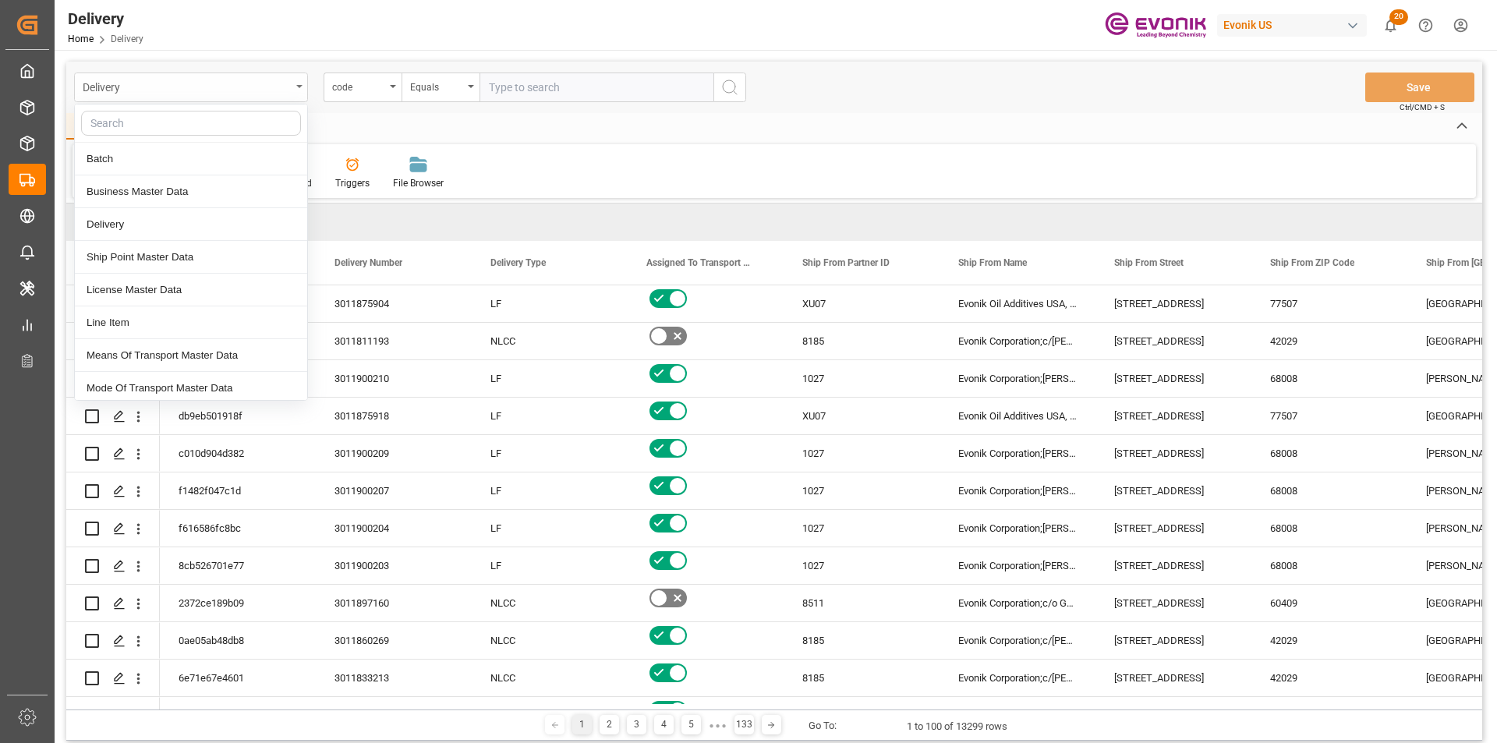
click at [287, 97] on div "Delivery" at bounding box center [191, 88] width 234 height 30
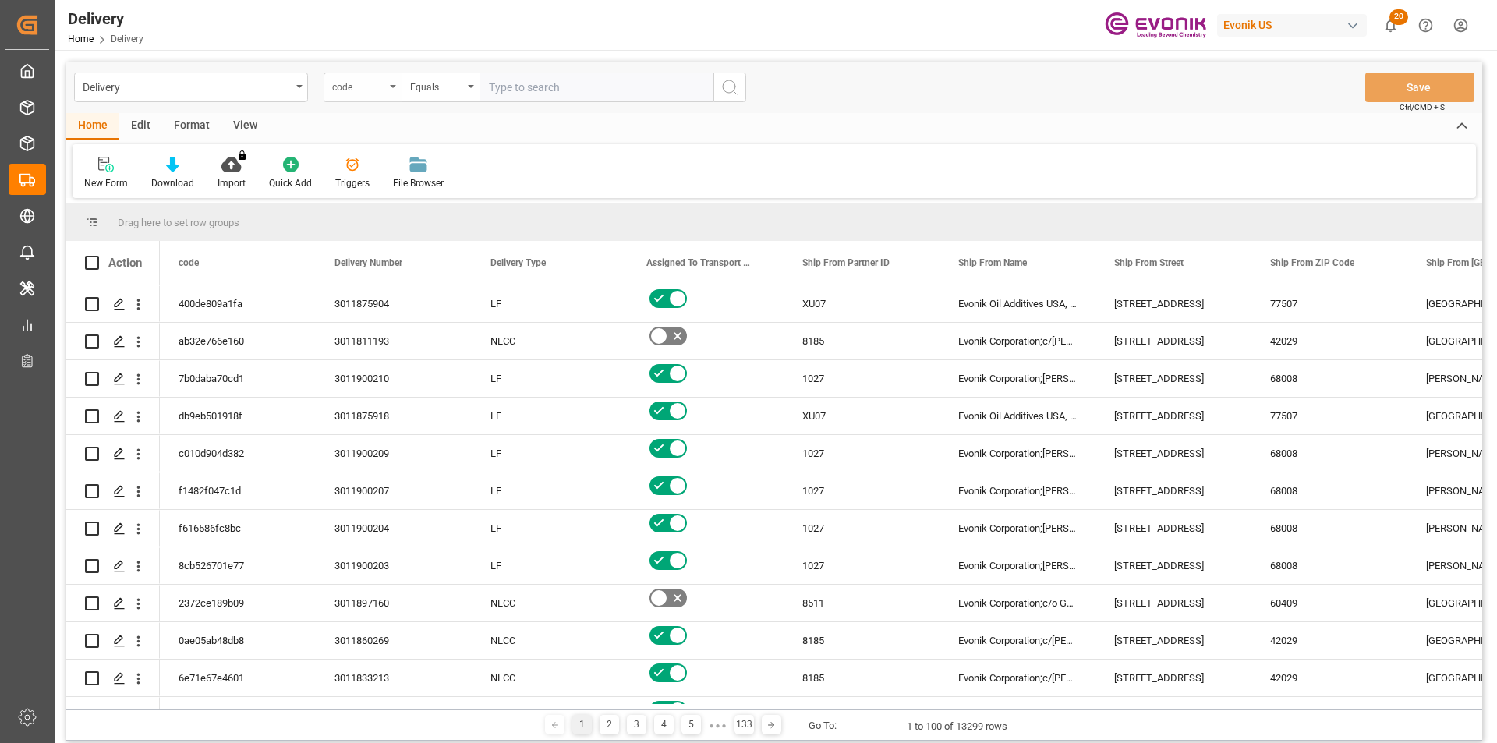
click at [374, 85] on div "code" at bounding box center [358, 85] width 53 height 18
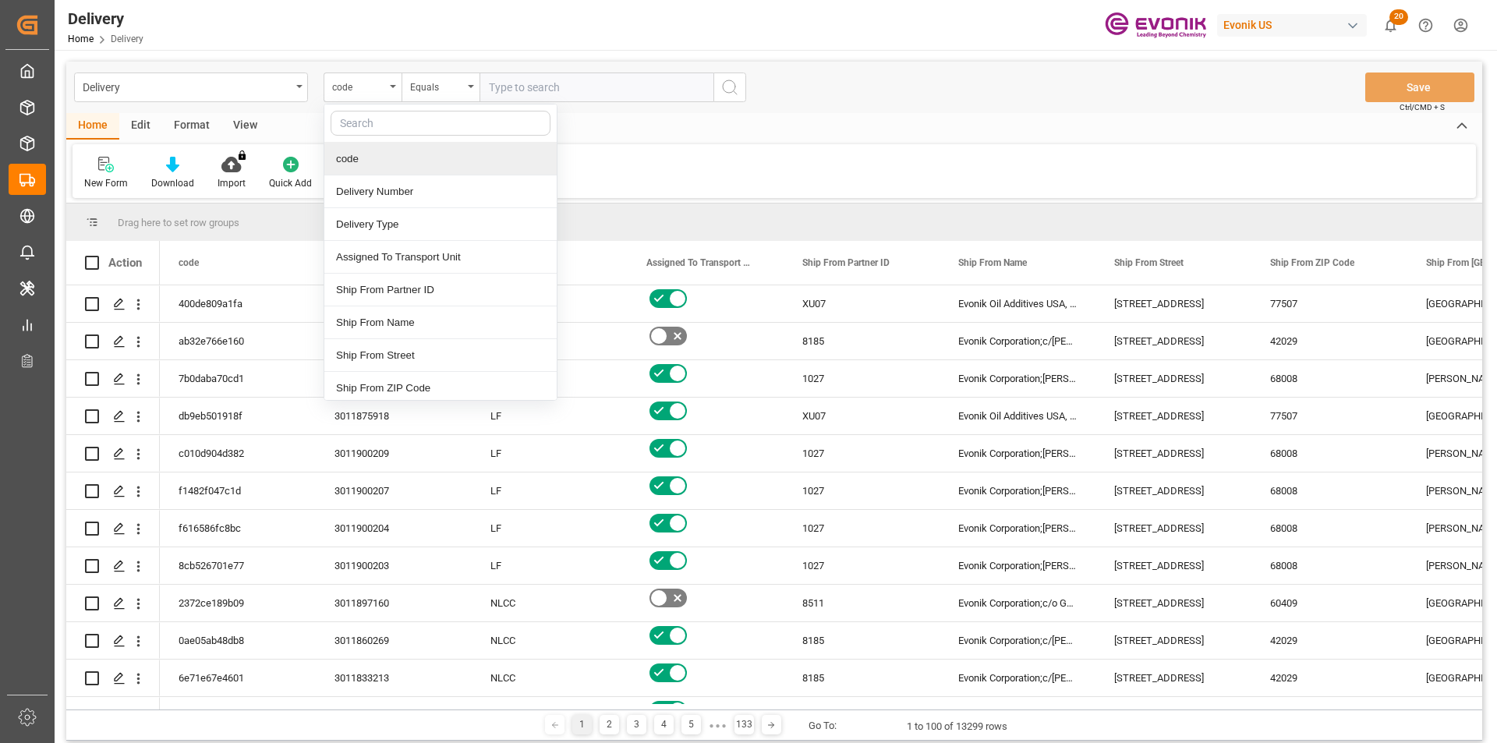
click at [383, 118] on input "text" at bounding box center [441, 123] width 220 height 25
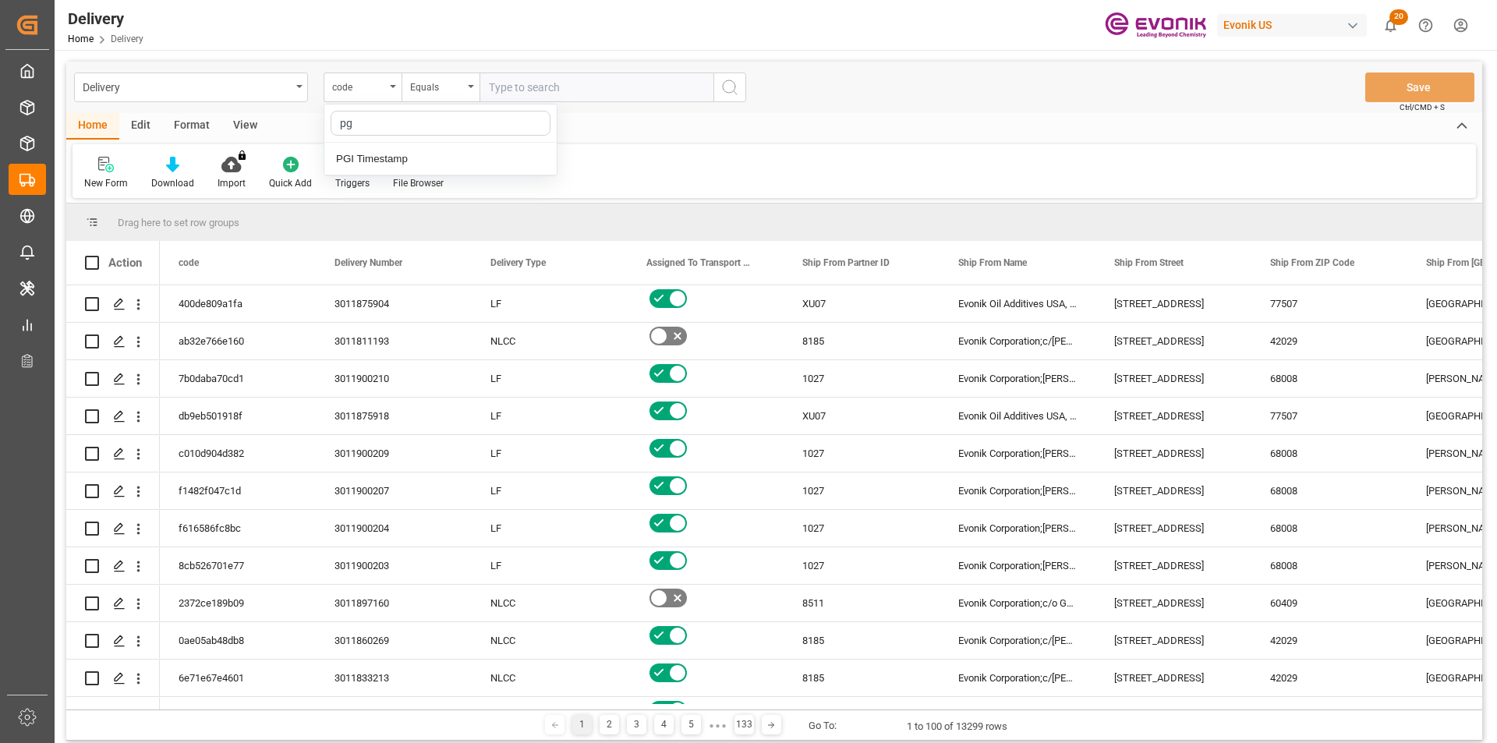
type input "pgi"
click at [370, 162] on div "PGI Timestamp" at bounding box center [440, 159] width 232 height 33
click at [465, 93] on div "Equals" at bounding box center [440, 88] width 78 height 30
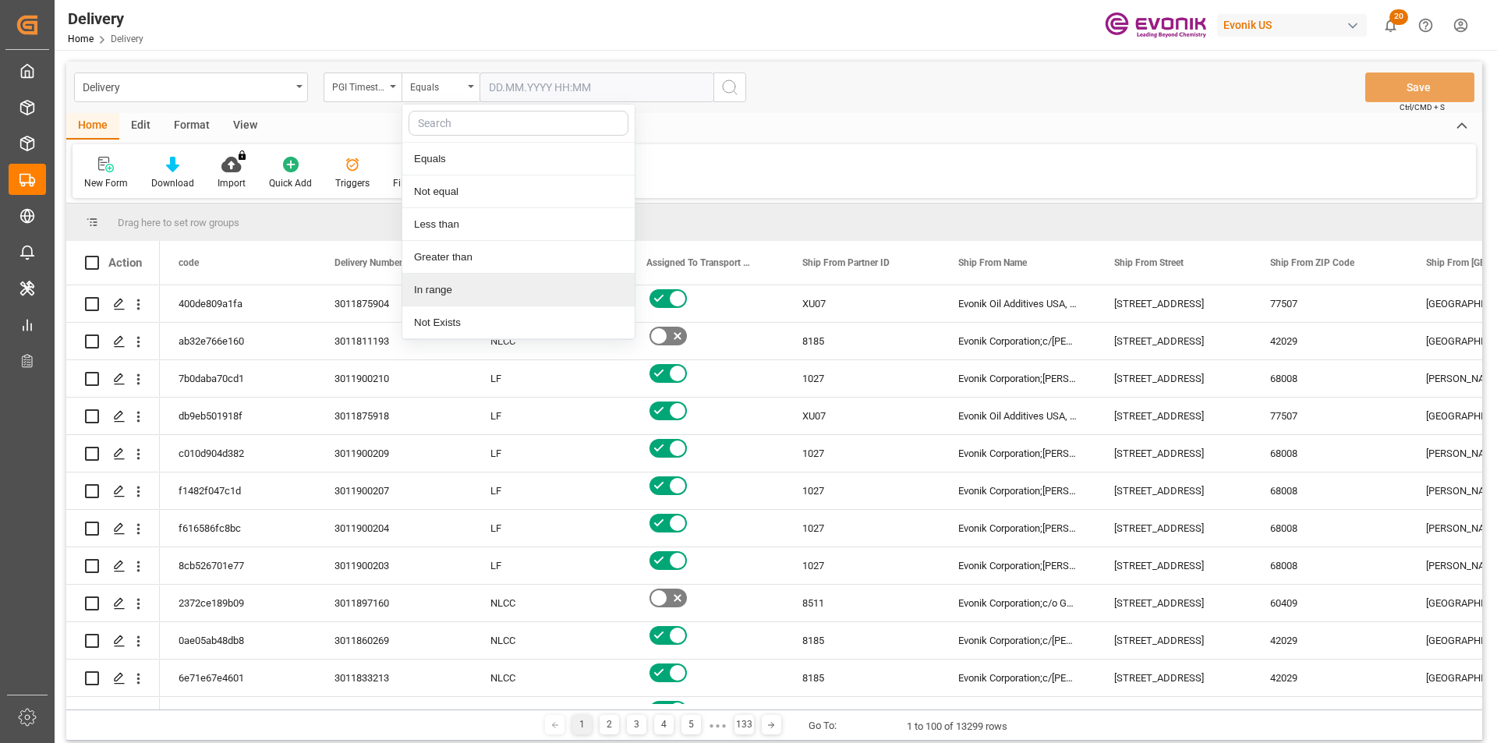
click at [460, 289] on div "In range" at bounding box center [518, 290] width 232 height 33
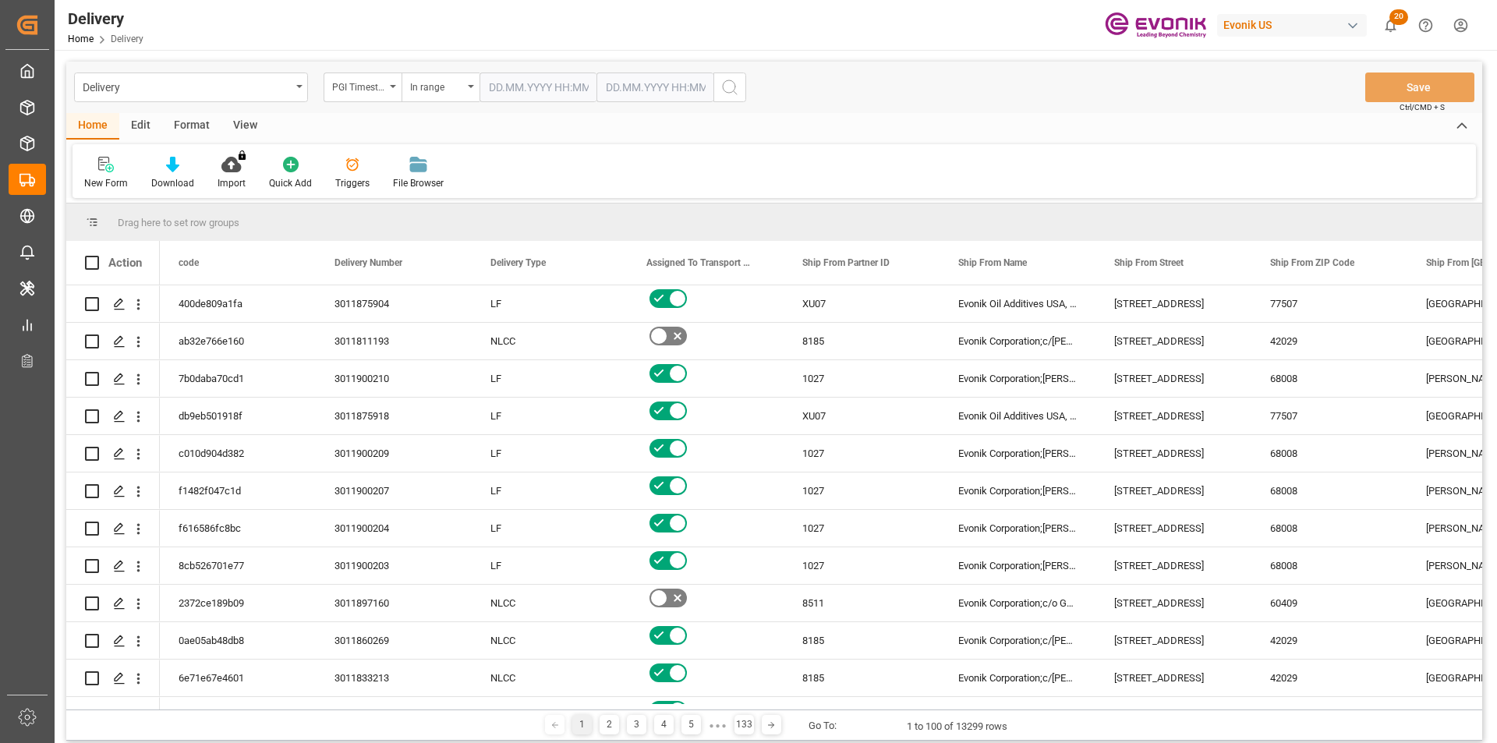
click at [548, 90] on input "text" at bounding box center [537, 88] width 117 height 30
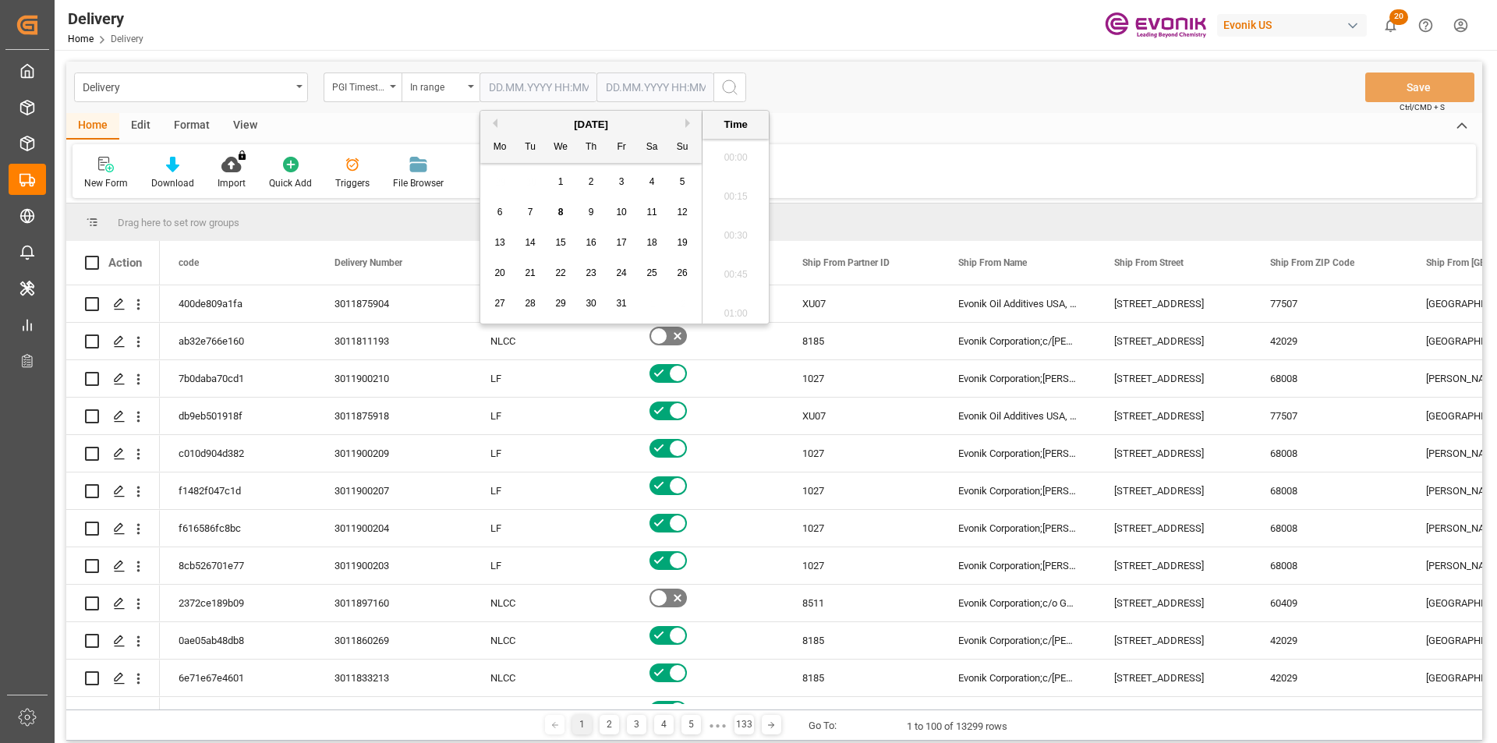
scroll to position [1876, 0]
click at [532, 210] on span "7" at bounding box center [530, 212] width 5 height 11
type input "[DATE] 00:00"
click at [656, 97] on input "text" at bounding box center [654, 88] width 117 height 30
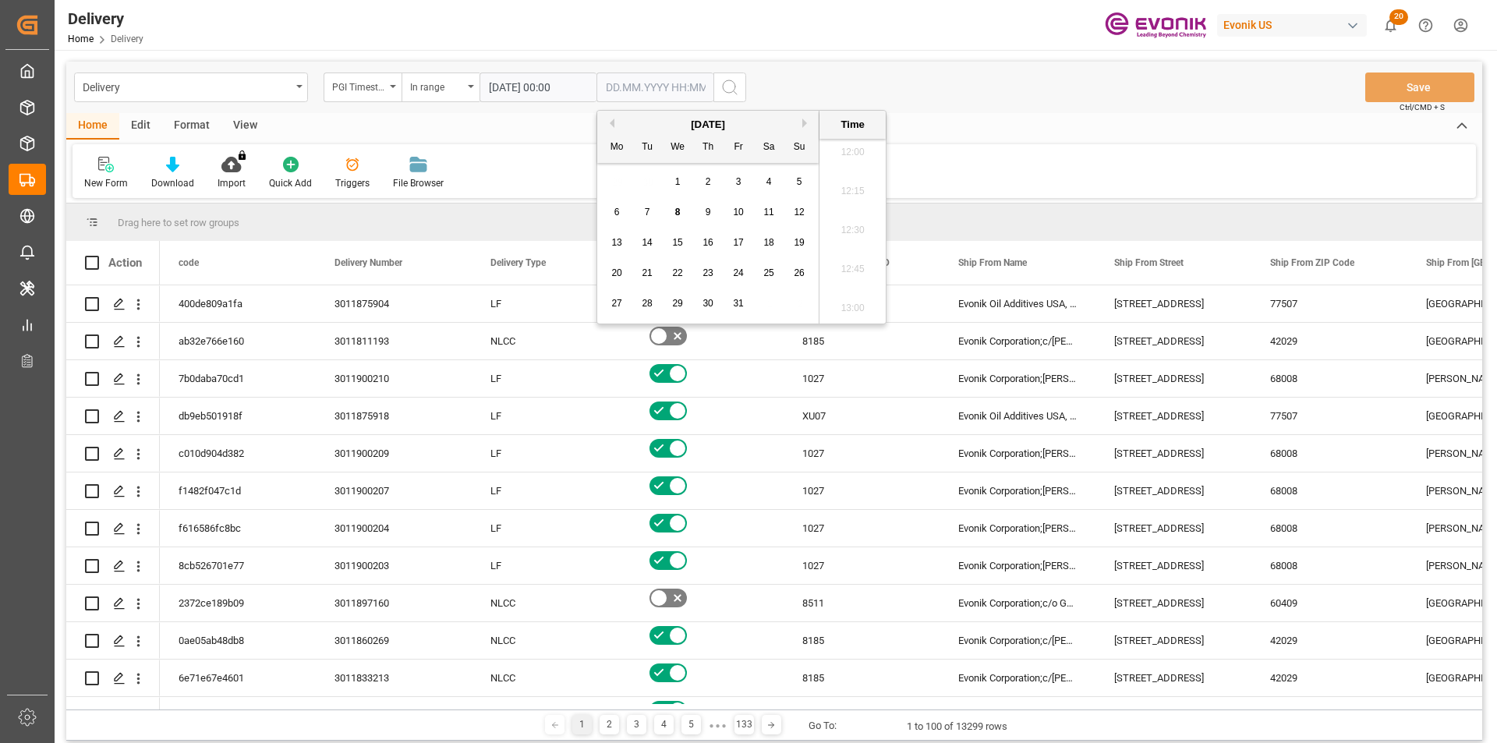
drag, startPoint x: 674, startPoint y: 214, endPoint x: 709, endPoint y: 154, distance: 69.5
click at [674, 214] on div "8" at bounding box center [677, 212] width 19 height 19
type input "[DATE] 00:00"
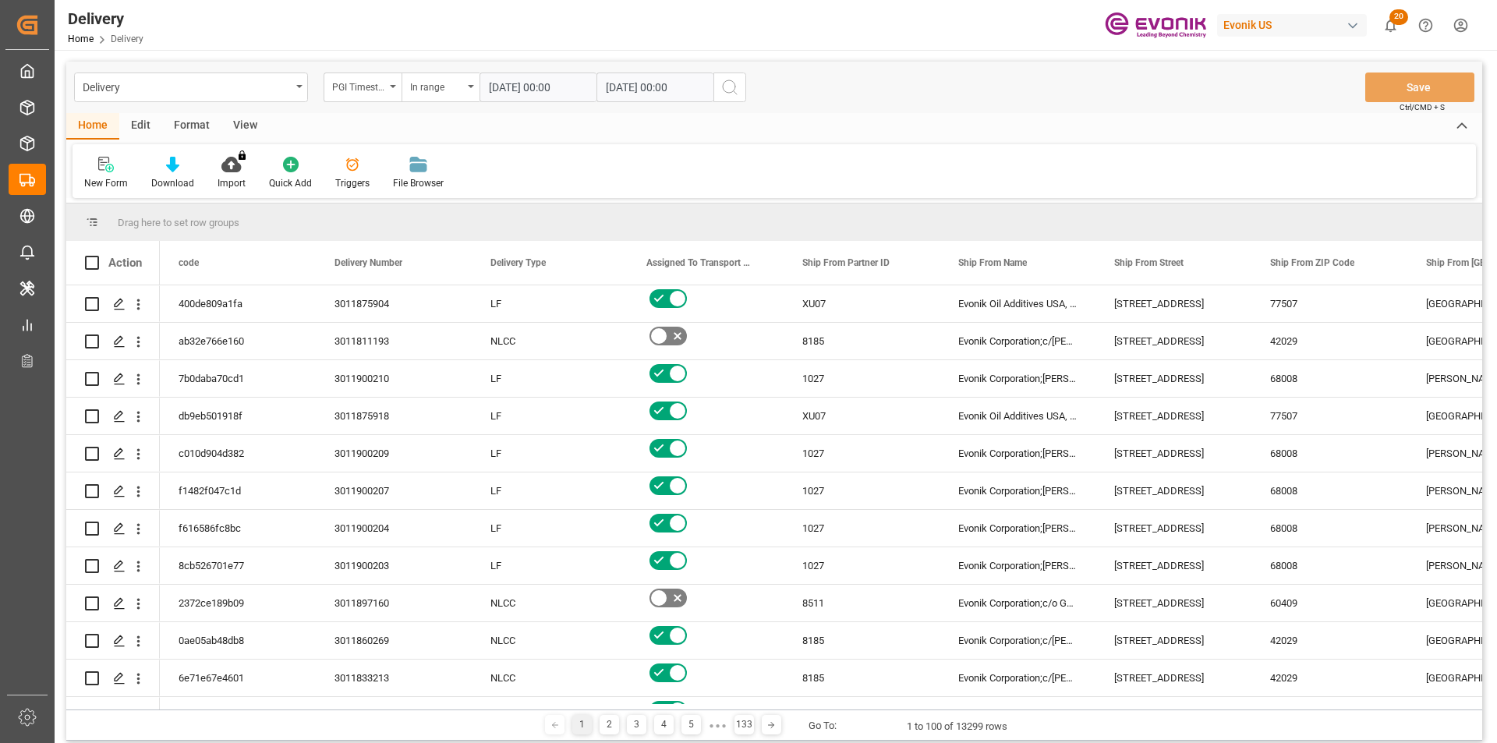
click at [734, 94] on icon "search button" at bounding box center [729, 87] width 19 height 19
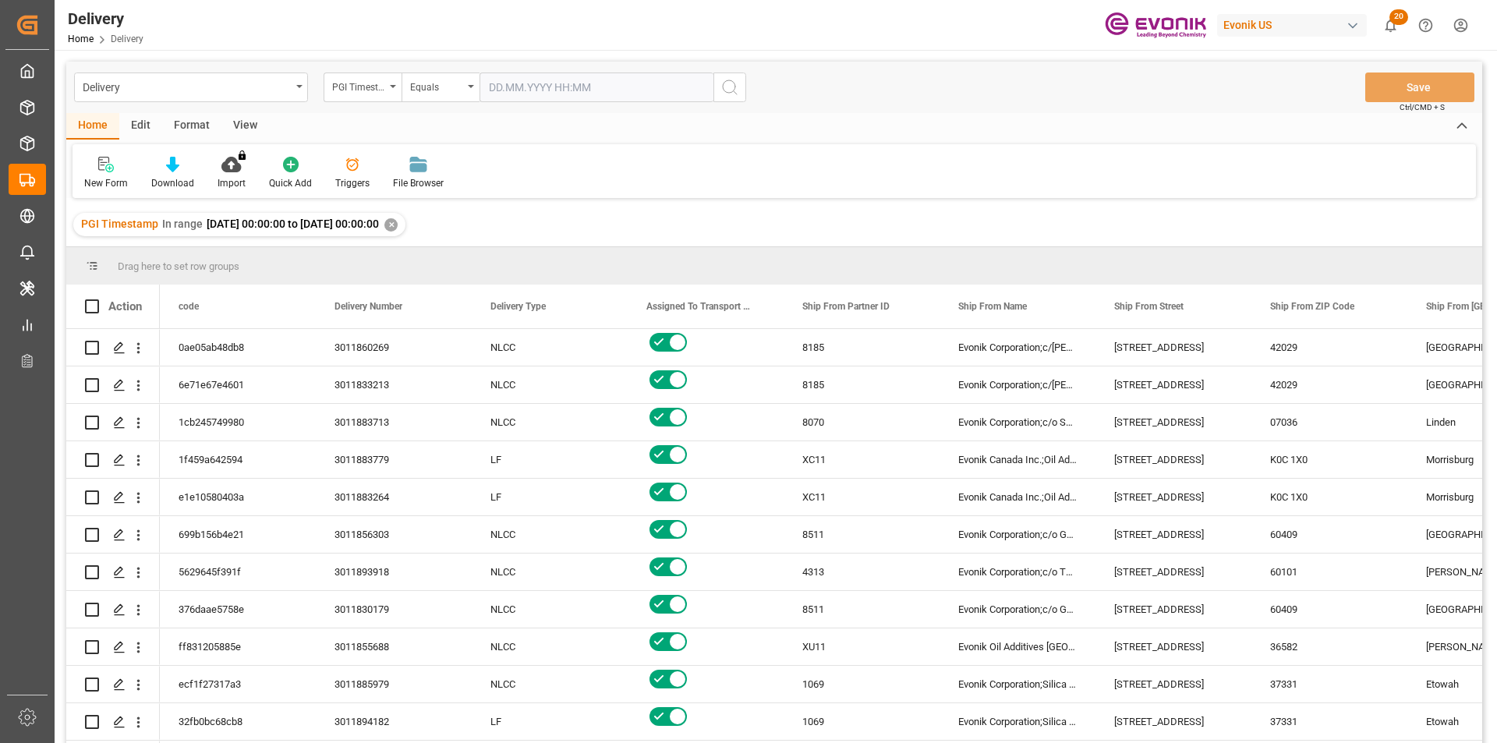
click at [248, 132] on div "View" at bounding box center [245, 126] width 48 height 27
click at [178, 175] on div "Standard Templates" at bounding box center [176, 173] width 101 height 34
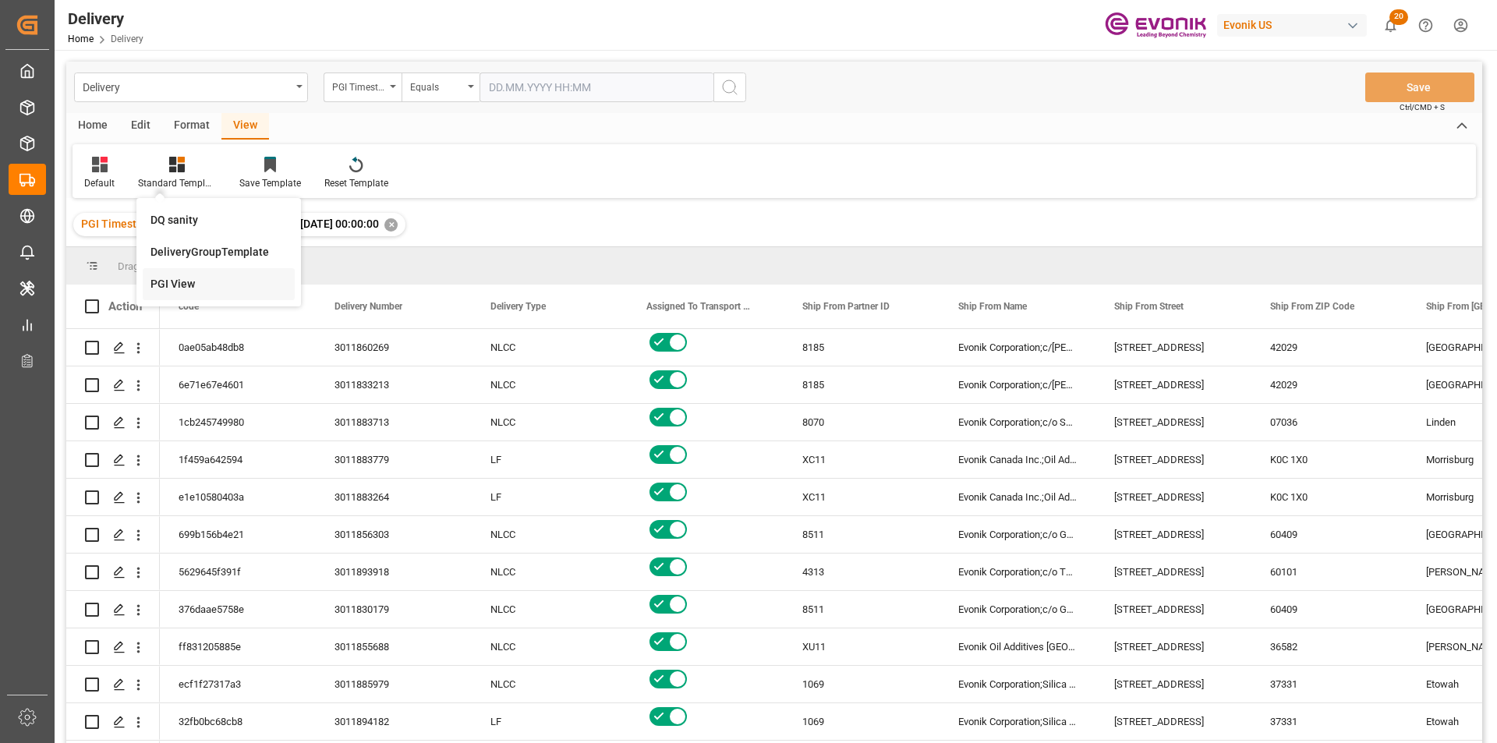
click at [196, 284] on div "PGI View" at bounding box center [218, 284] width 136 height 16
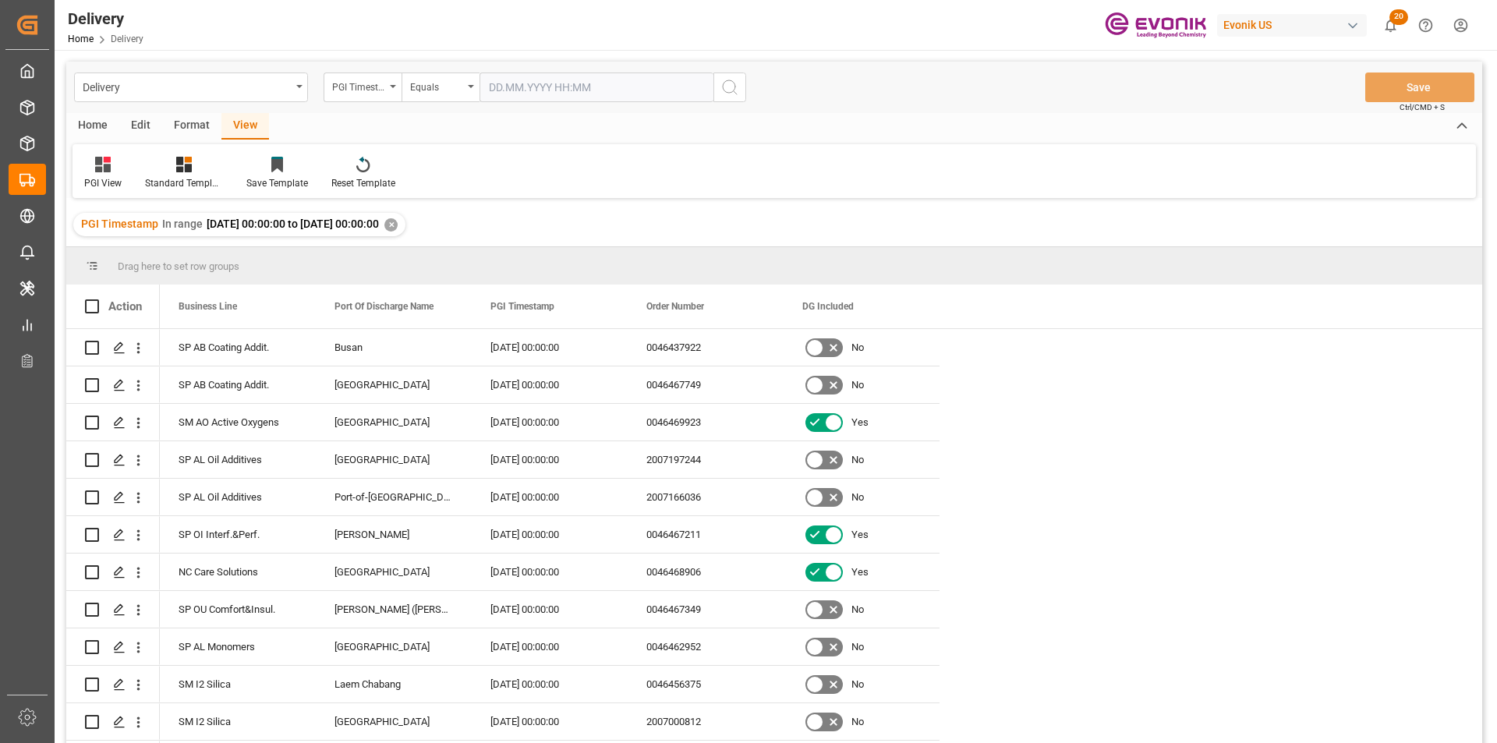
click at [98, 128] on div "Home" at bounding box center [92, 126] width 53 height 27
click at [172, 168] on icon at bounding box center [172, 165] width 13 height 16
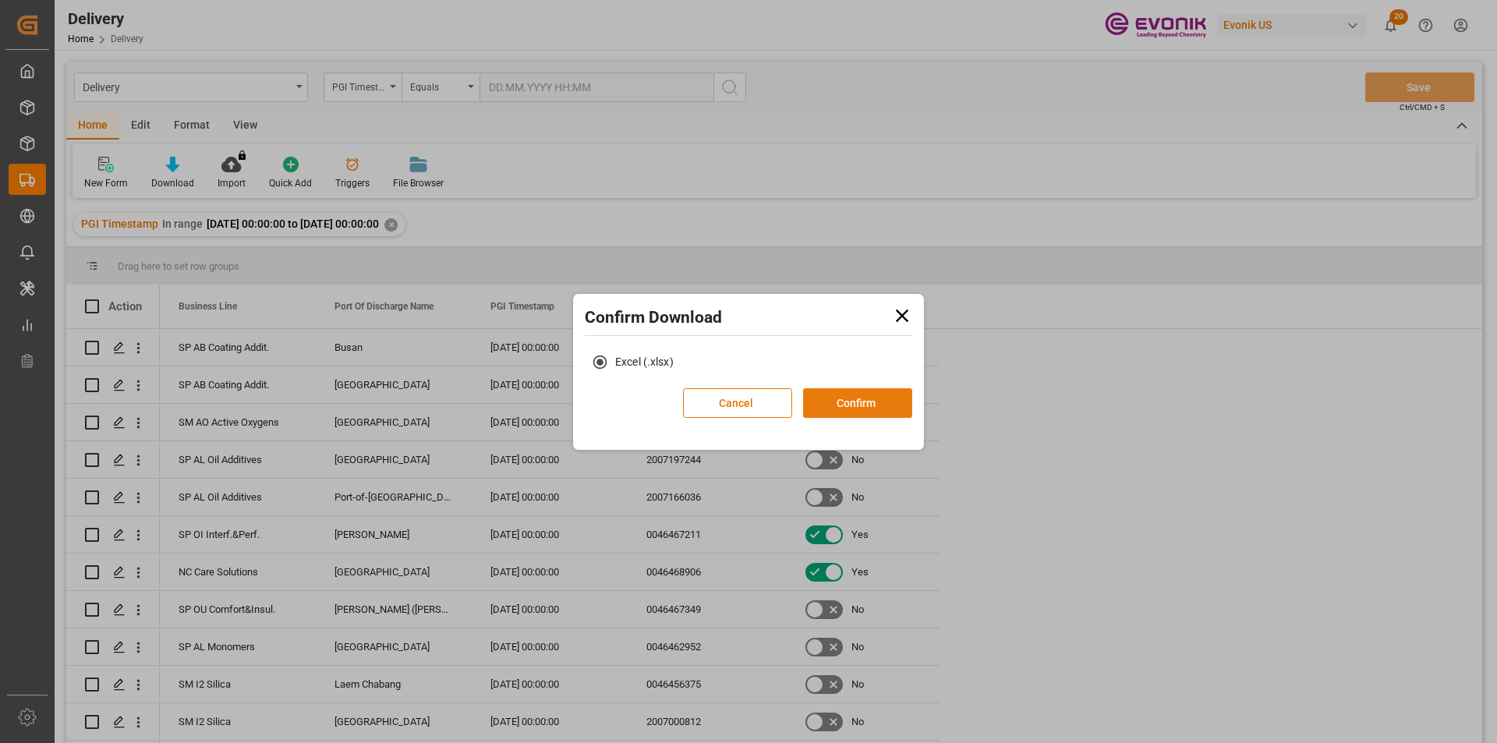
click at [826, 388] on button "Confirm" at bounding box center [857, 403] width 109 height 30
drag, startPoint x: 845, startPoint y: 398, endPoint x: 897, endPoint y: 404, distance: 51.8
click at [846, 398] on button "Confirm" at bounding box center [857, 403] width 109 height 30
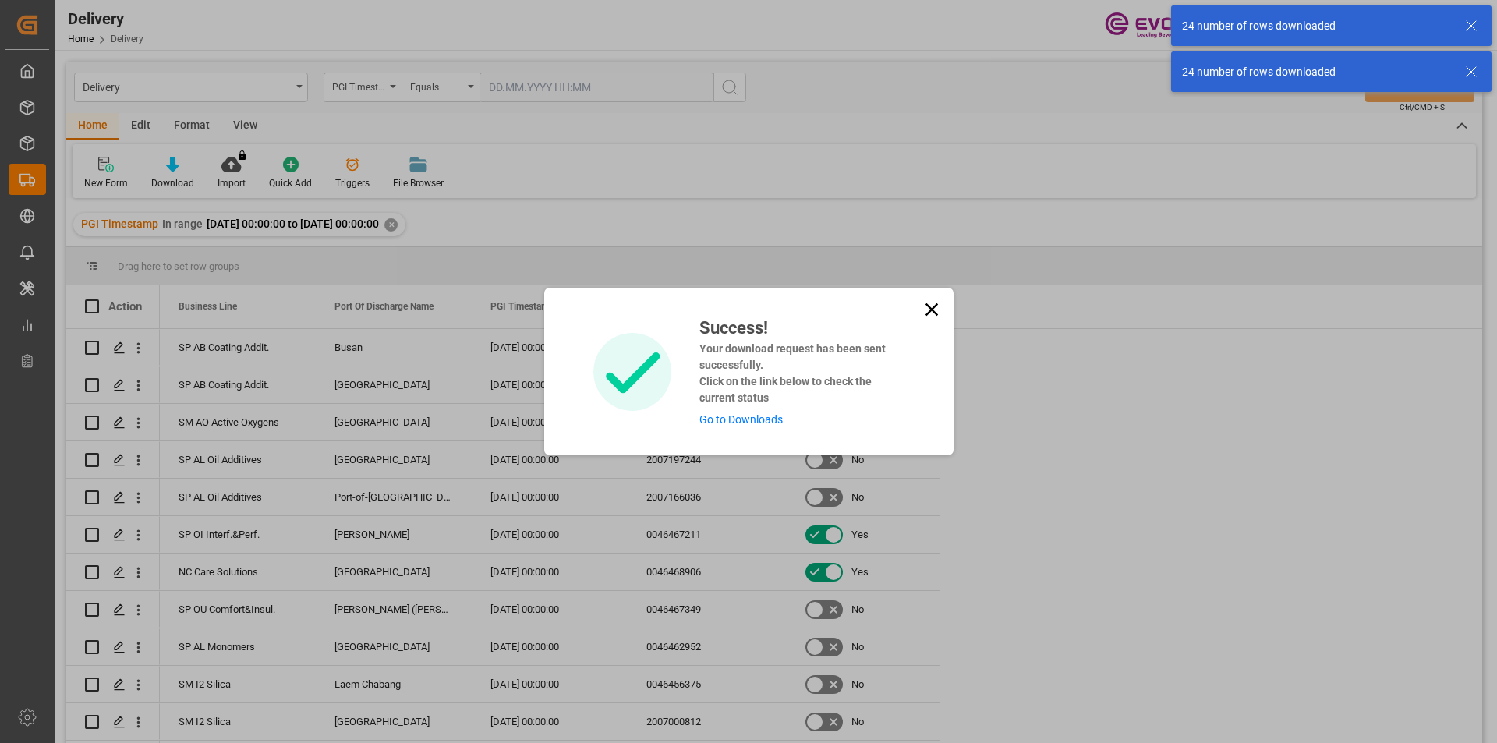
click at [772, 418] on link "Go to Downloads" at bounding box center [740, 419] width 83 height 12
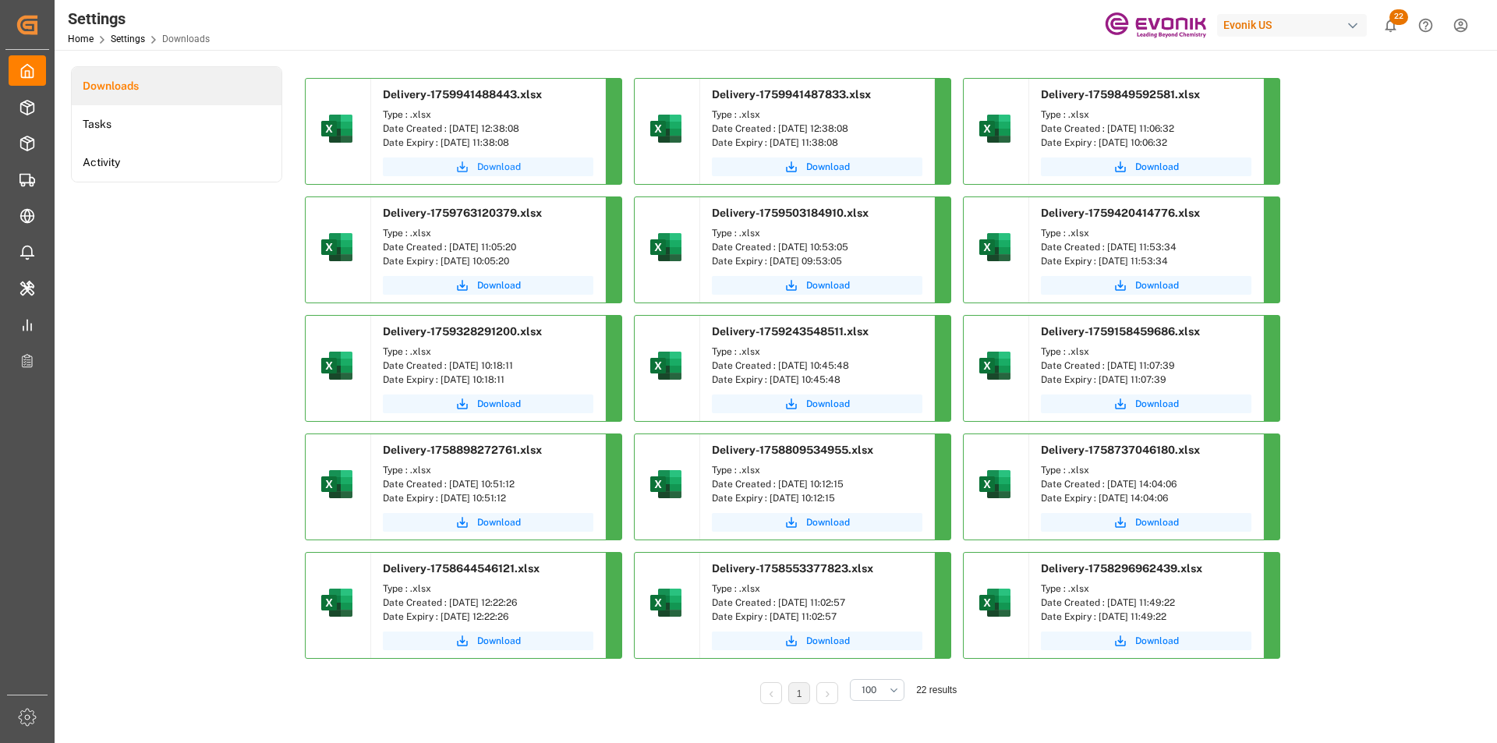
click at [492, 175] on button "Download" at bounding box center [488, 166] width 210 height 19
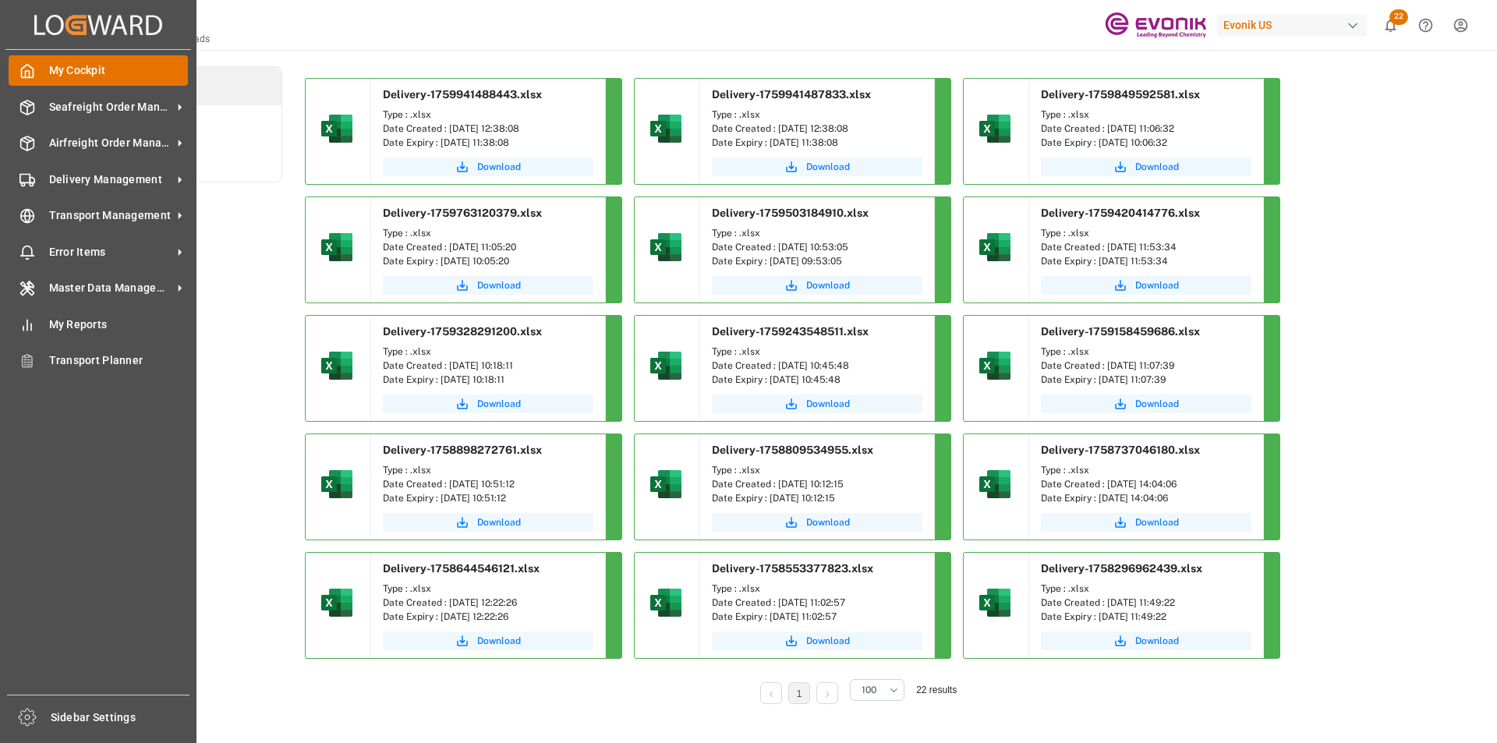
click at [54, 76] on span "My Cockpit" at bounding box center [119, 70] width 140 height 16
